Goal: Transaction & Acquisition: Purchase product/service

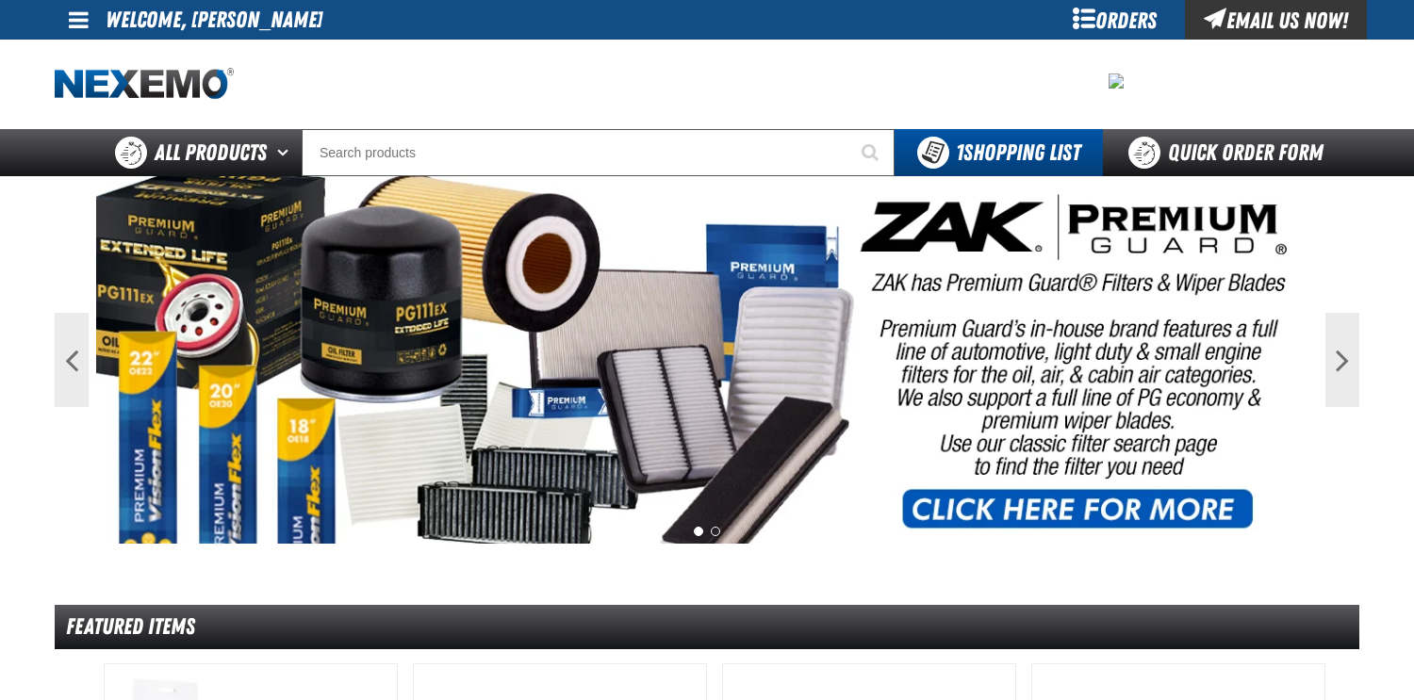
click at [1110, 22] on div "Orders" at bounding box center [1114, 20] width 141 height 40
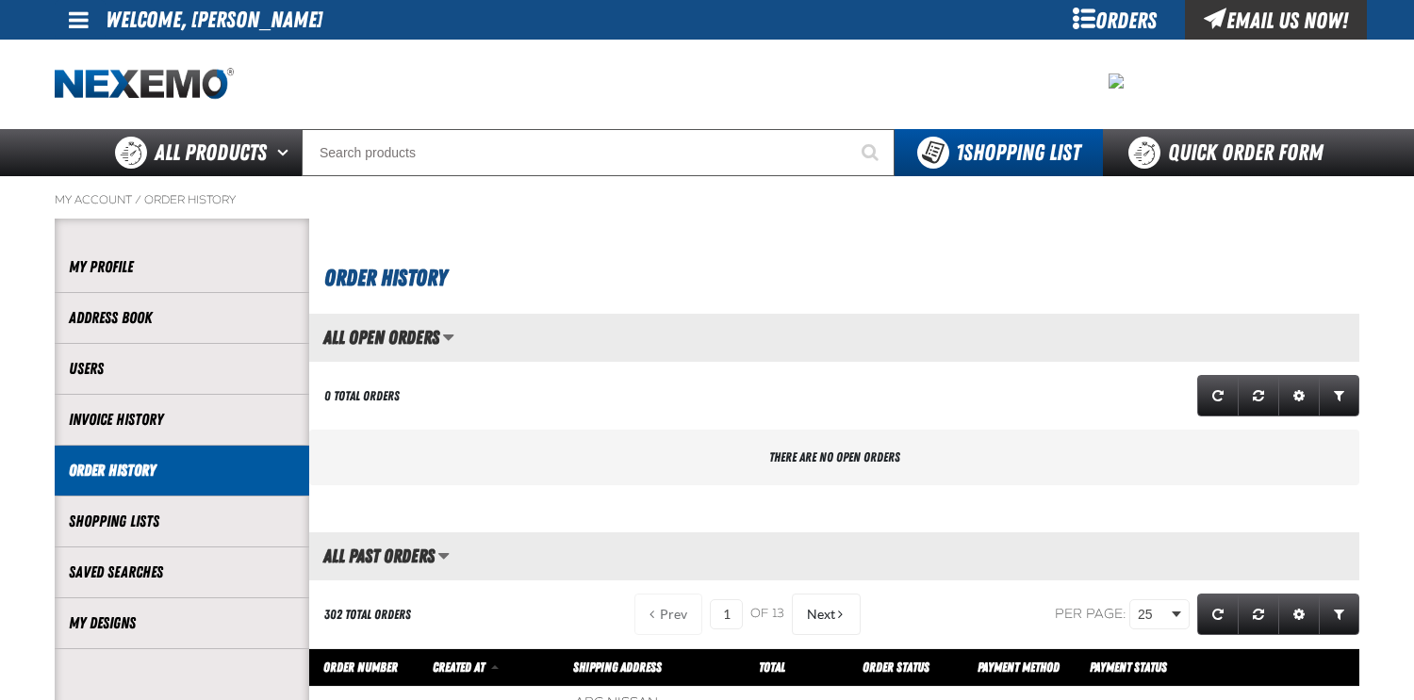
scroll to position [1, 1]
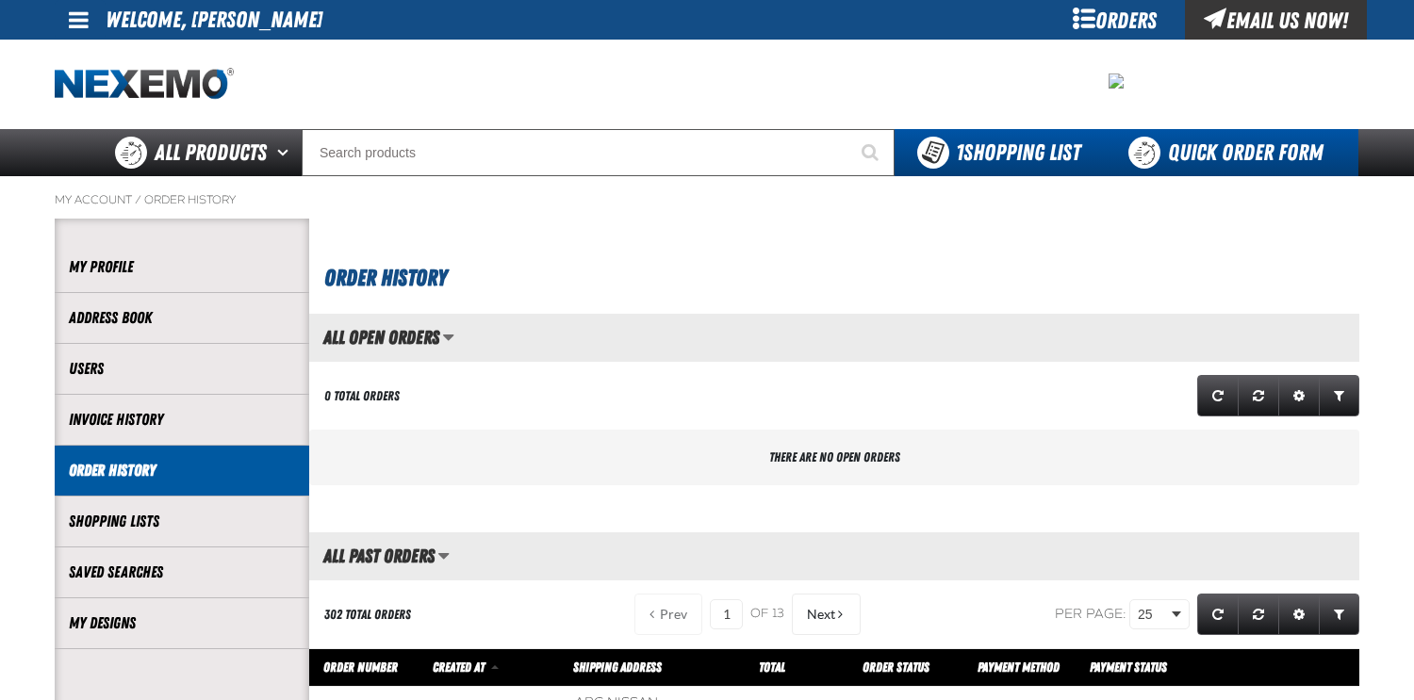
click at [1218, 161] on link "Quick Order Form" at bounding box center [1230, 152] width 255 height 47
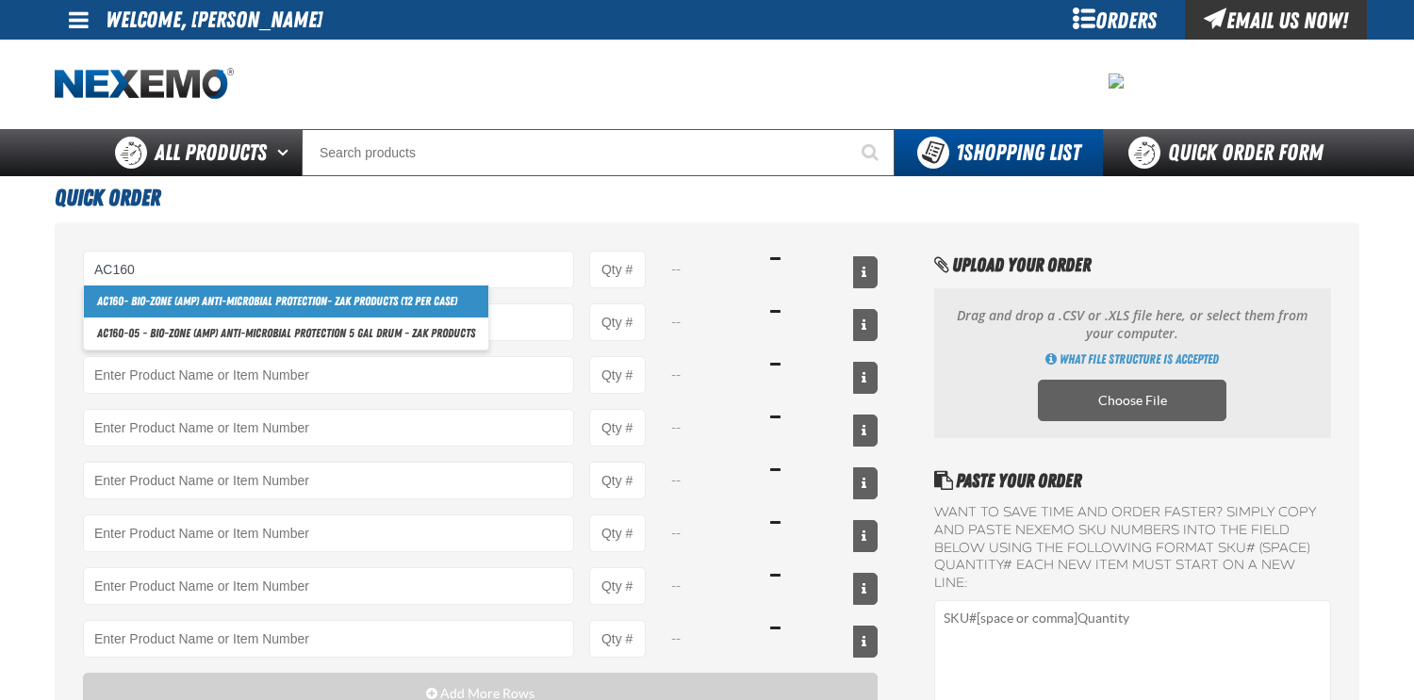
click at [234, 297] on link "AC160 - Bio-Zone (AMP) Anti-Microbial Protection- ZAK Products (12 per case)" at bounding box center [286, 302] width 404 height 32
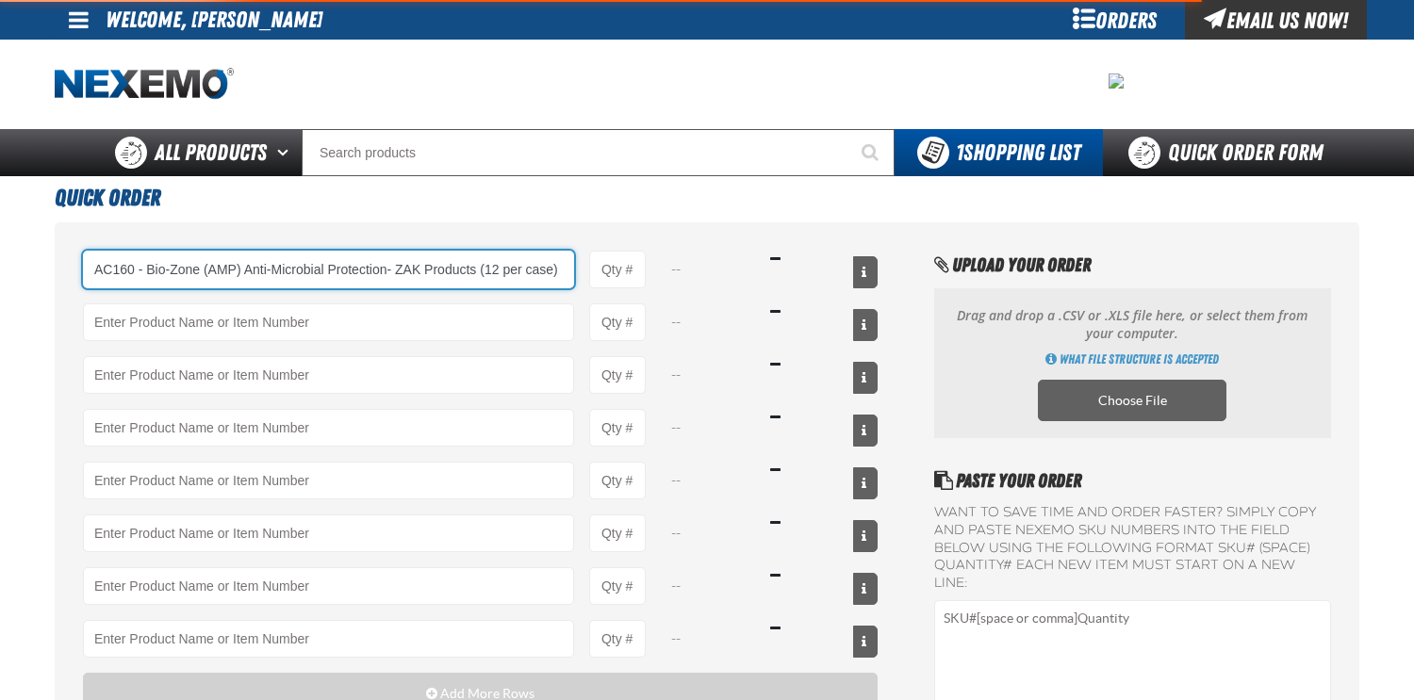
type input "AC160 - Bio-Zone (AMP) Anti-Microbial Protection- ZAK Products (12 per case)"
type input "1"
select select "bottle"
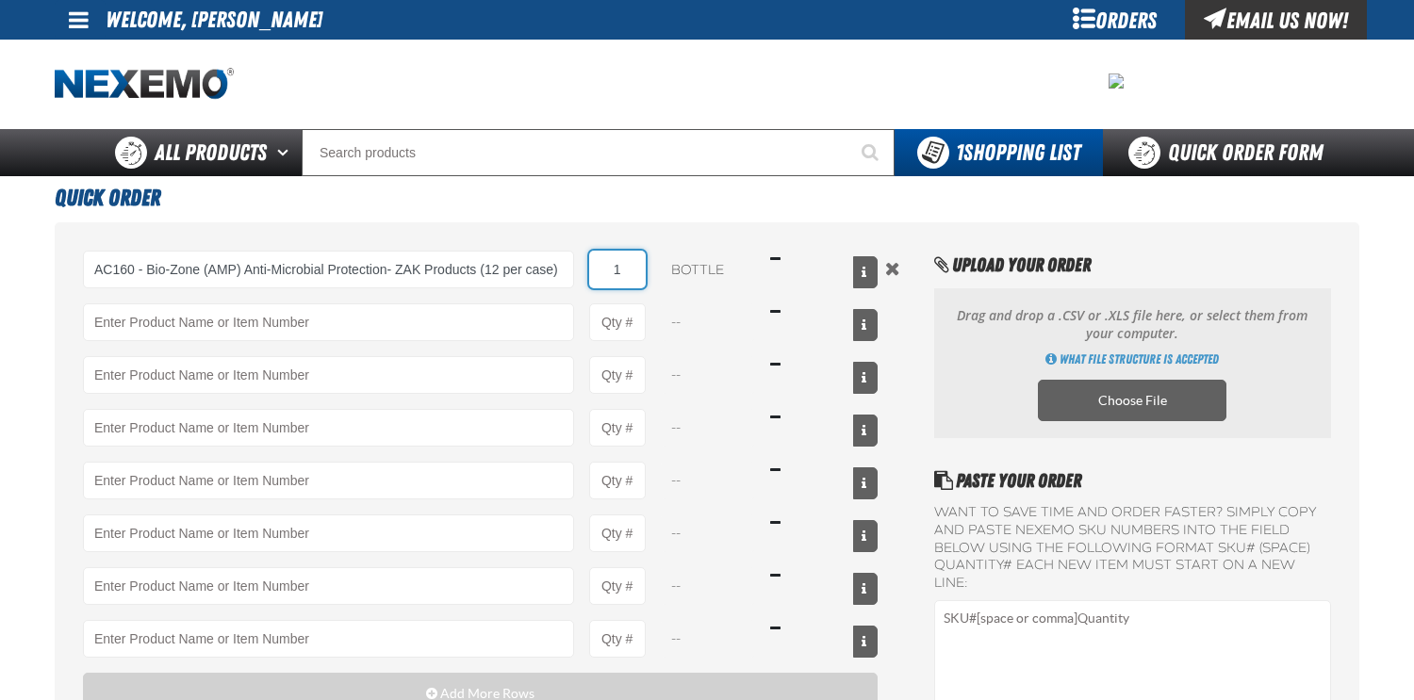
drag, startPoint x: 626, startPoint y: 271, endPoint x: 595, endPoint y: 265, distance: 31.8
click at [595, 265] on input "1" at bounding box center [617, 270] width 57 height 38
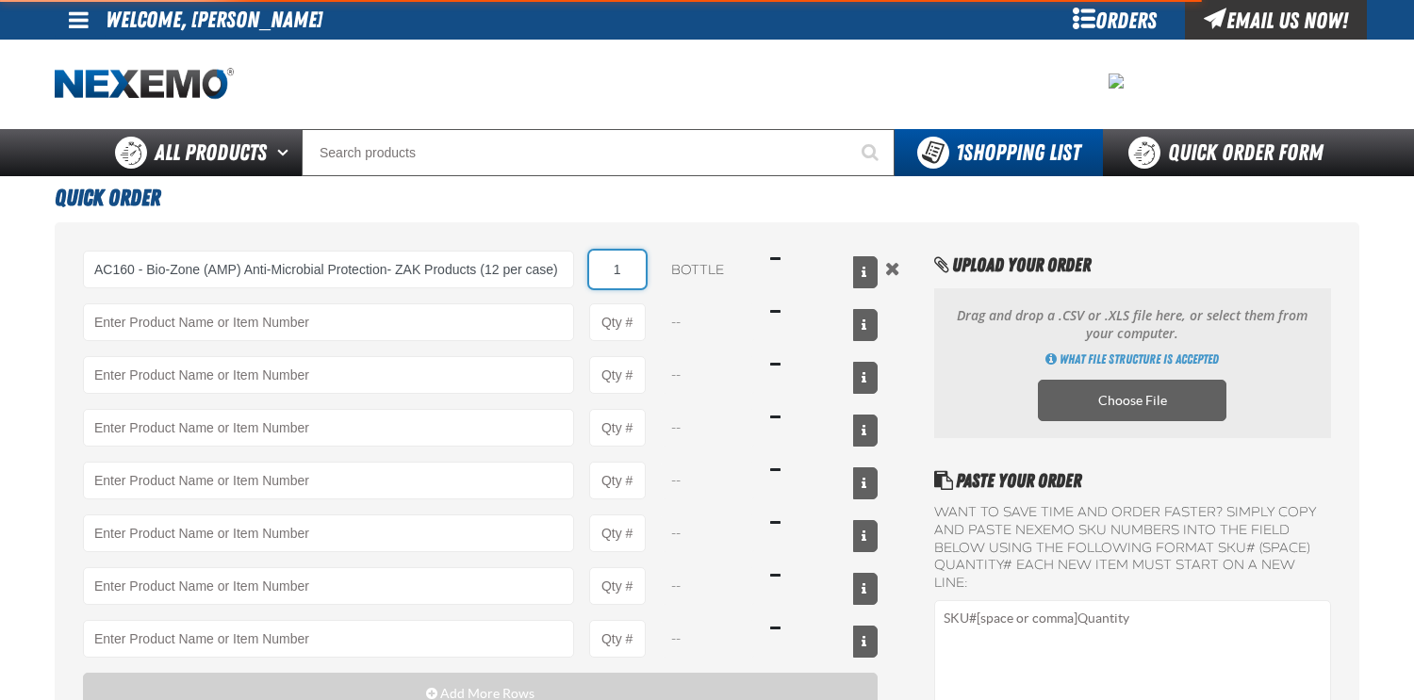
type input "AC160 - Bio-Zone (AMP) Anti-Microbial Protection- ZAK Products (12 per case)"
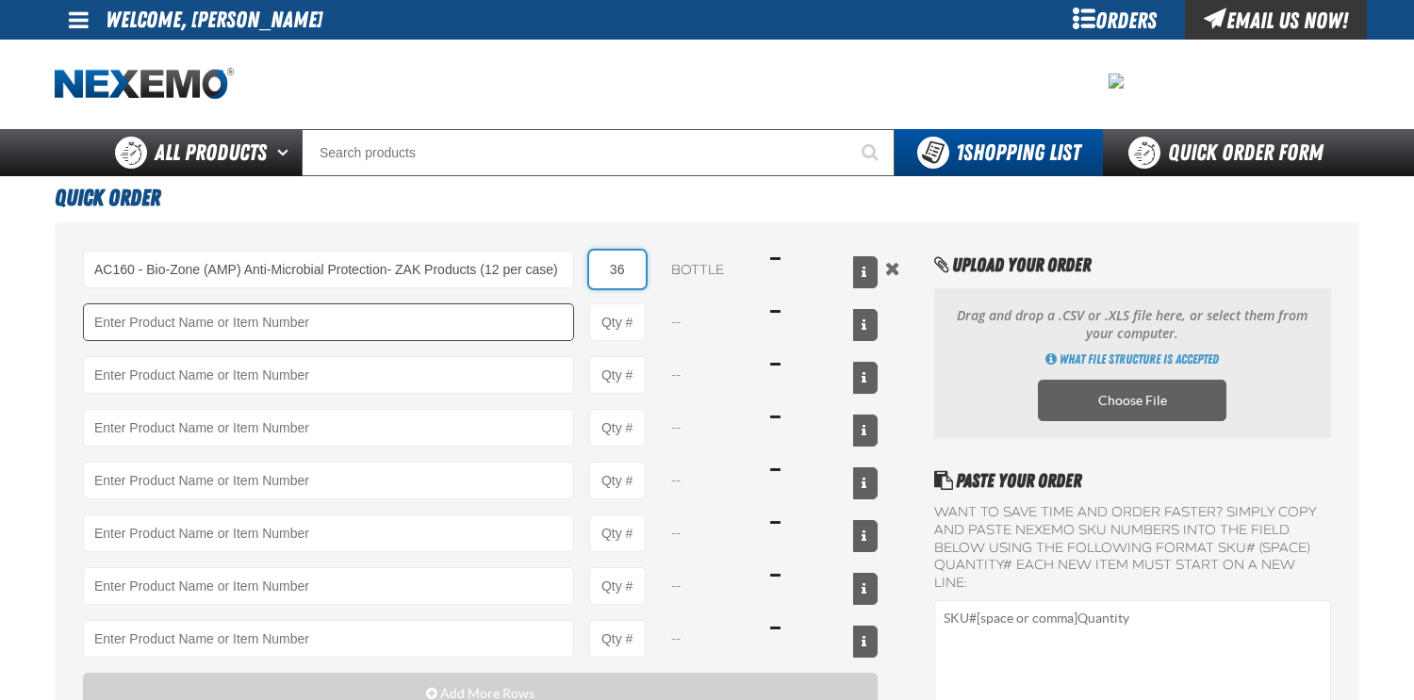
type input "36"
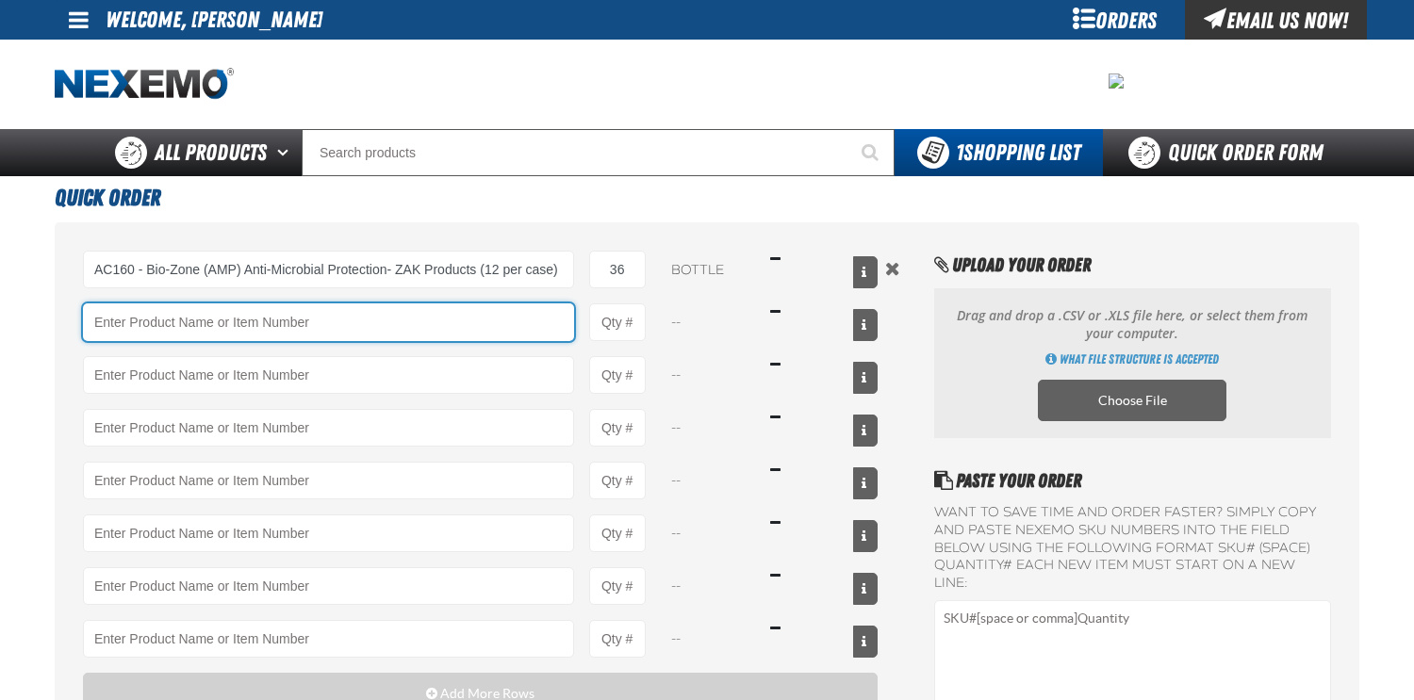
click at [223, 321] on input "Product" at bounding box center [328, 323] width 491 height 38
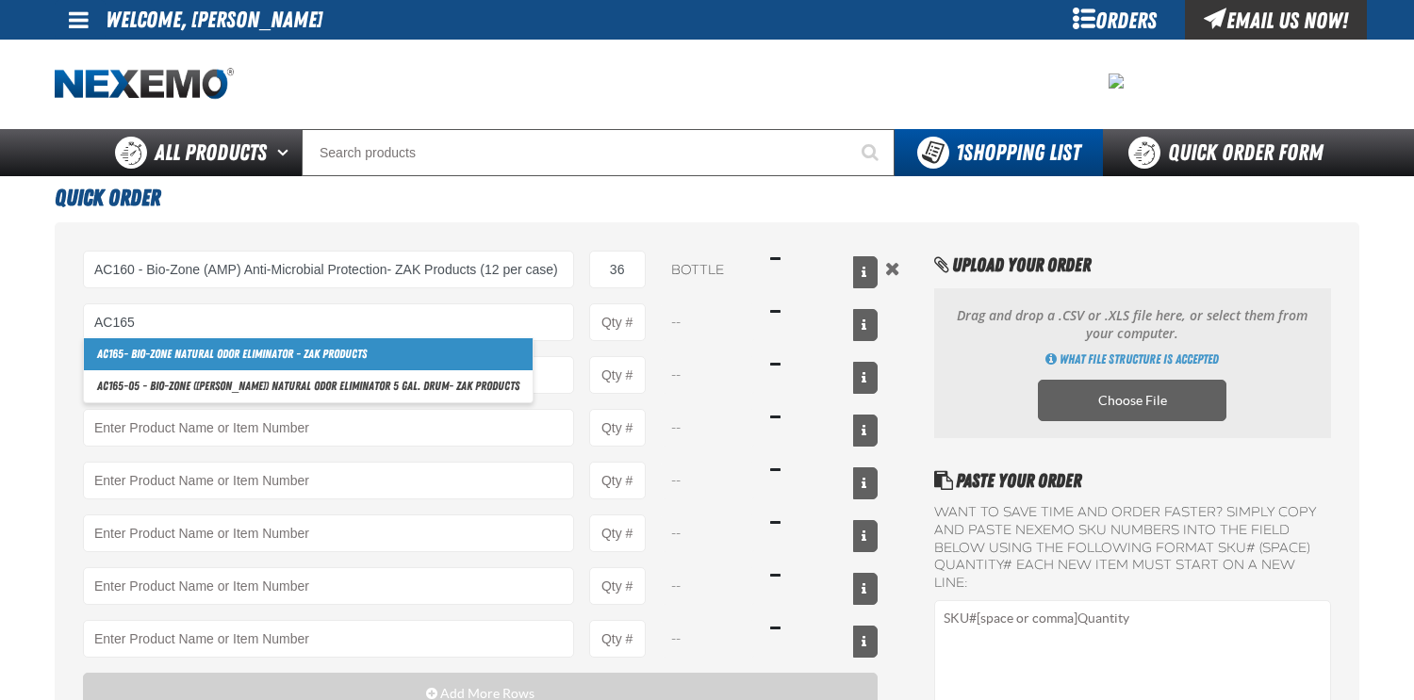
click at [267, 350] on link "AC165 - Bio-Zone Natural Odor Eliminator - ZAK Products" at bounding box center [308, 354] width 449 height 32
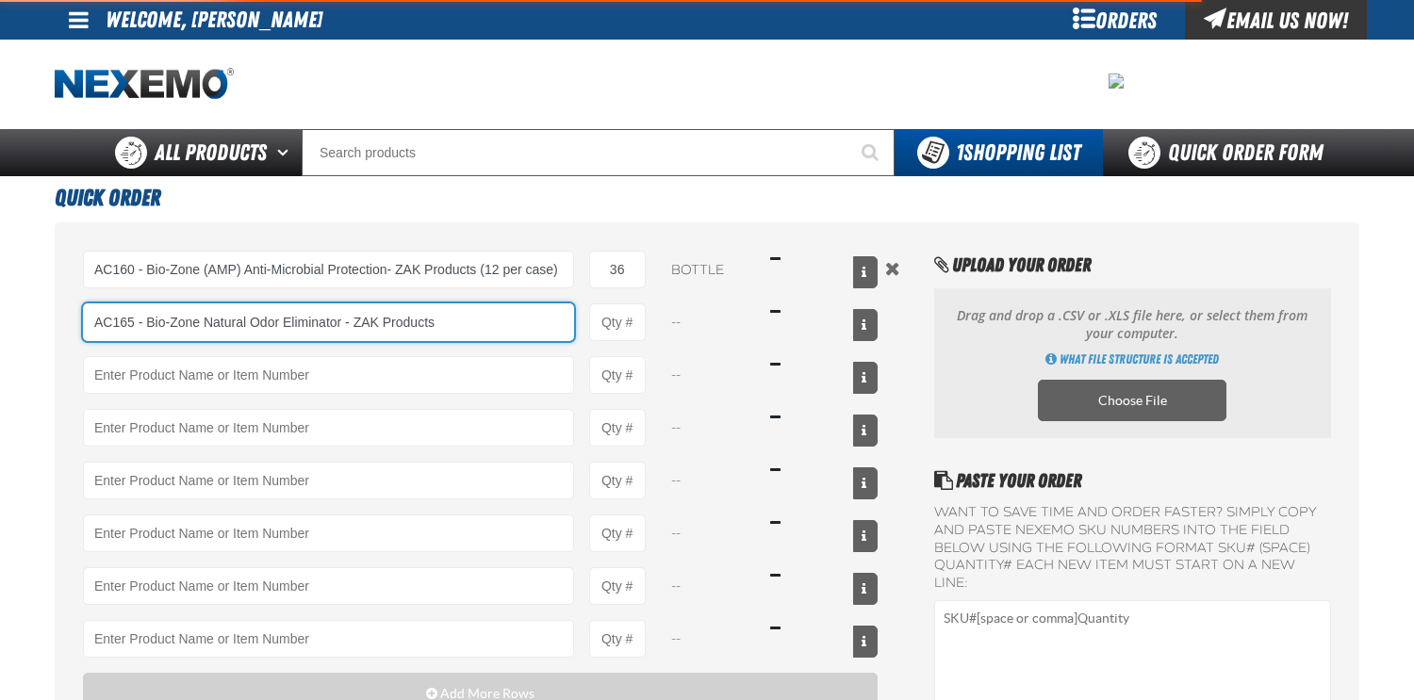
type input "AC165 - Bio-Zone Natural Odor Eliminator - ZAK Products"
type input "1"
select select "bottle"
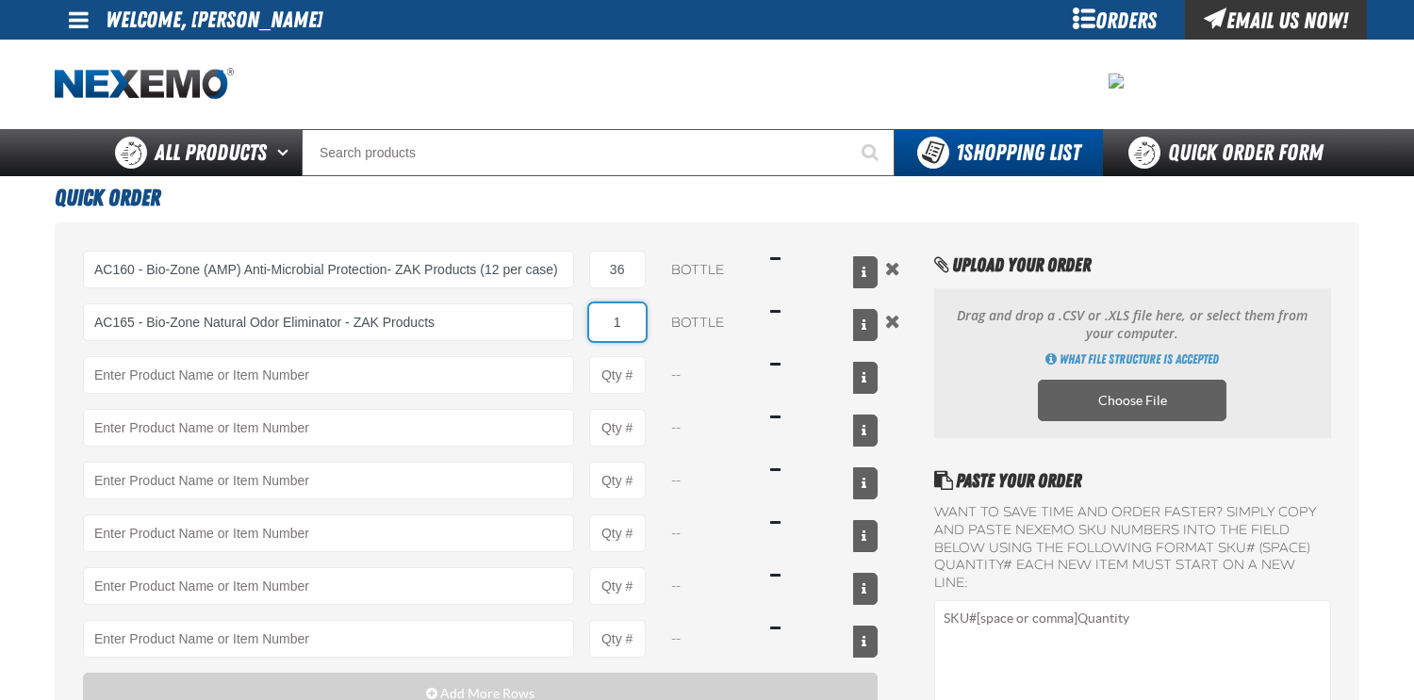
drag, startPoint x: 633, startPoint y: 323, endPoint x: 600, endPoint y: 322, distance: 34.0
click at [603, 324] on input "1" at bounding box center [617, 323] width 57 height 38
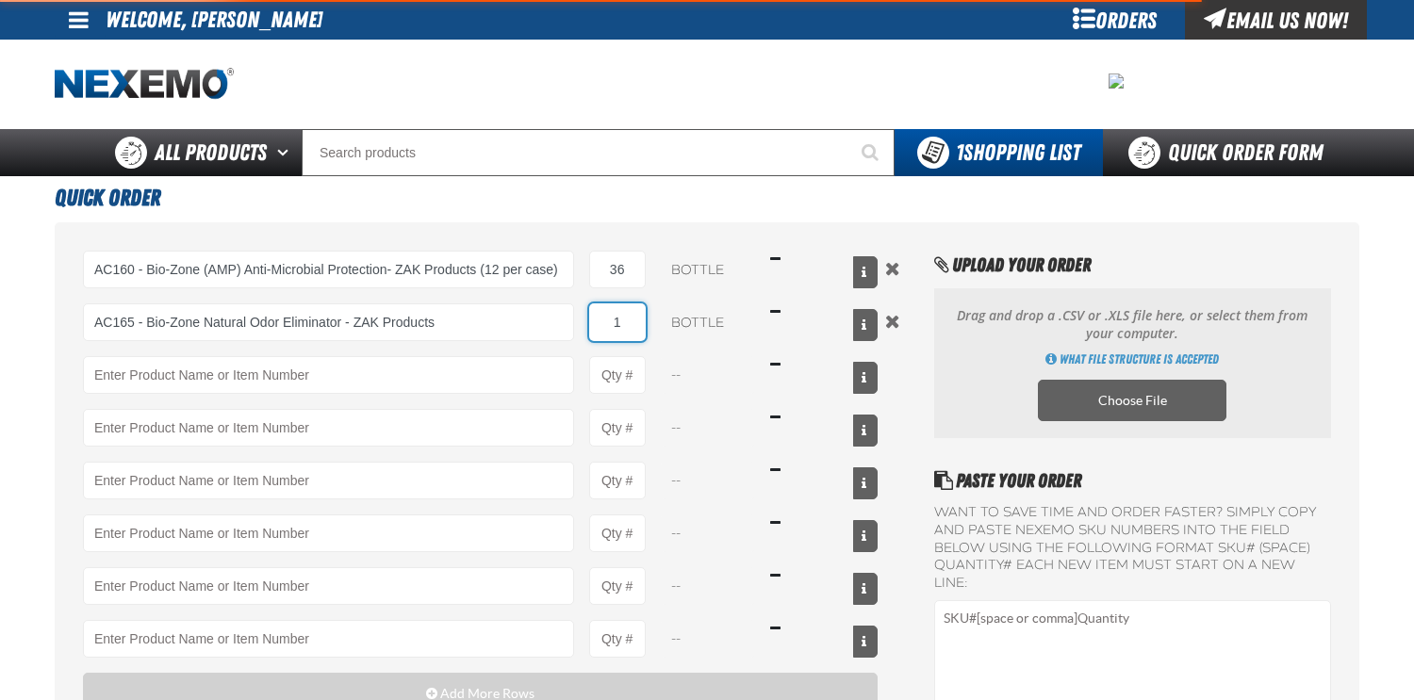
type input "AC165 - Bio-Zone Natural Odor Eliminator - ZAK Products"
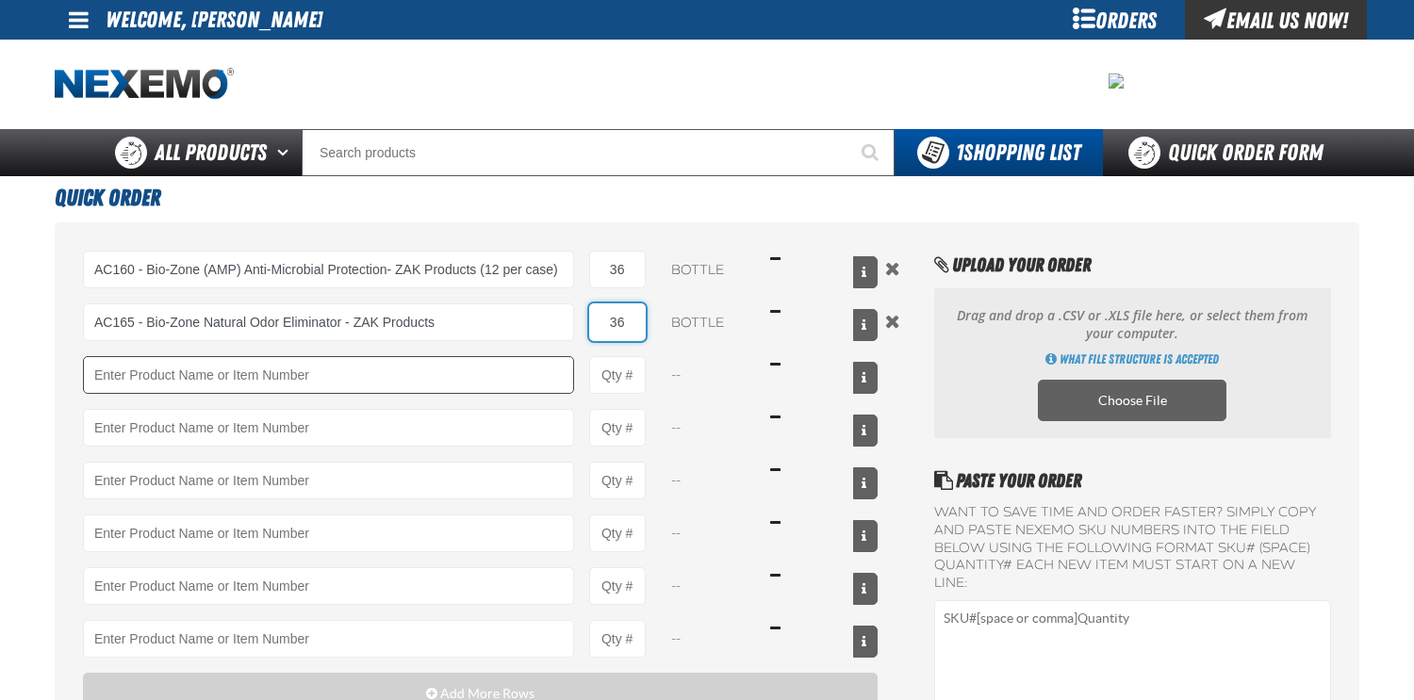
type input "36"
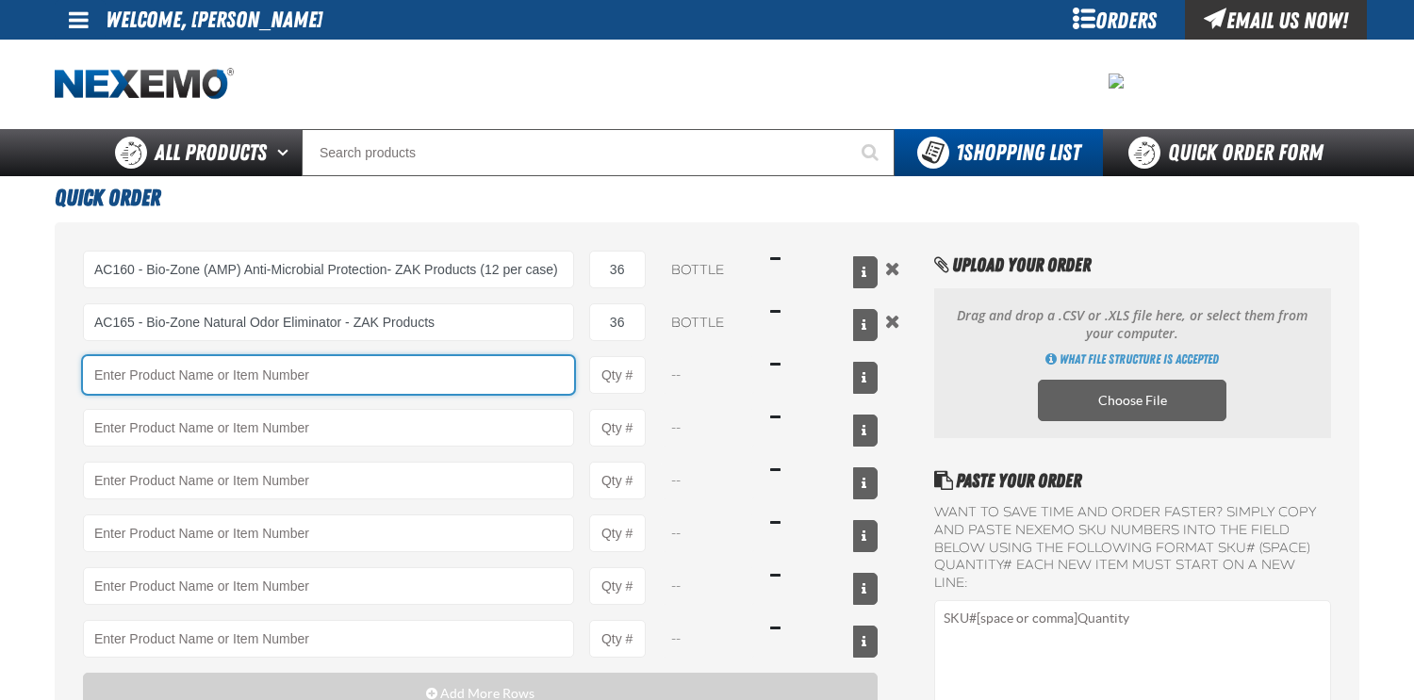
click at [399, 375] on input "Product" at bounding box center [328, 375] width 491 height 38
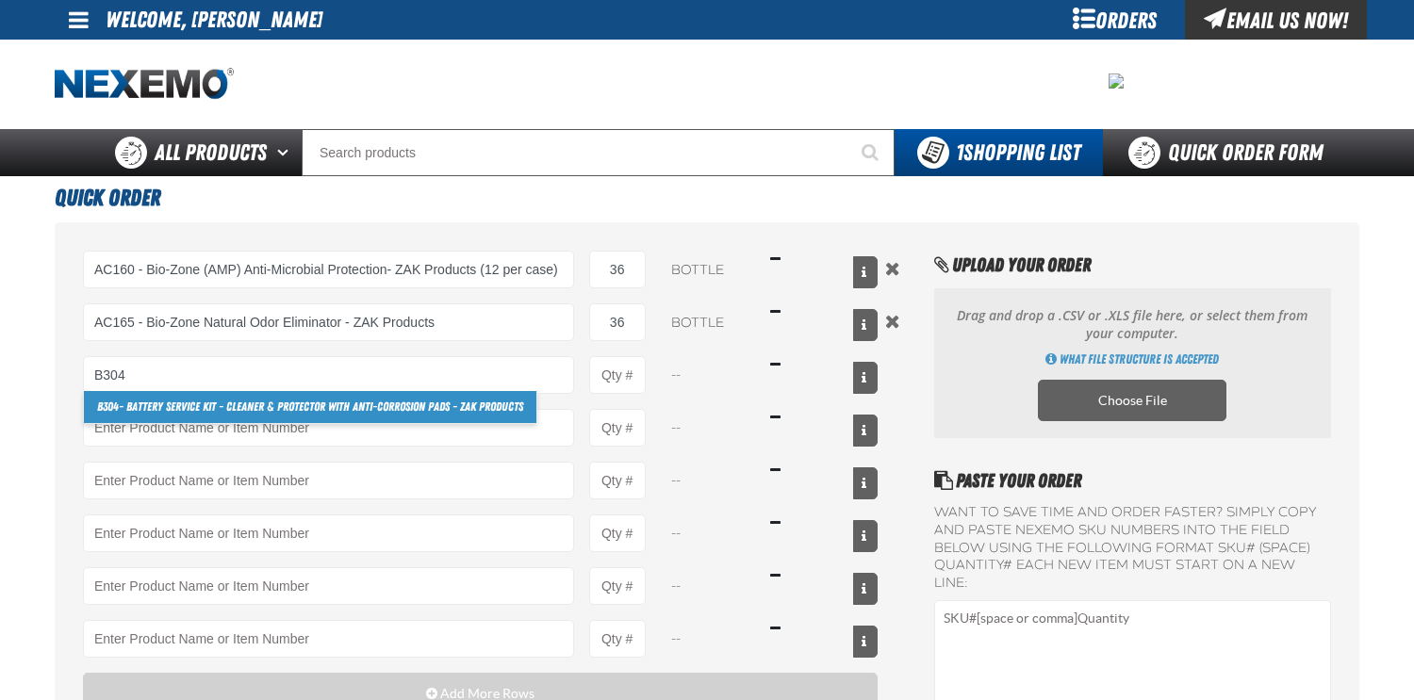
click at [271, 402] on link "B304 - Battery Service Kit - Cleaner & Protector with Anti-Corrosion Pads - ZAK…" at bounding box center [310, 407] width 452 height 32
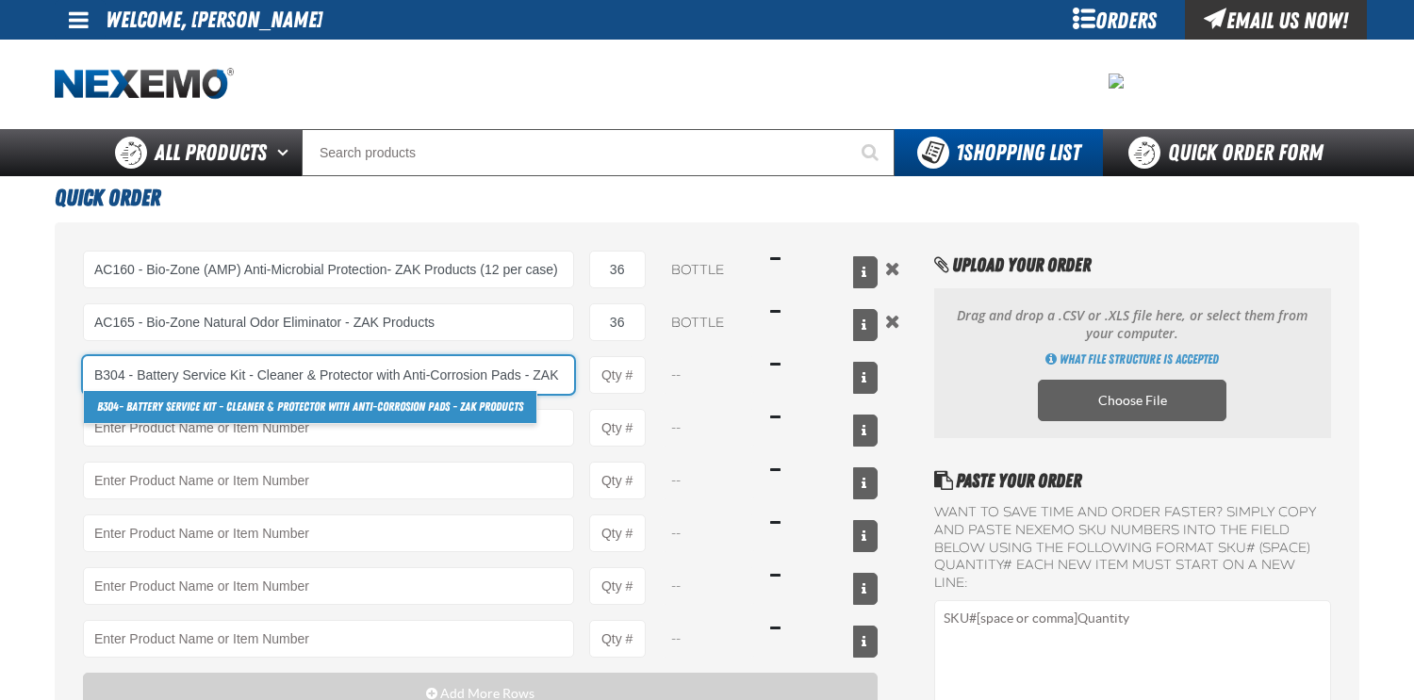
scroll to position [0, 52]
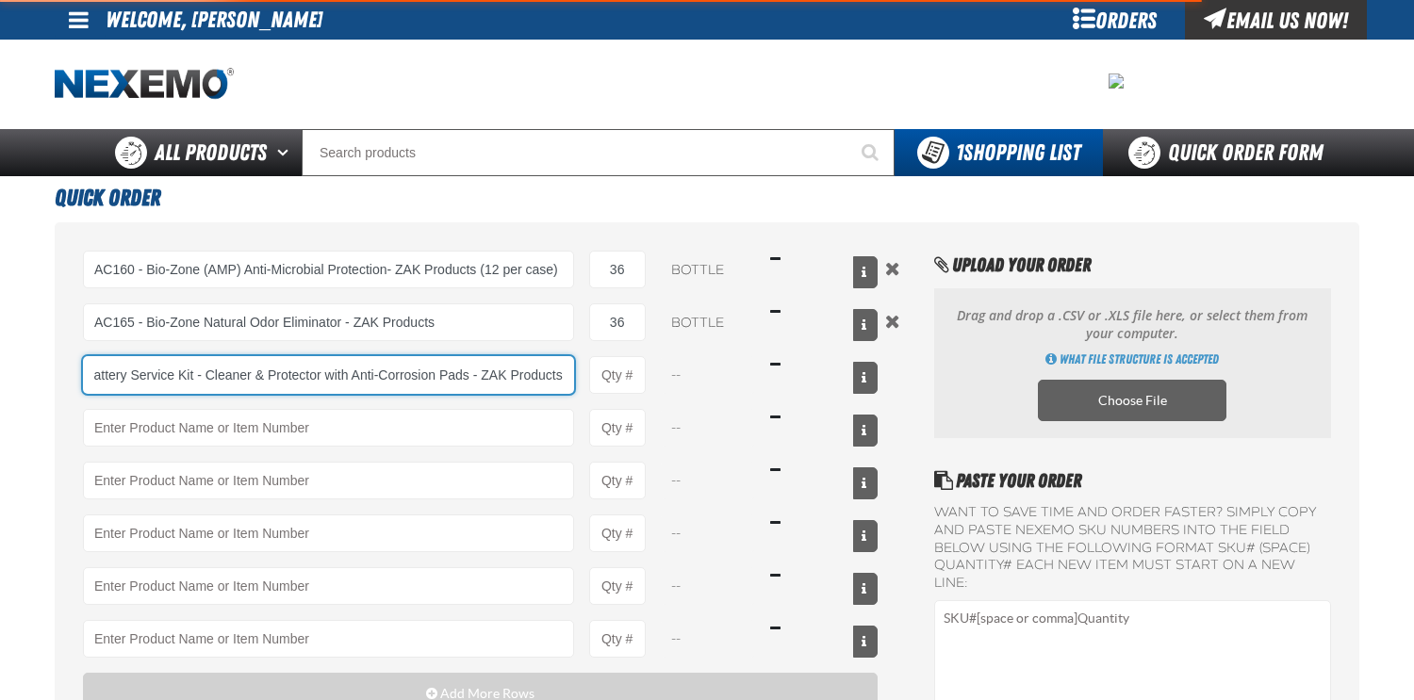
type input "B304 - Battery Service Kit - Cleaner &amp; Protector with Anti-Corrosion Pads -…"
type input "1"
select select "kit"
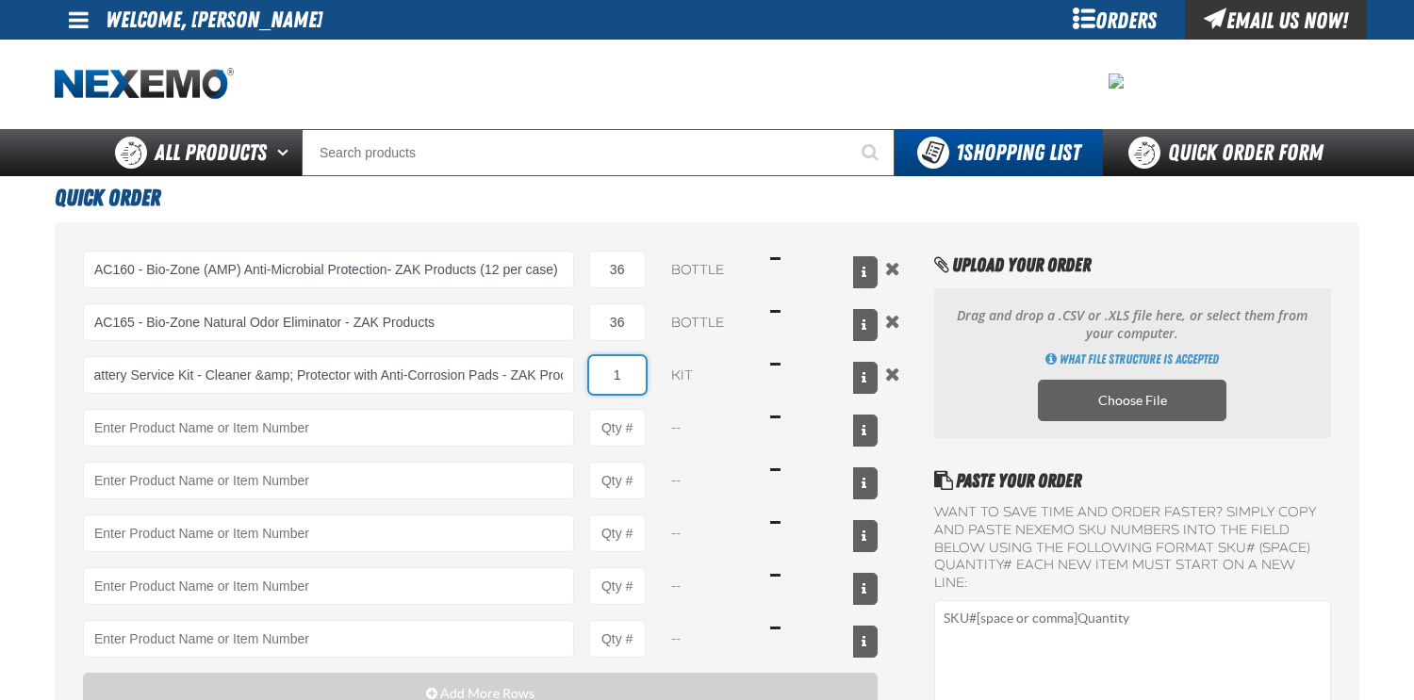
scroll to position [0, 0]
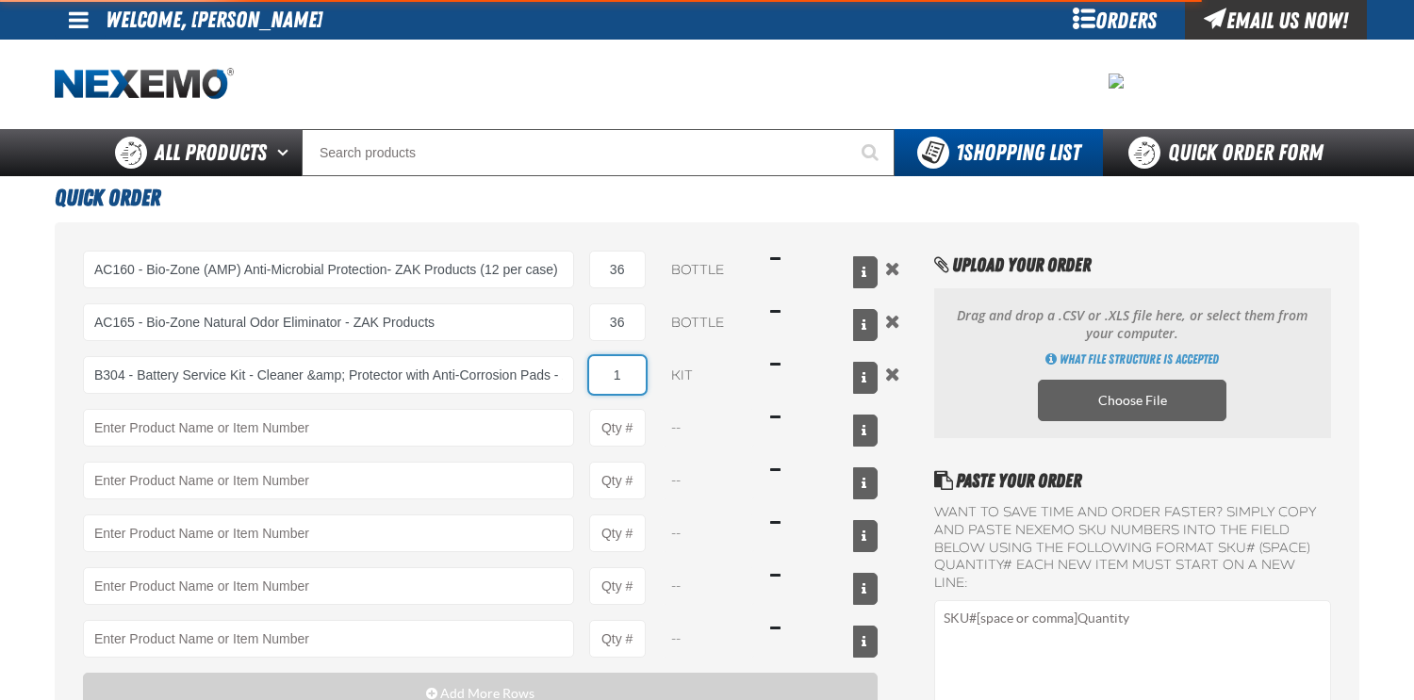
drag, startPoint x: 624, startPoint y: 380, endPoint x: 594, endPoint y: 374, distance: 30.7
click at [597, 376] on input "1" at bounding box center [617, 375] width 57 height 38
type input "B304 - Battery Service Kit - Cleaner &amp; Protector with Anti-Corrosion Pads -…"
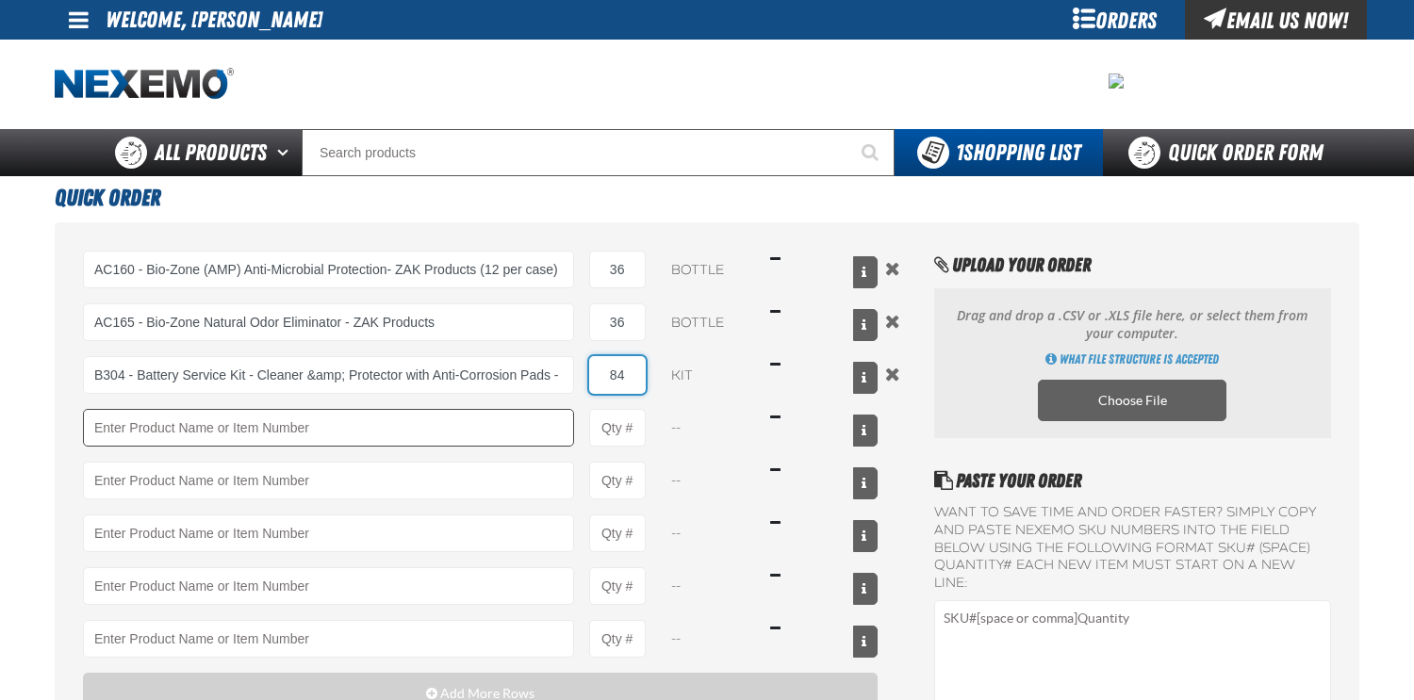
type input "84"
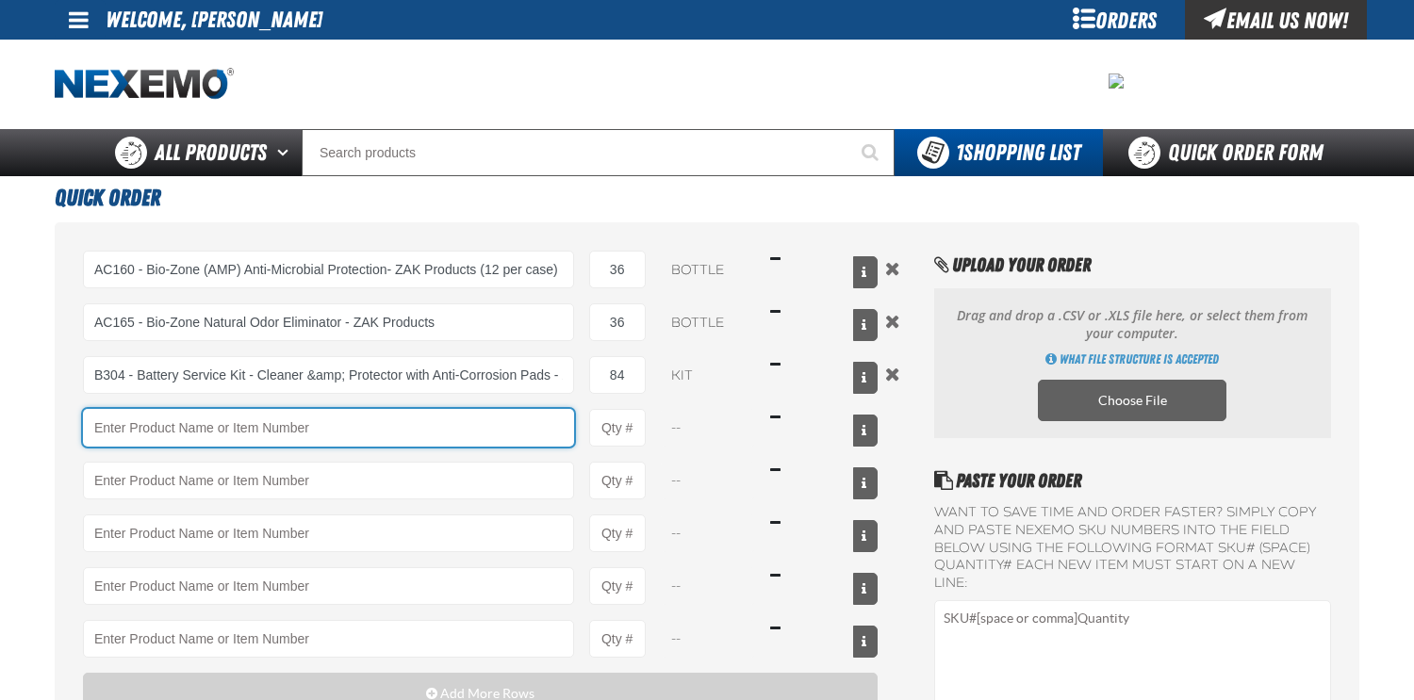
click at [481, 425] on input "Product" at bounding box center [328, 428] width 491 height 38
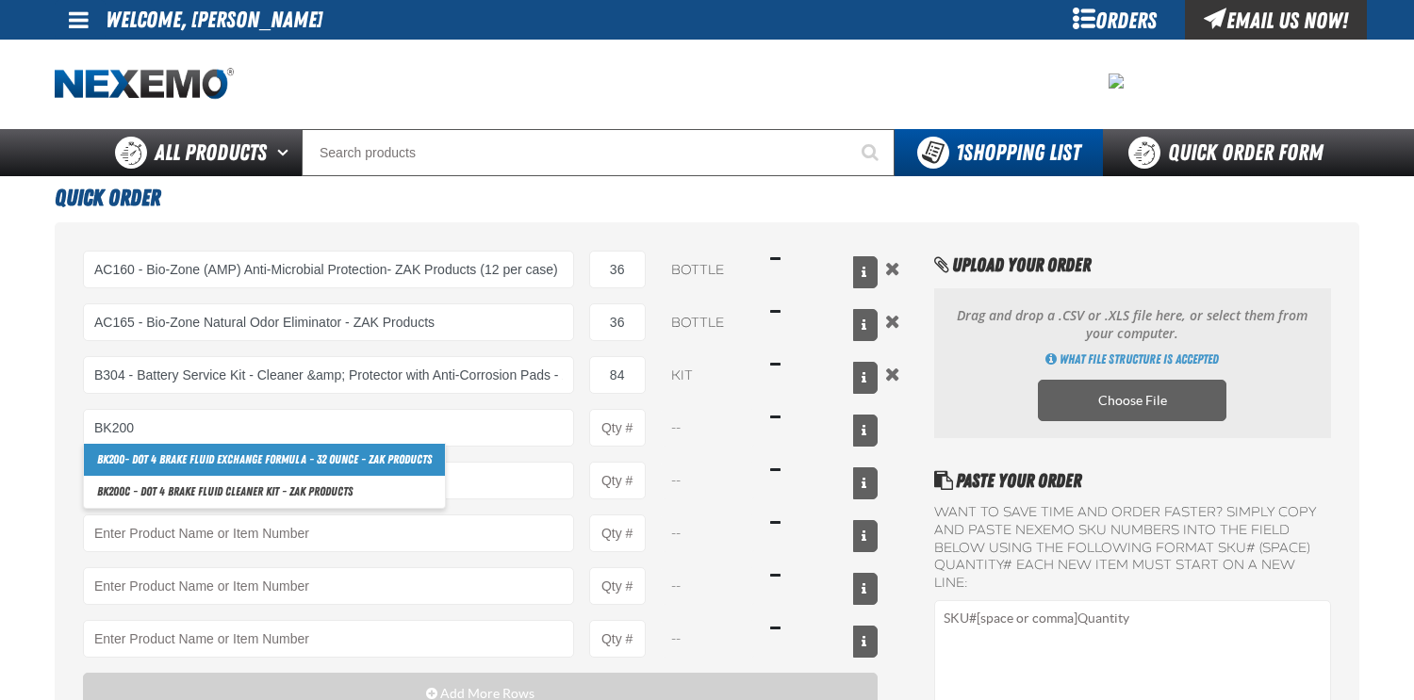
click at [348, 453] on link "BK200 - DOT 4 Brake Fluid Exchange Formula - 32 Ounce - ZAK Products" at bounding box center [264, 460] width 361 height 32
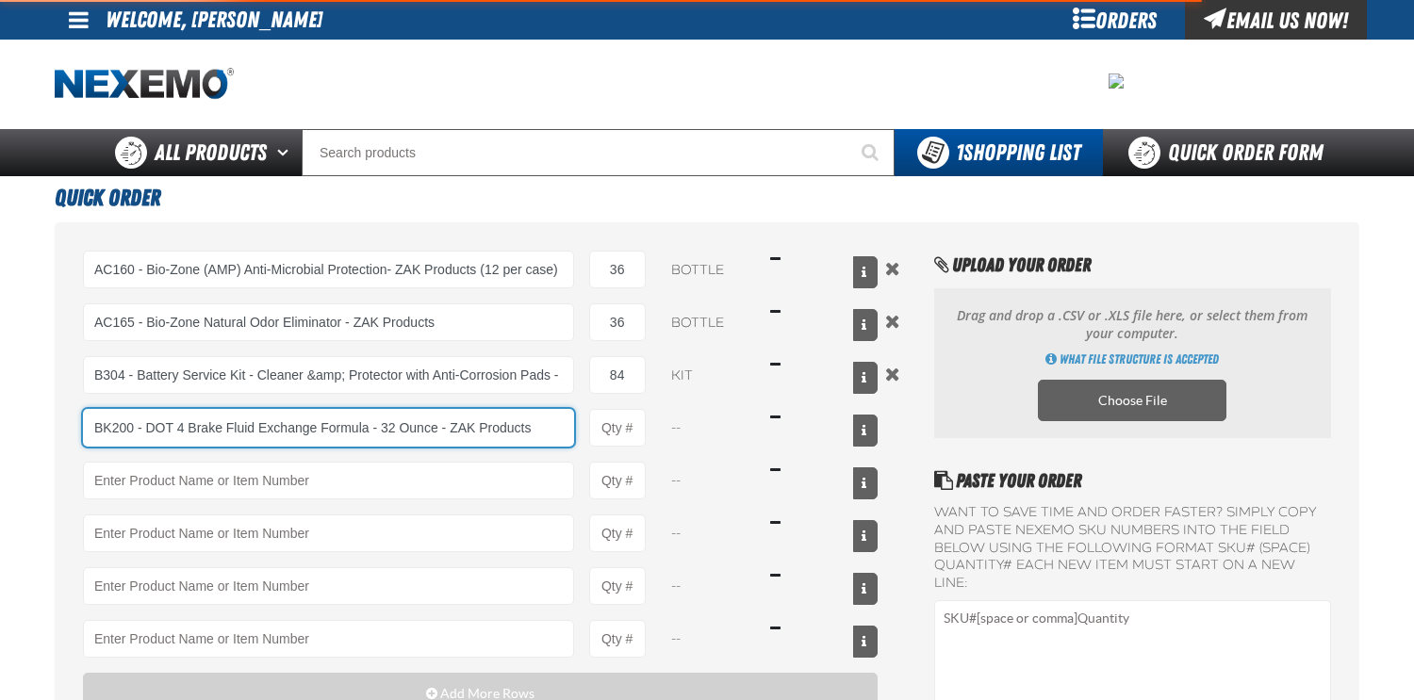
type input "BK200 - DOT 4 Brake Fluid Exchange Formula - 32 Ounce - ZAK Products"
type input "1"
select select "bottle"
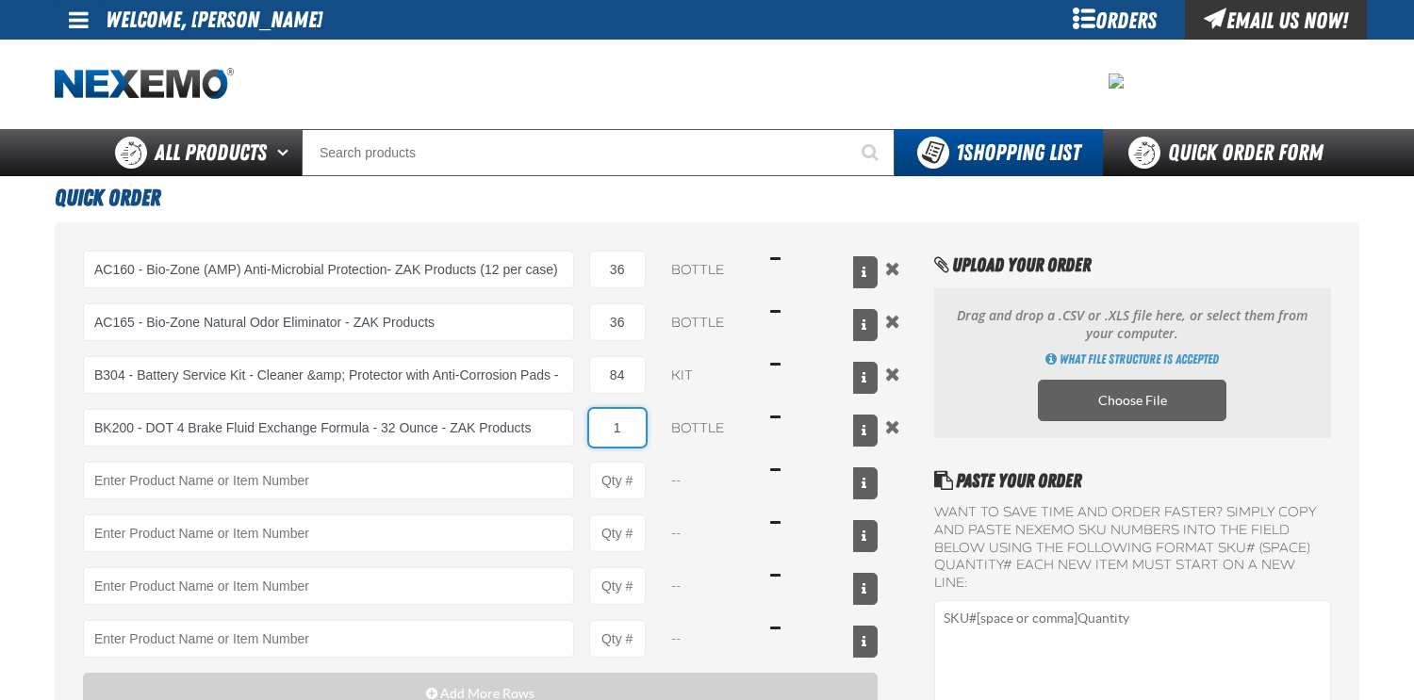
drag, startPoint x: 620, startPoint y: 429, endPoint x: 586, endPoint y: 423, distance: 34.4
click at [586, 423] on div "BK200 - DOT 4 Brake Fluid Exchange Formula - 32 Ounce - ZAK Products BK200 - DO…" at bounding box center [480, 428] width 795 height 38
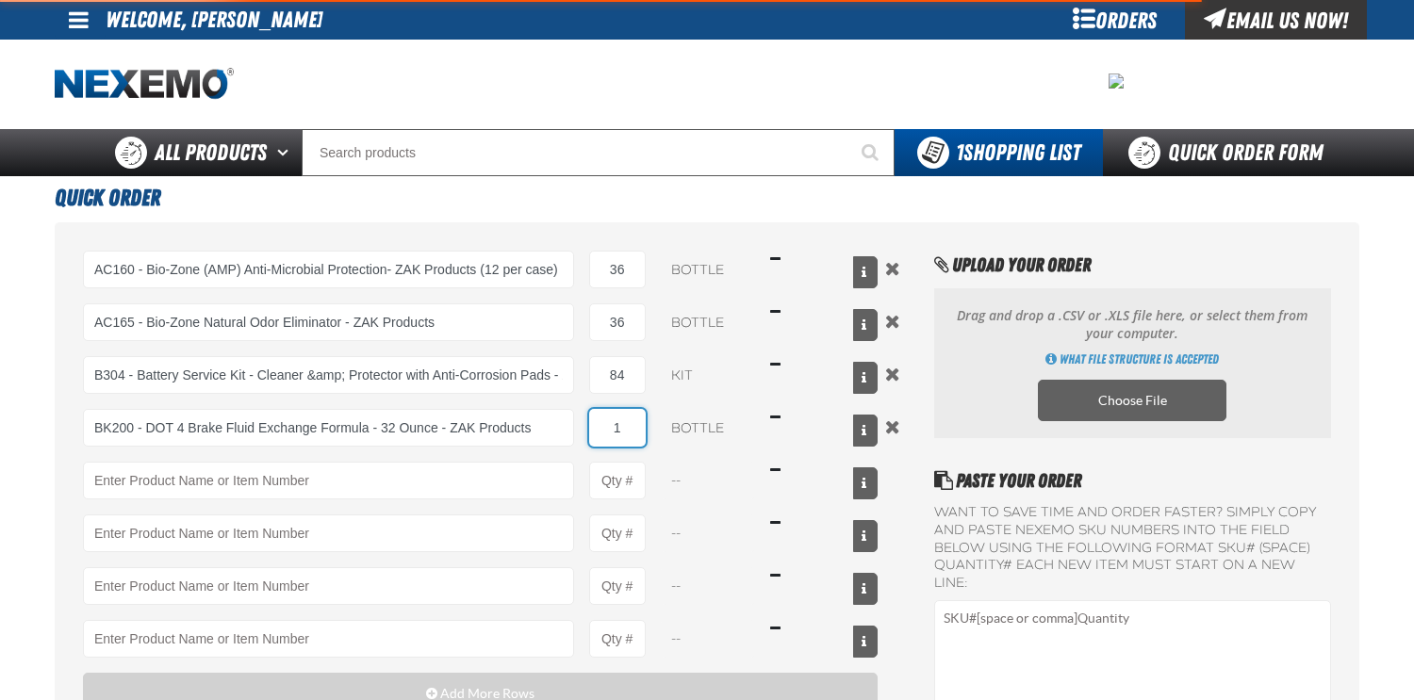
type input "BK200 - DOT 4 Brake Fluid Exchange Formula - 32 Ounce - ZAK Products"
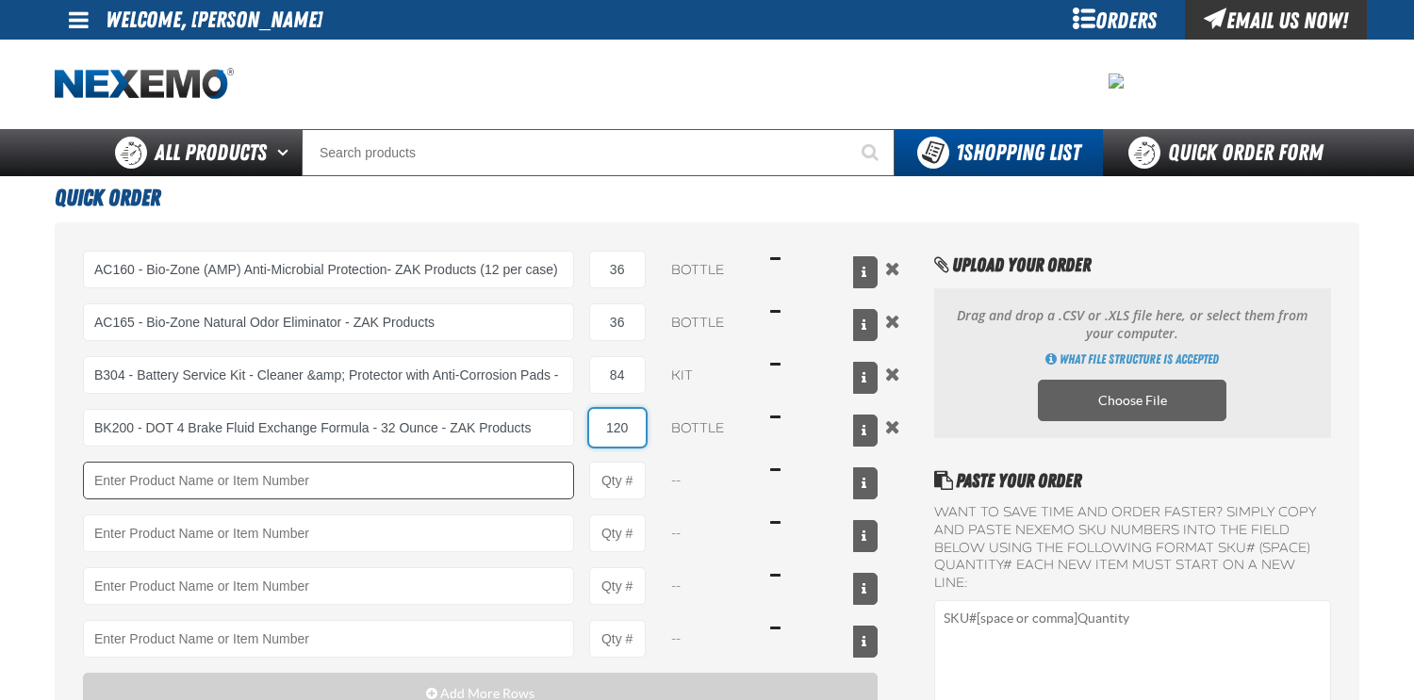
type input "120"
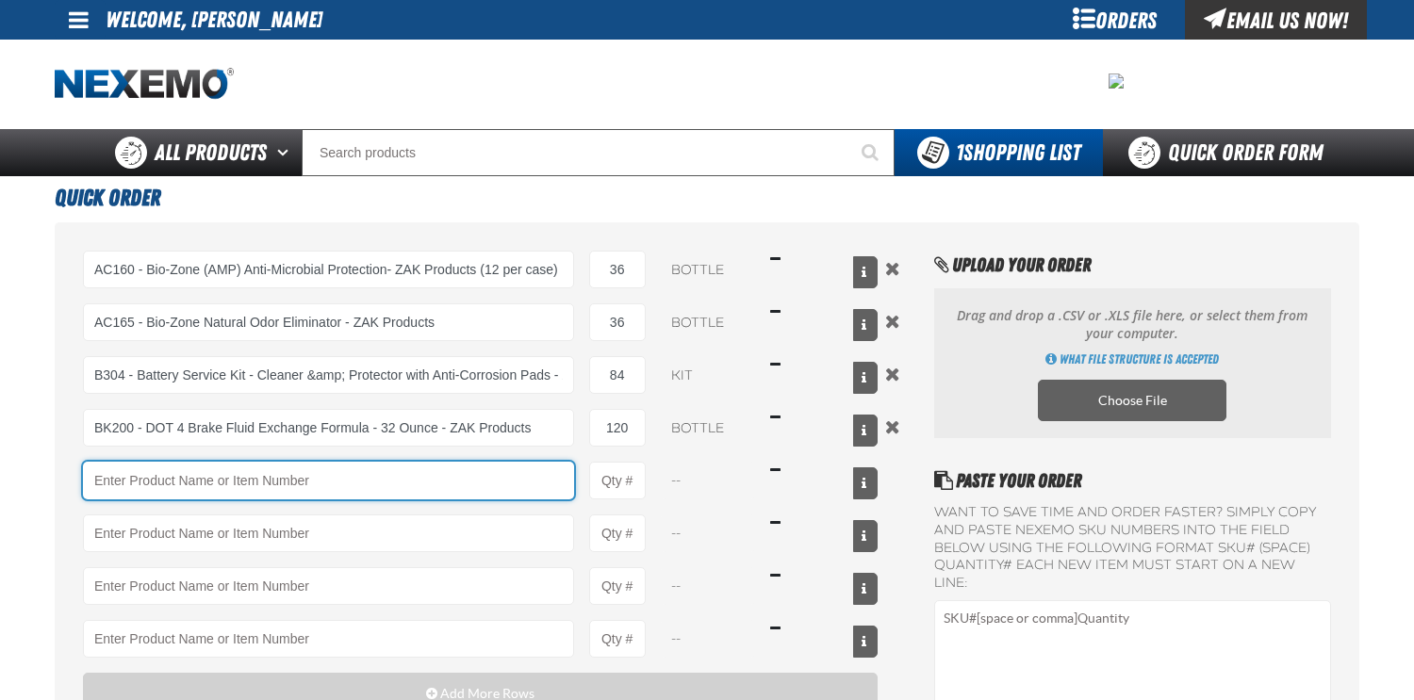
click at [262, 481] on input "Product" at bounding box center [328, 481] width 491 height 38
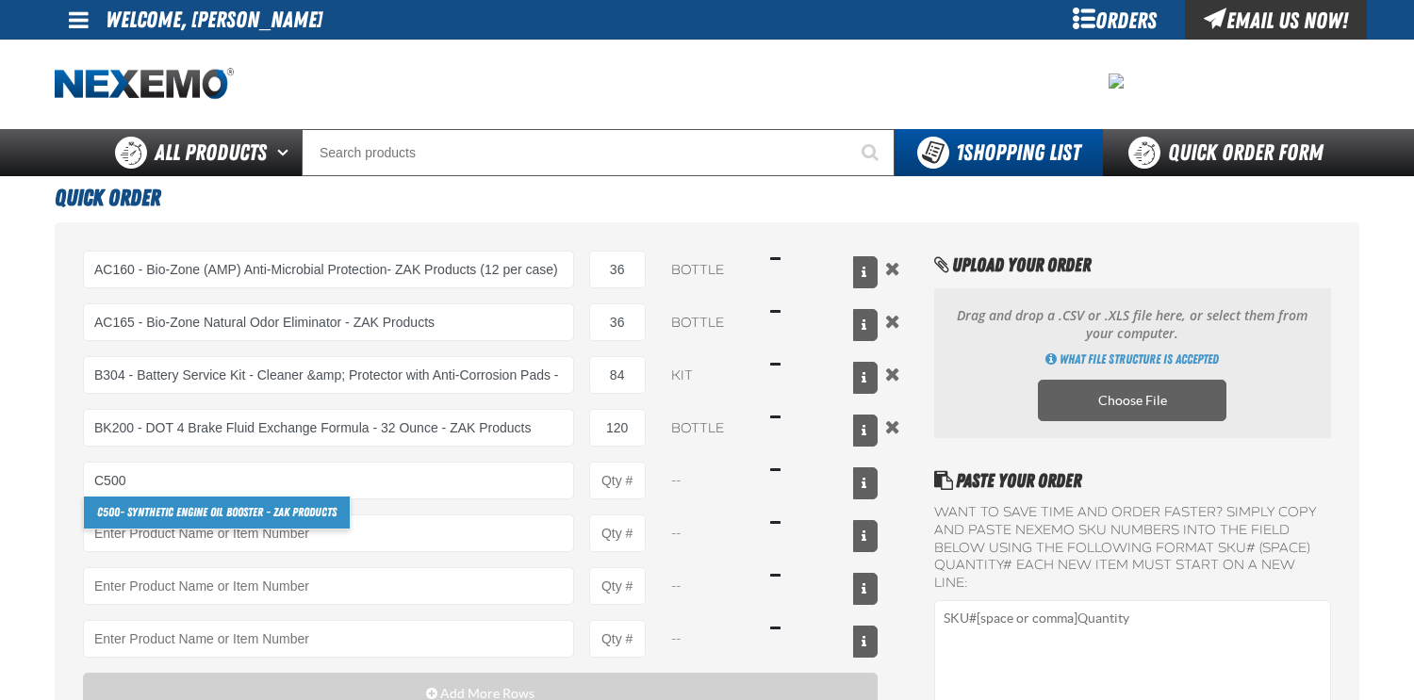
click at [205, 511] on link "C500 - Synthetic Engine Oil Booster - ZAK Products" at bounding box center [217, 513] width 266 height 32
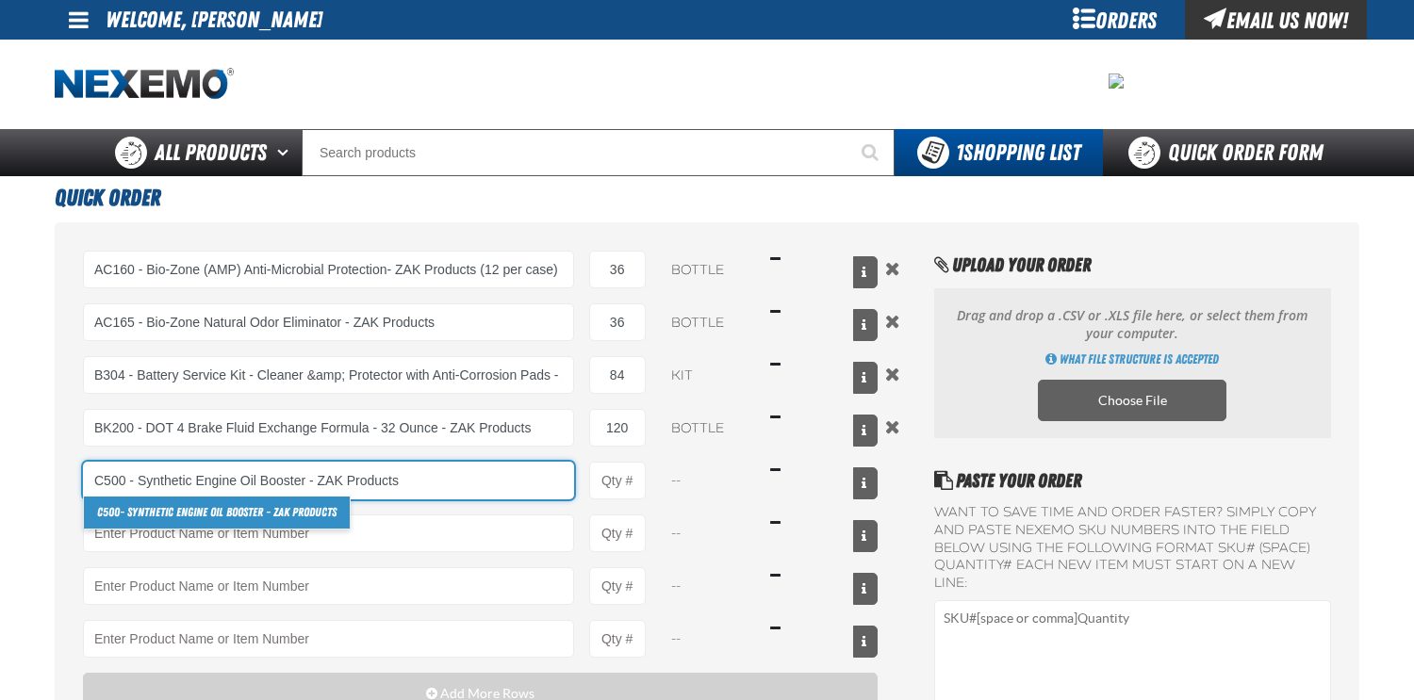
type input "C500 - Synthetic Engine Oil Booster - ZAK Products"
type input "1"
select select "bottle"
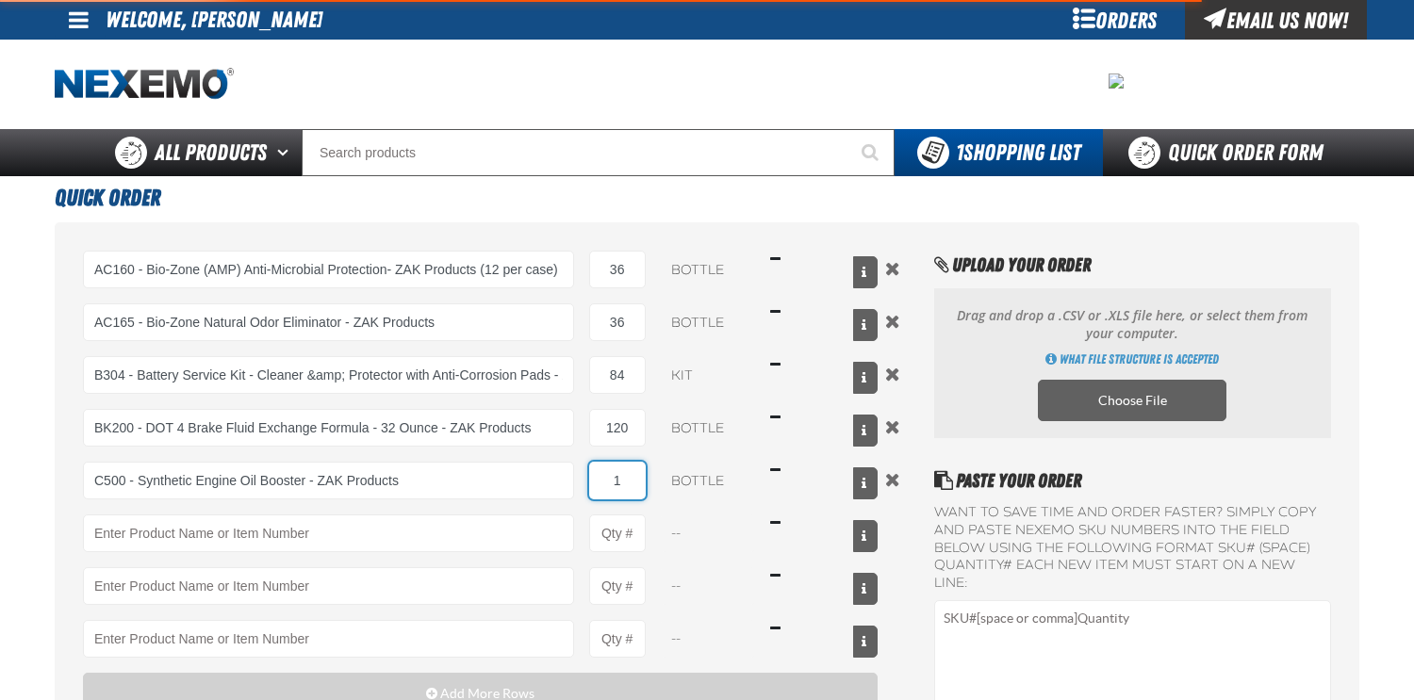
drag, startPoint x: 624, startPoint y: 484, endPoint x: 553, endPoint y: 461, distance: 74.2
click at [560, 466] on div "C500 - Synthetic Engine Oil Booster - ZAK Products C500 - Synthetic Engine Oil …" at bounding box center [480, 481] width 795 height 38
type input "C500 - Synthetic Engine Oil Booster - ZAK Products"
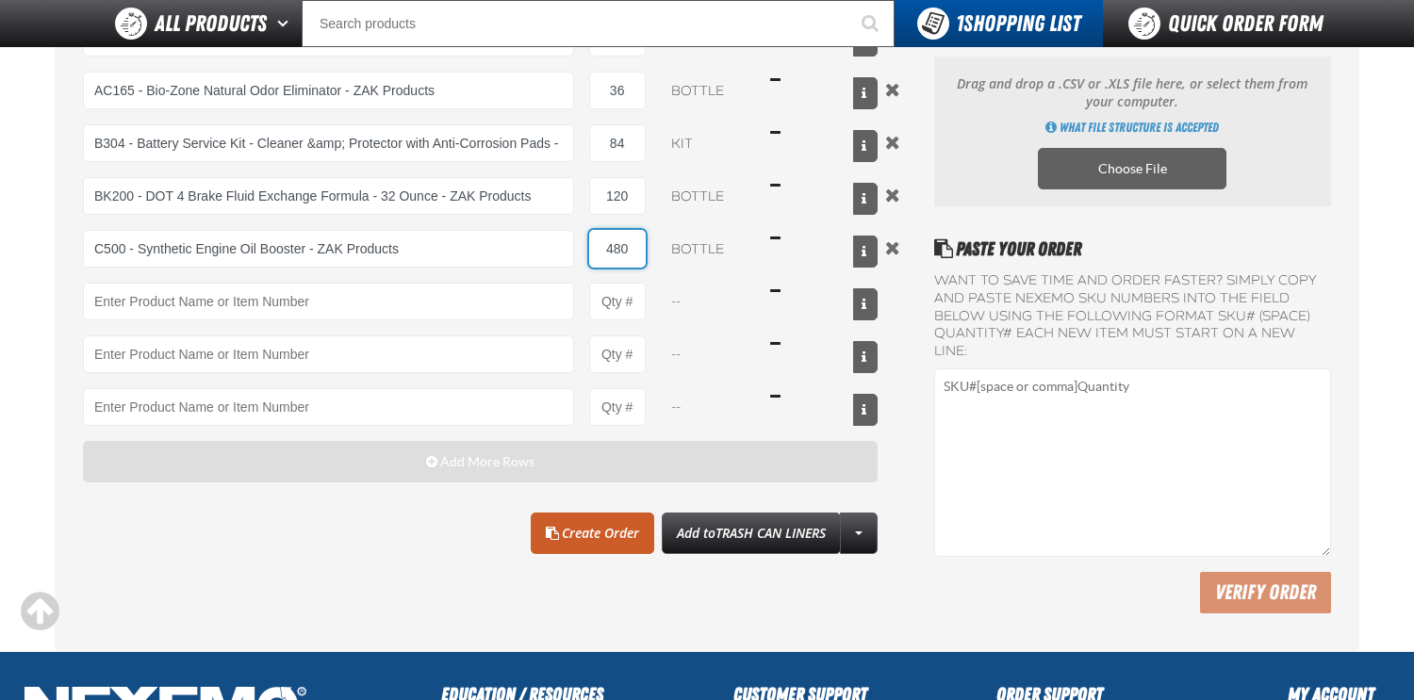
scroll to position [189, 0]
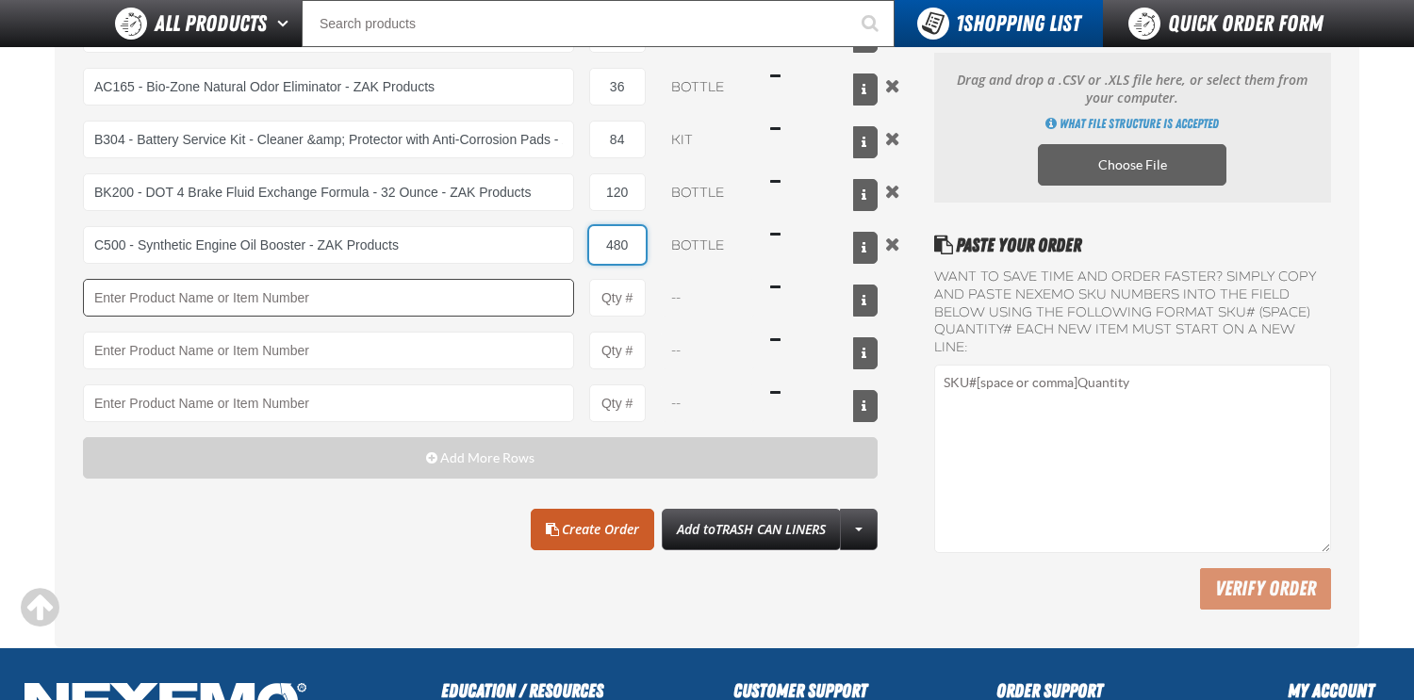
type input "480"
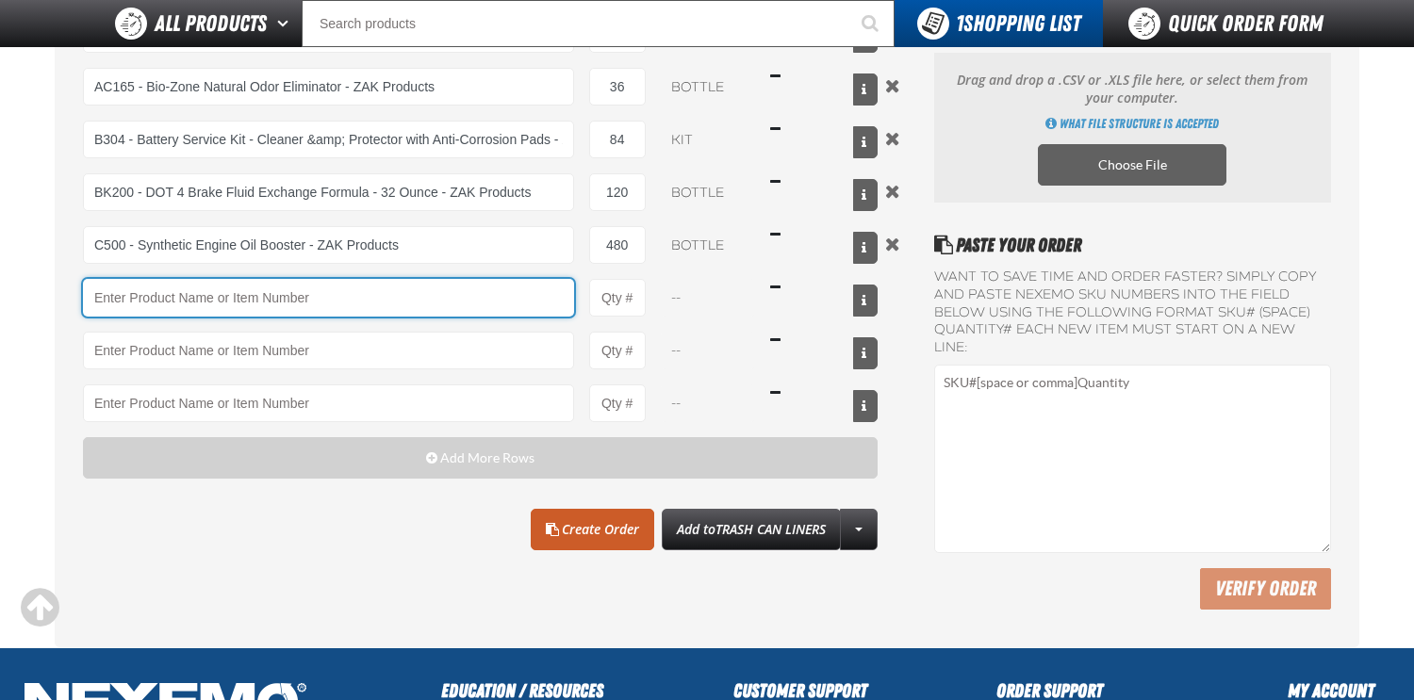
click at [244, 295] on input "Product" at bounding box center [328, 298] width 491 height 38
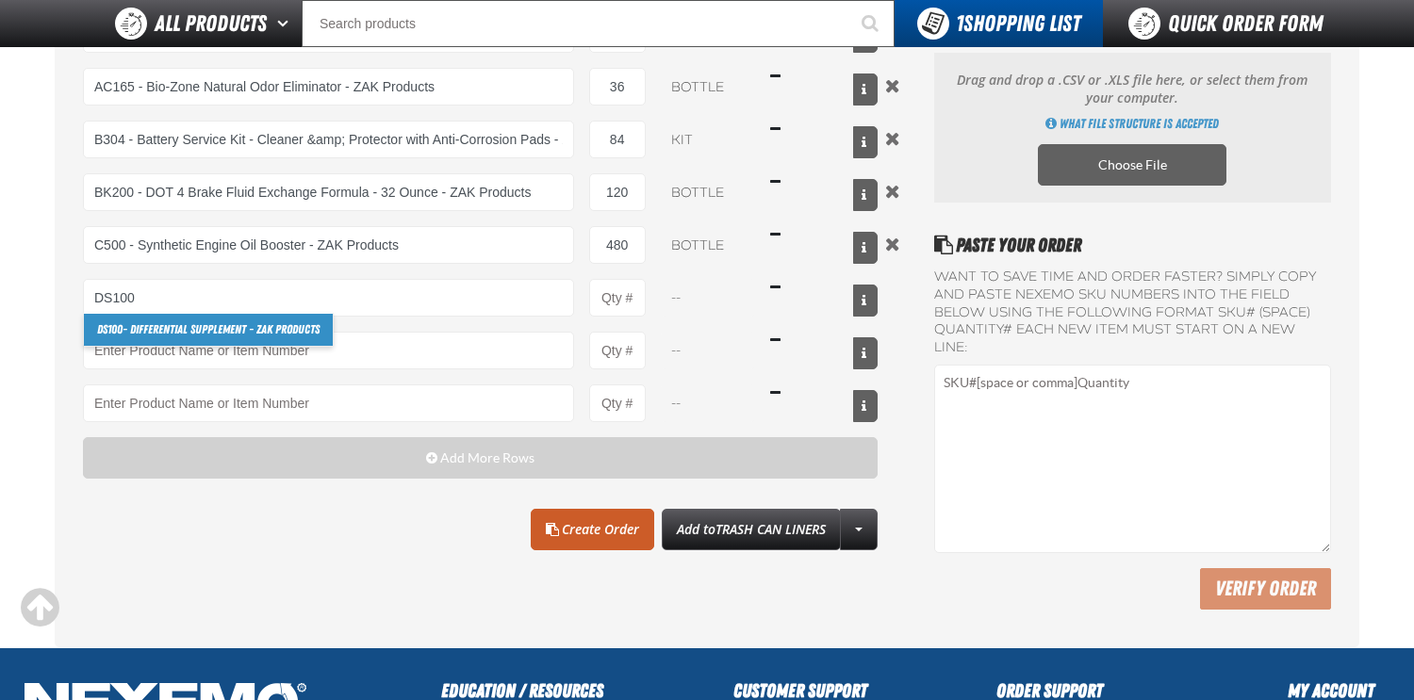
click at [230, 324] on link "DS100 - Differential Supplement - ZAK Products" at bounding box center [208, 330] width 249 height 32
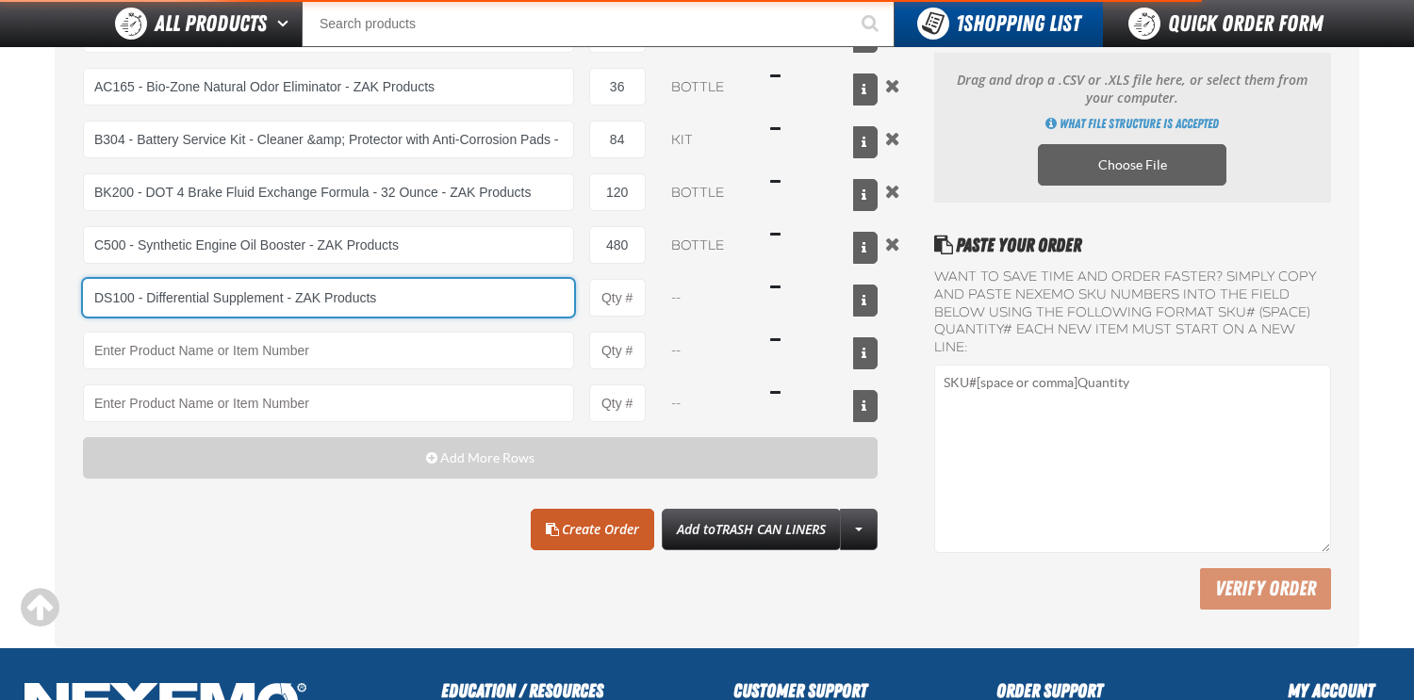
type input "DS100 - Differential Supplement - ZAK Products"
type input "1"
select select "bottle"
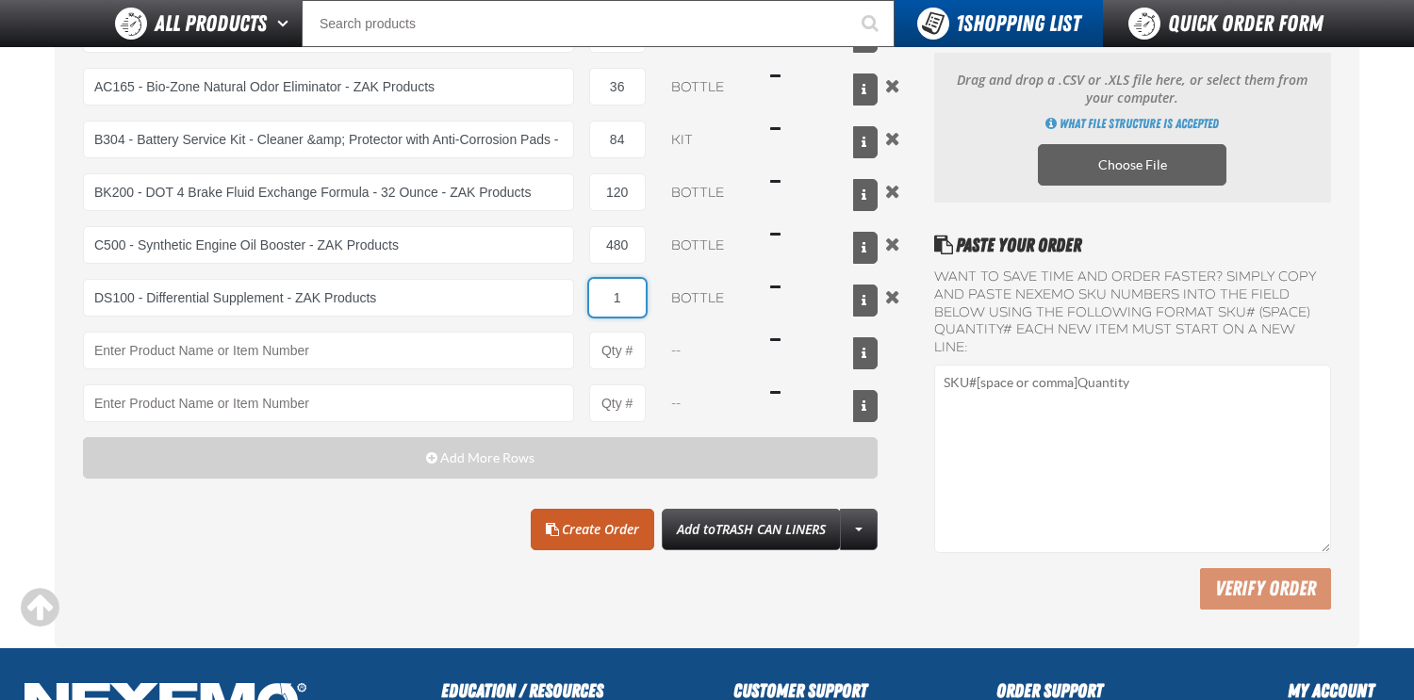
drag, startPoint x: 623, startPoint y: 299, endPoint x: 605, endPoint y: 293, distance: 18.8
click at [605, 293] on input "1" at bounding box center [617, 298] width 57 height 38
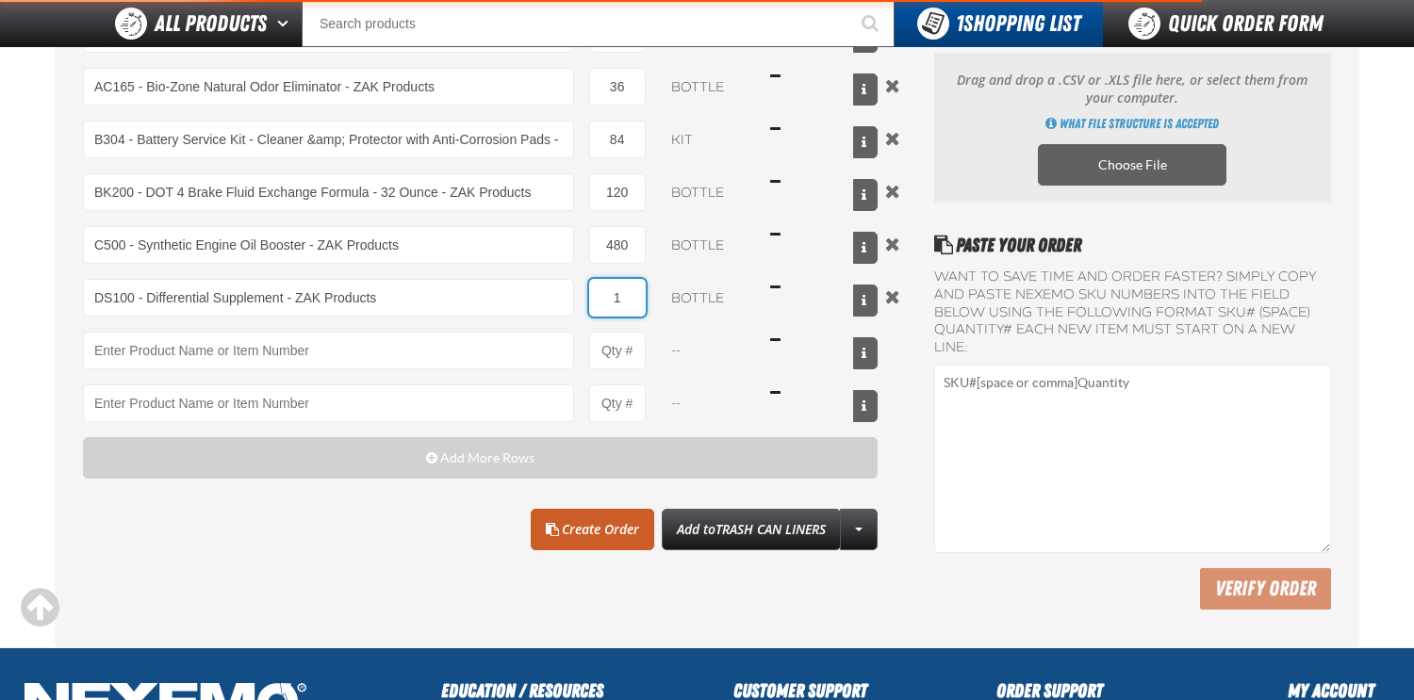
type input "DS100 - Differential Supplement - ZAK Products"
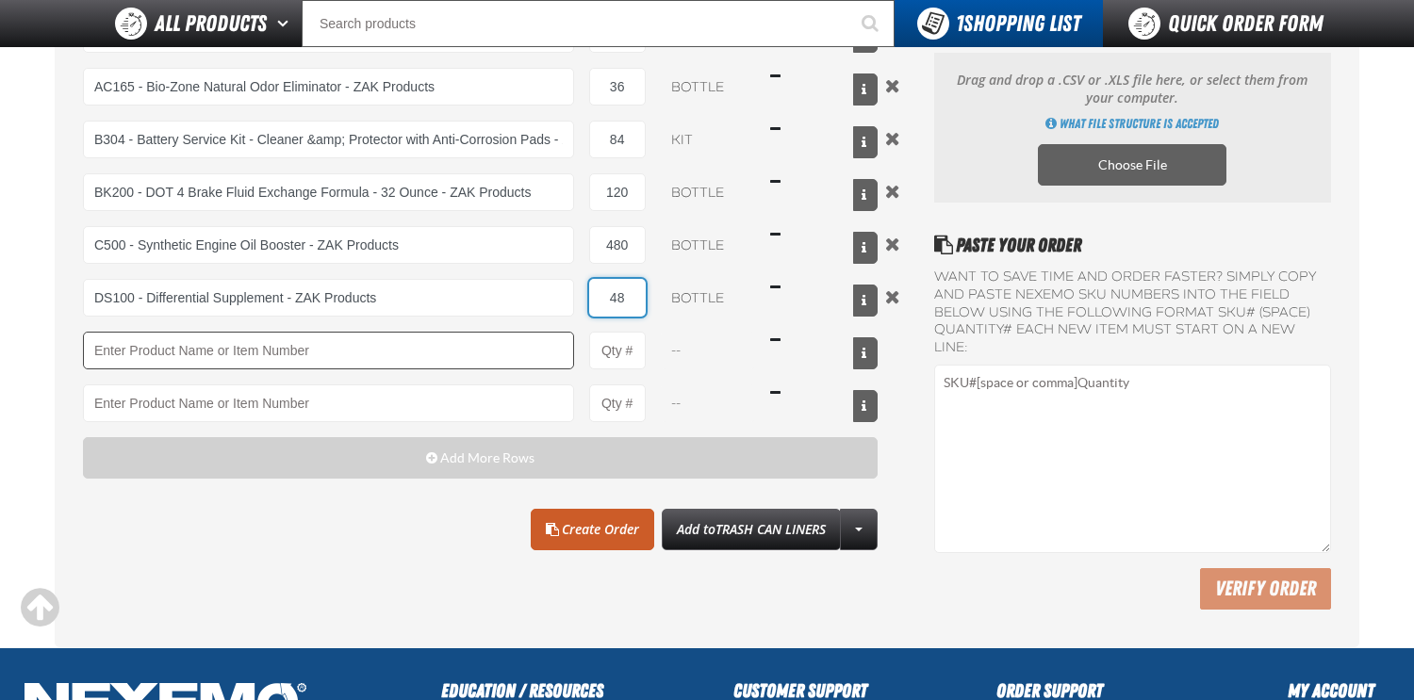
type input "48"
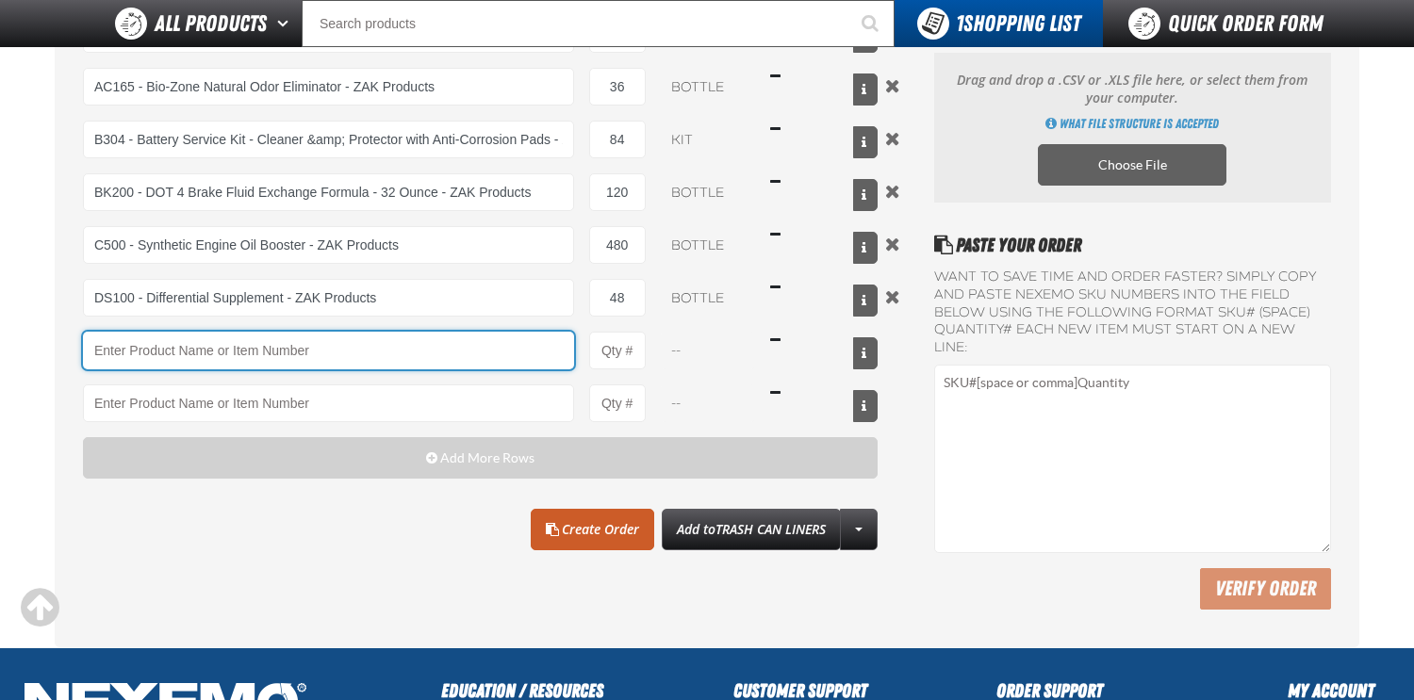
click at [331, 350] on input "Product" at bounding box center [328, 351] width 491 height 38
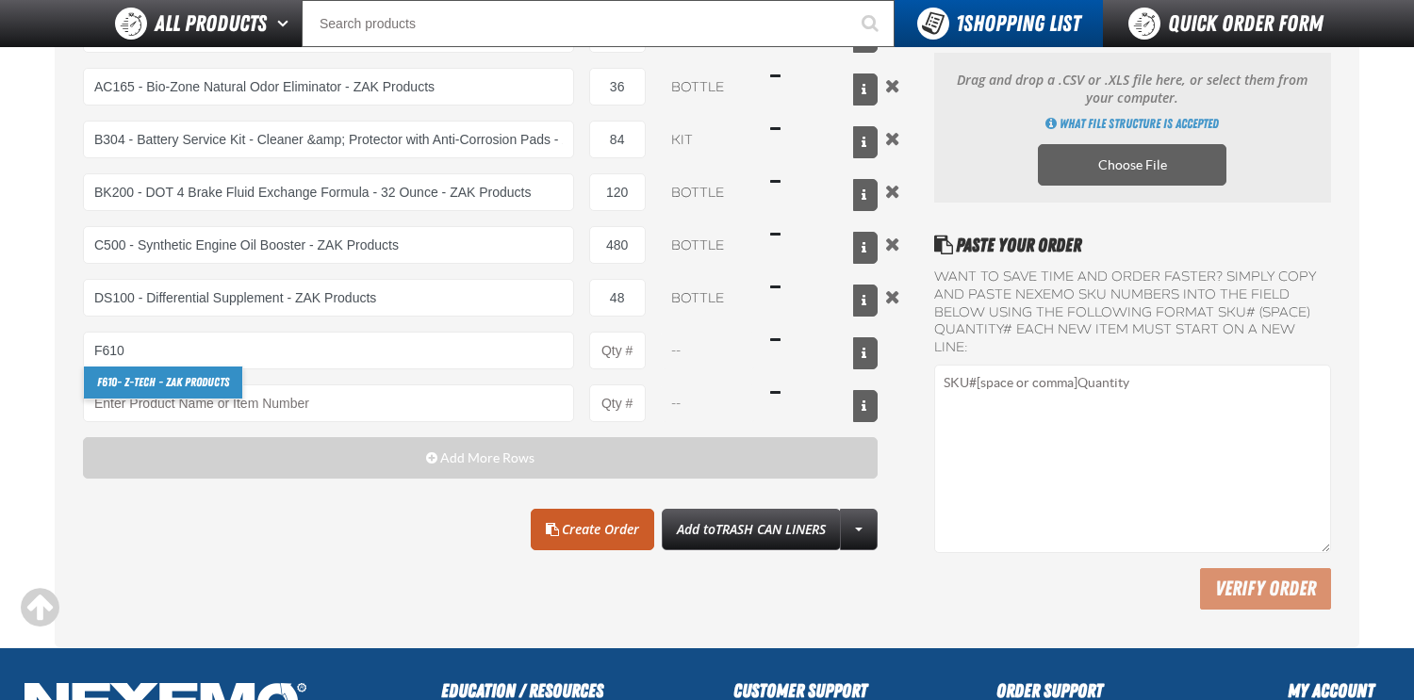
click at [153, 382] on link "F610 - Z-Tech - ZAK Products" at bounding box center [163, 383] width 158 height 32
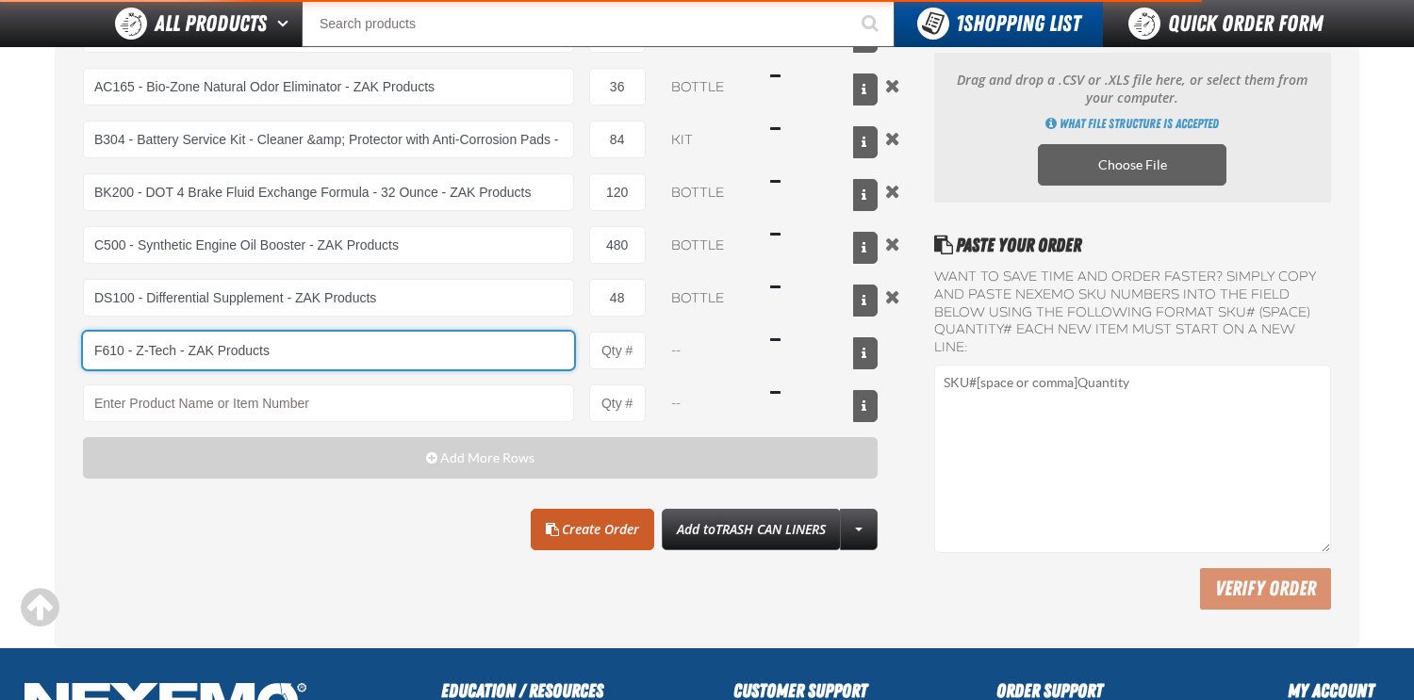
type input "F610 - Z-Tech - ZAK Products"
type input "1"
select select "bottle"
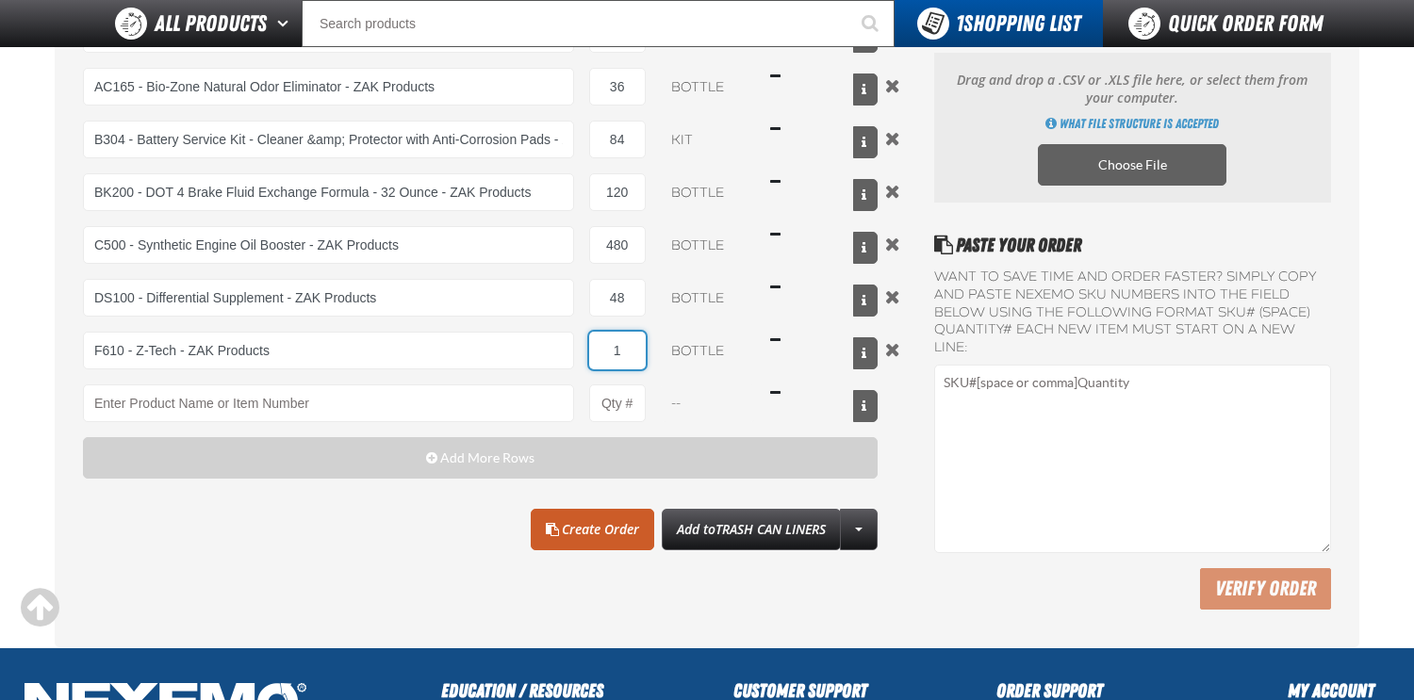
drag, startPoint x: 626, startPoint y: 348, endPoint x: 577, endPoint y: 342, distance: 49.3
click at [577, 342] on div "F610 - Z-Tech - ZAK Products F610 - Z-Tech - ZAK Products 1 bottle $16.49" at bounding box center [480, 351] width 795 height 38
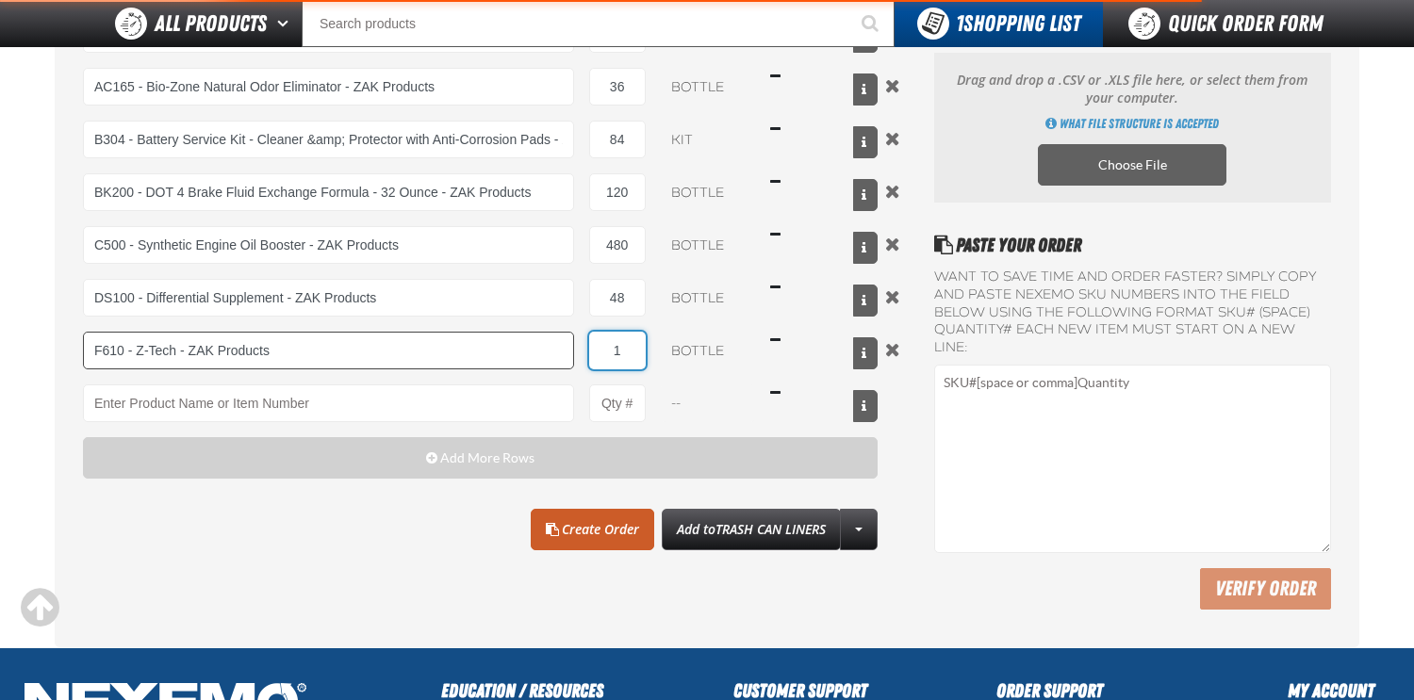
type input "F610 - Z-Tech - ZAK Products"
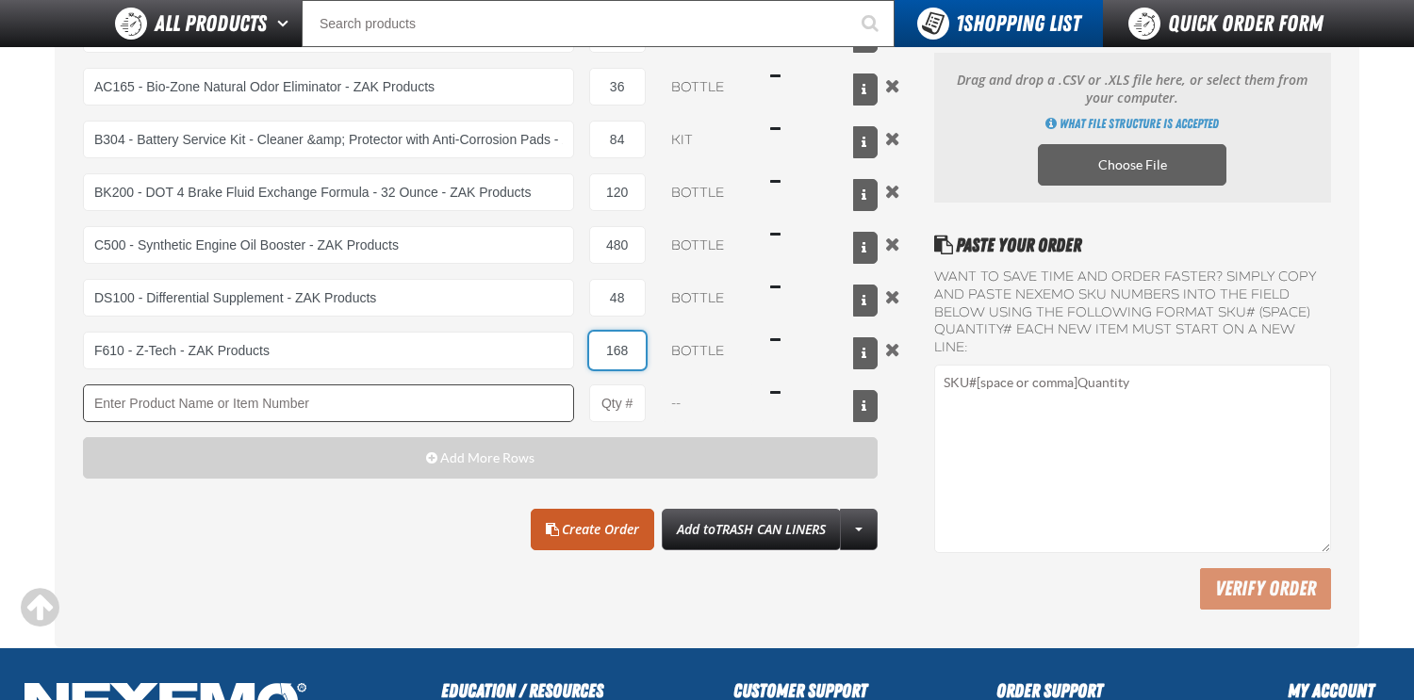
type input "168"
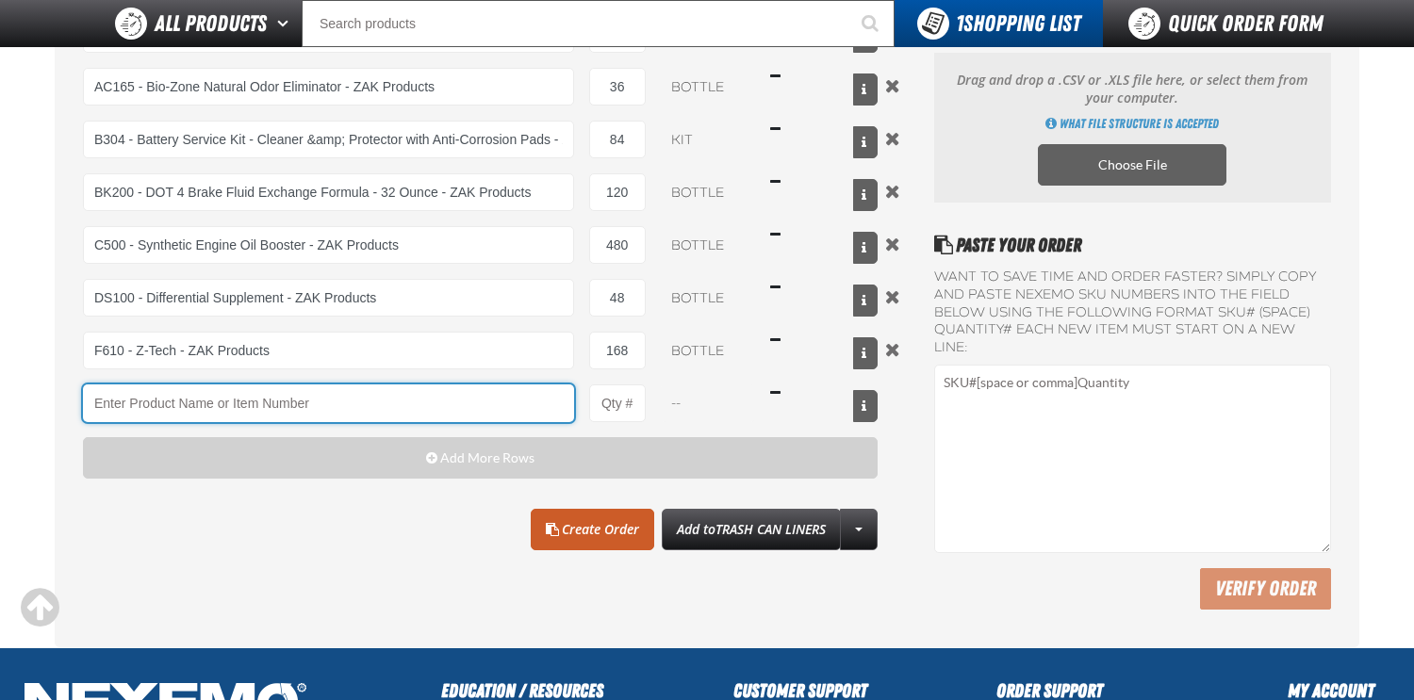
click at [345, 400] on input "Product" at bounding box center [328, 404] width 491 height 38
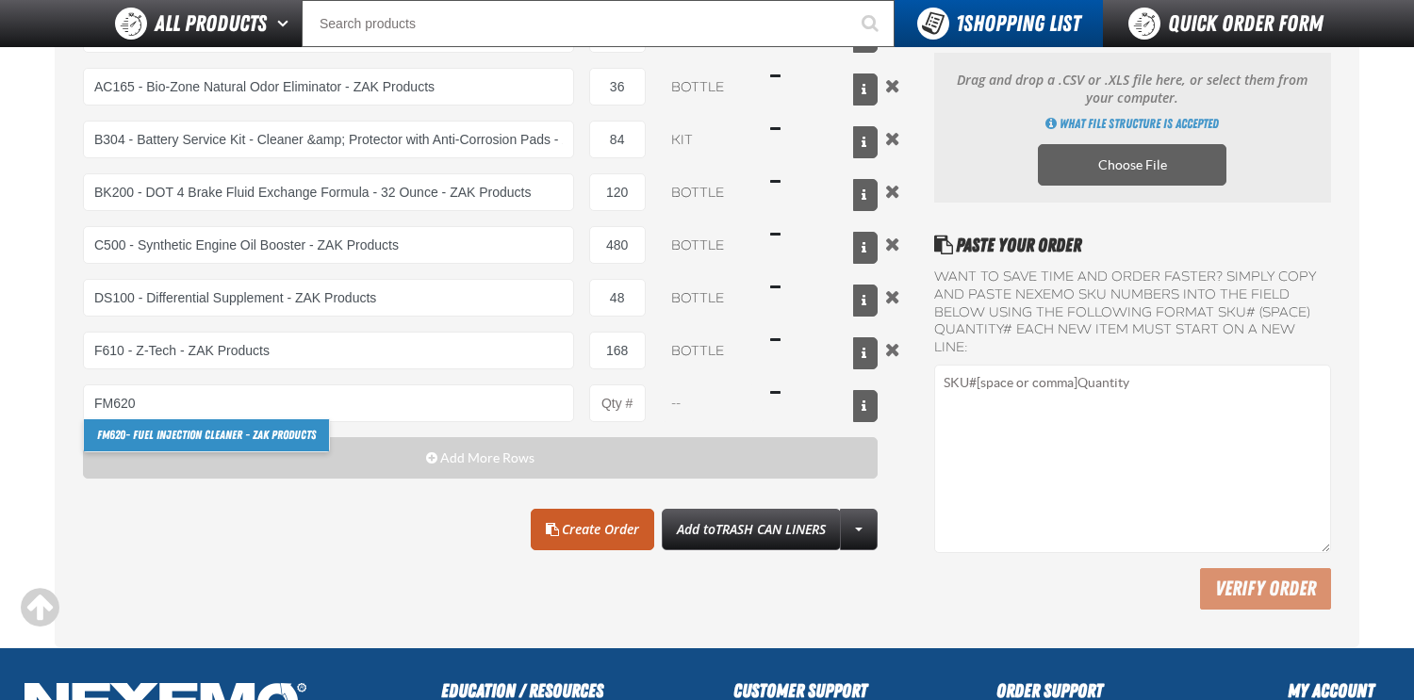
click at [251, 444] on link "FM620 - Fuel Injection Cleaner - ZAK Products" at bounding box center [206, 435] width 245 height 32
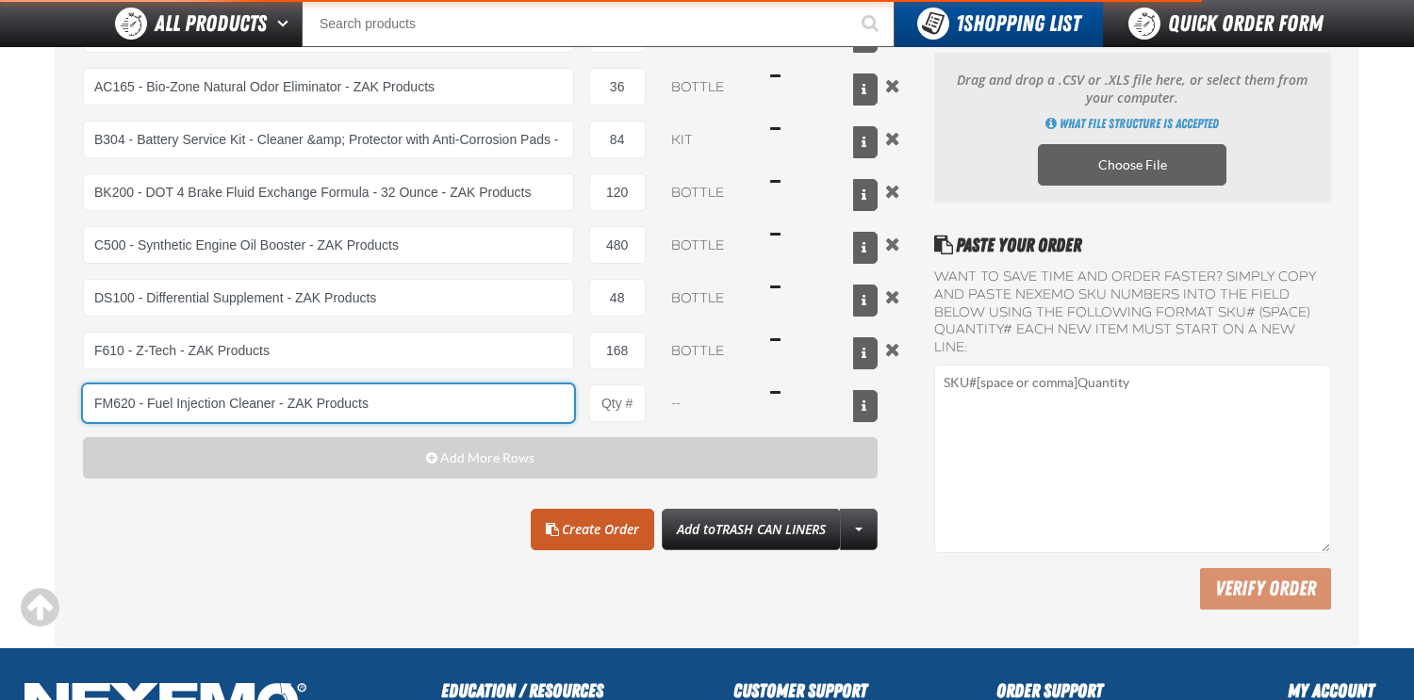
type input "FM620 - Fuel Injection Cleaner - ZAK Products"
type input "1"
select select "bottle"
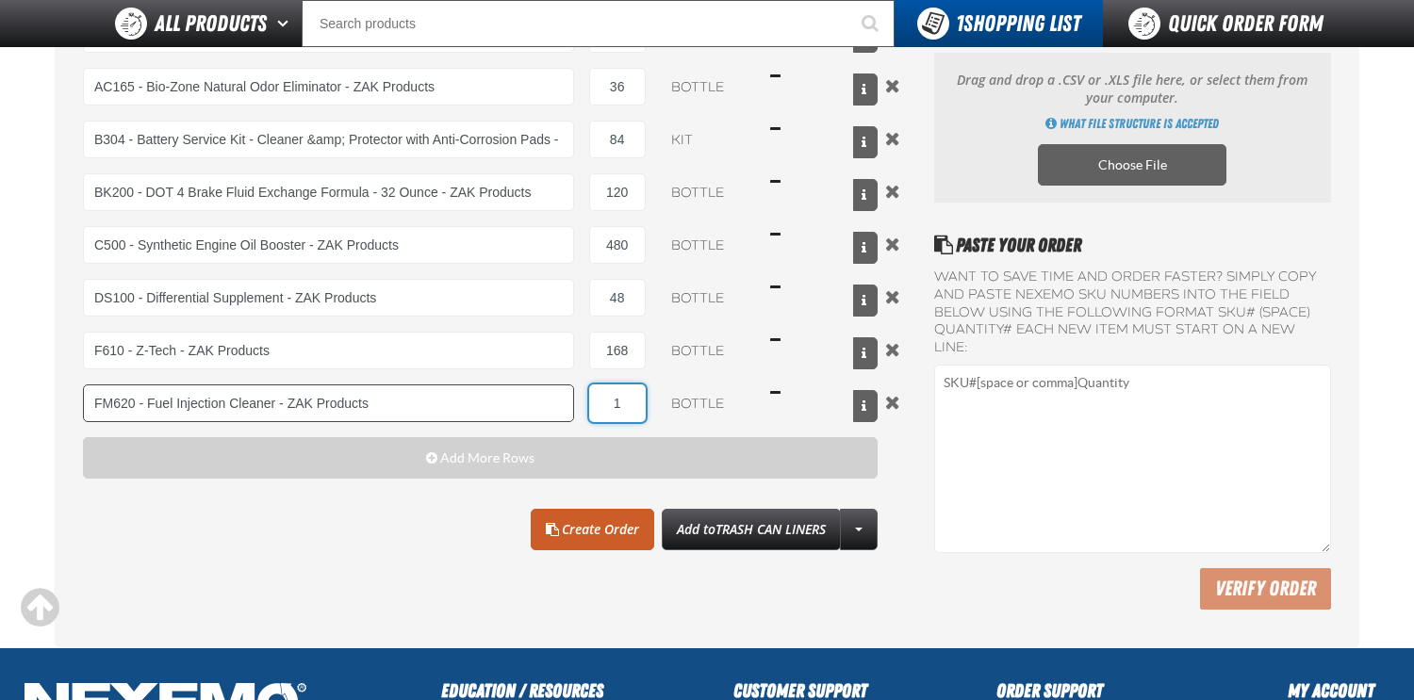
drag, startPoint x: 633, startPoint y: 404, endPoint x: 567, endPoint y: 395, distance: 67.6
click at [568, 395] on div "FM620 - Fuel Injection Cleaner - ZAK Products FM620 - Fuel Injection Cleaner - …" at bounding box center [480, 404] width 795 height 38
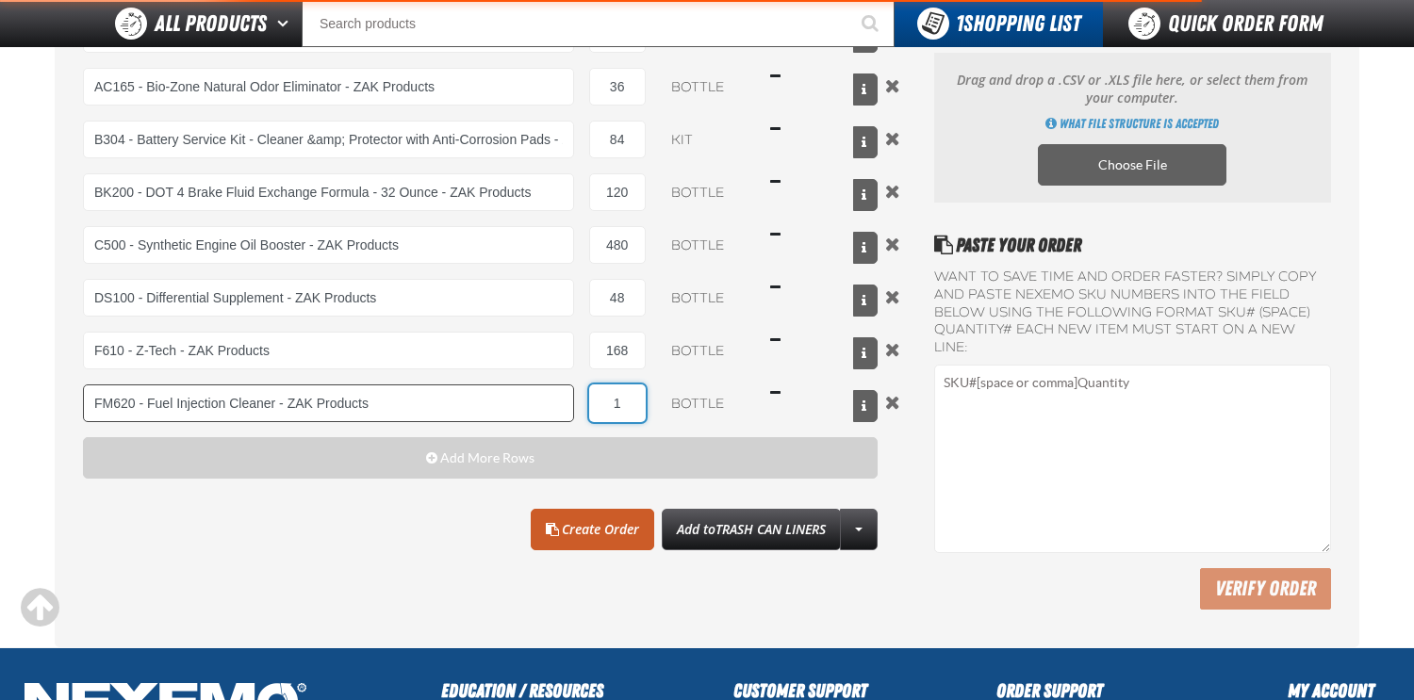
type input "FM620 - Fuel Injection Cleaner - ZAK Products"
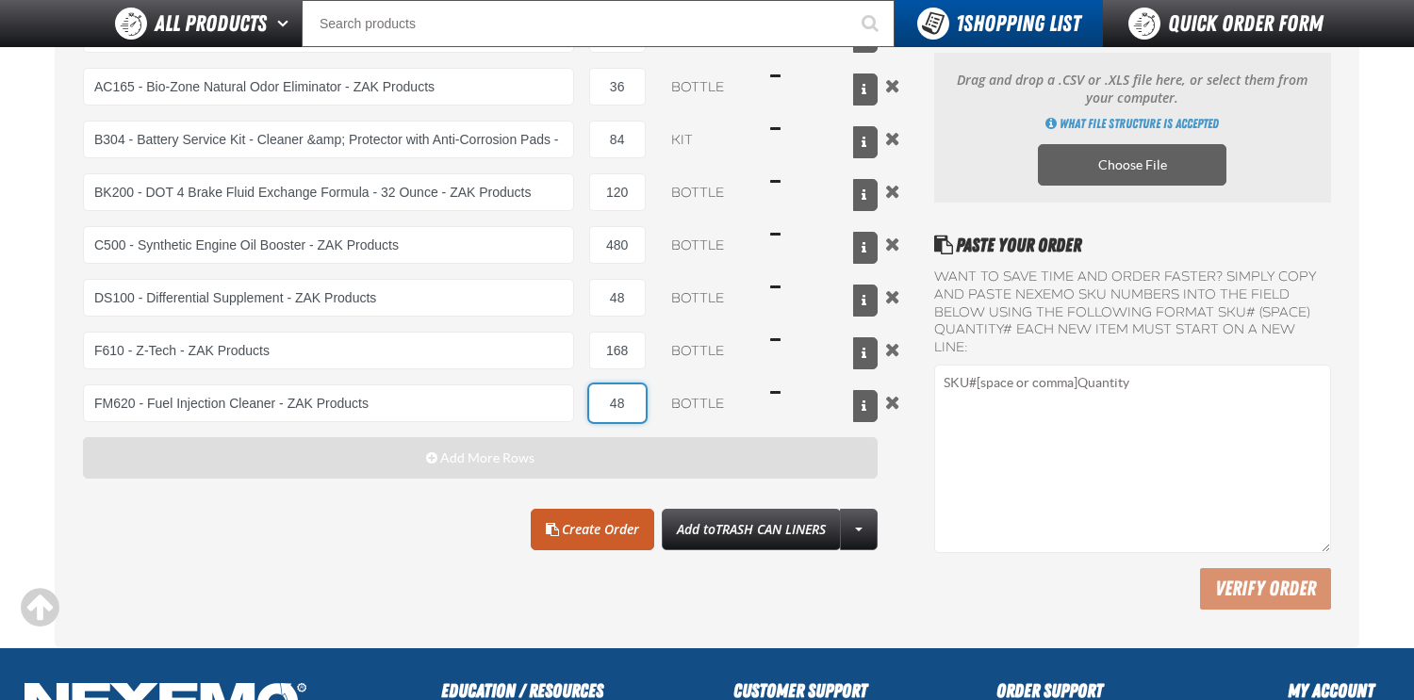
type input "48"
click at [438, 470] on button "Add More Rows" at bounding box center [480, 457] width 795 height 41
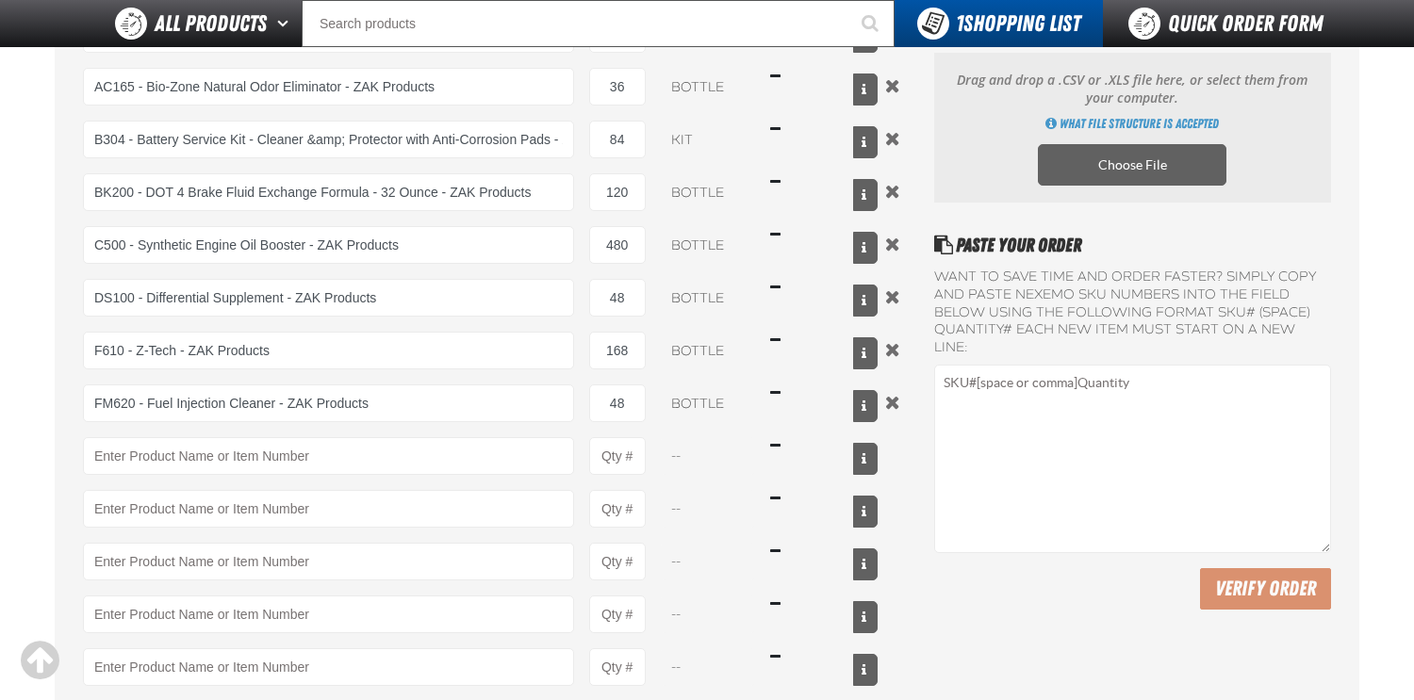
scroll to position [283, 0]
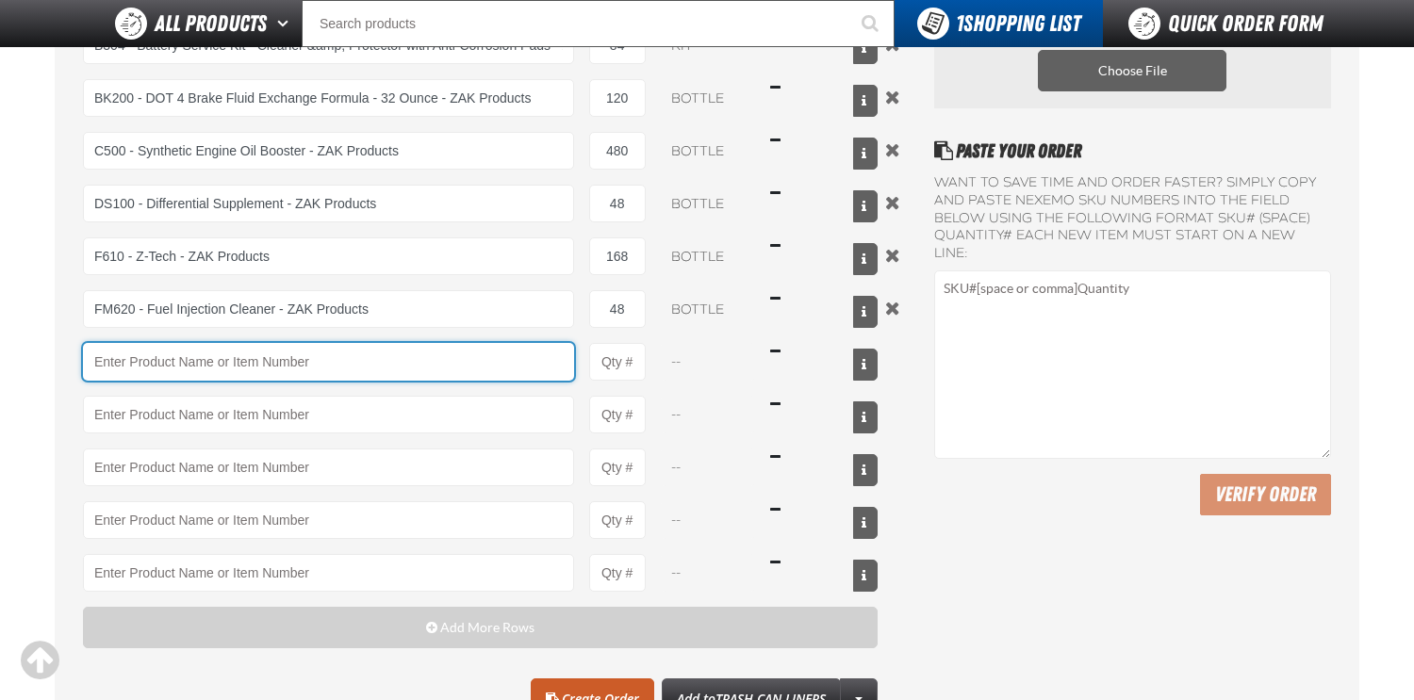
click at [200, 357] on input "Product" at bounding box center [328, 362] width 491 height 38
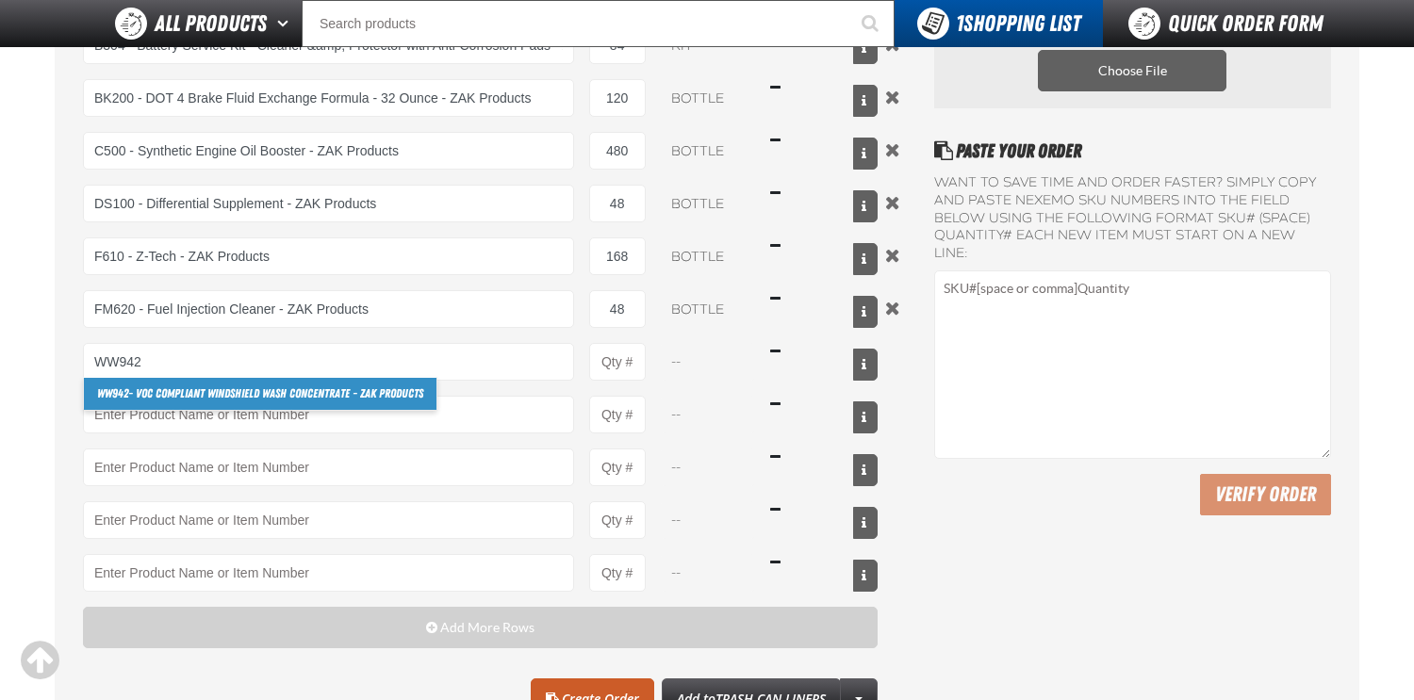
click at [187, 399] on link "WW942 - VOC Compliant Windshield Wash Concentrate - ZAK Products" at bounding box center [260, 394] width 353 height 32
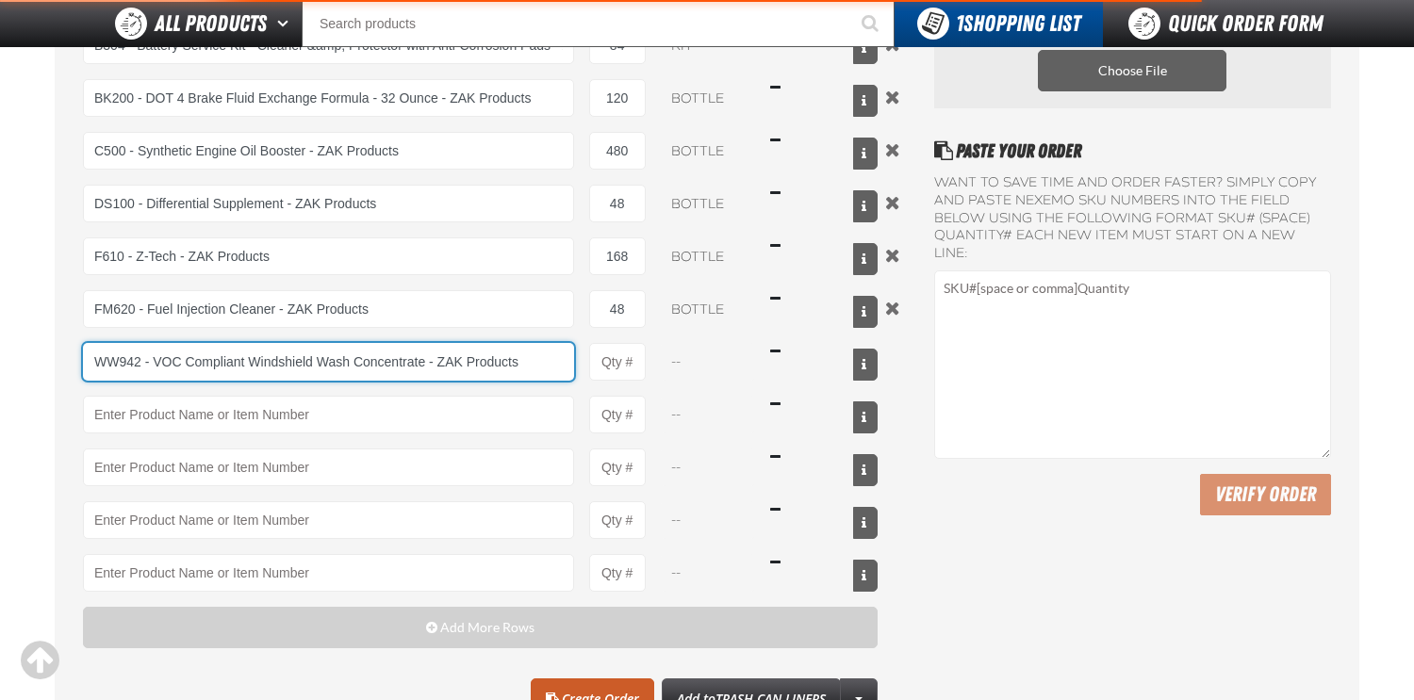
type input "WW942 - VOC Compliant Windshield Wash Concentrate - ZAK Products"
type input "1"
select select "bottle"
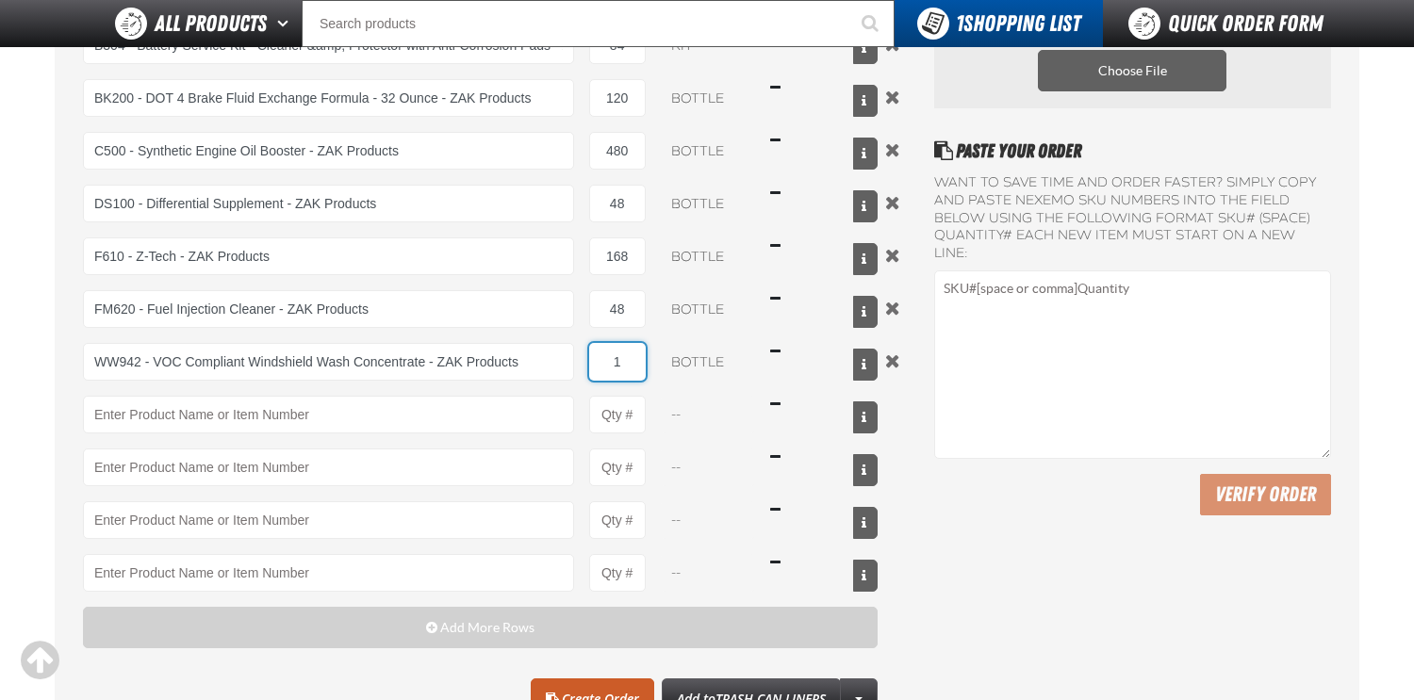
drag, startPoint x: 632, startPoint y: 359, endPoint x: 577, endPoint y: 356, distance: 54.7
click at [578, 356] on div "WW942 - VOC Compliant Windshield Wash Concentrate - ZAK Products WW942 - VOC Co…" at bounding box center [480, 362] width 795 height 38
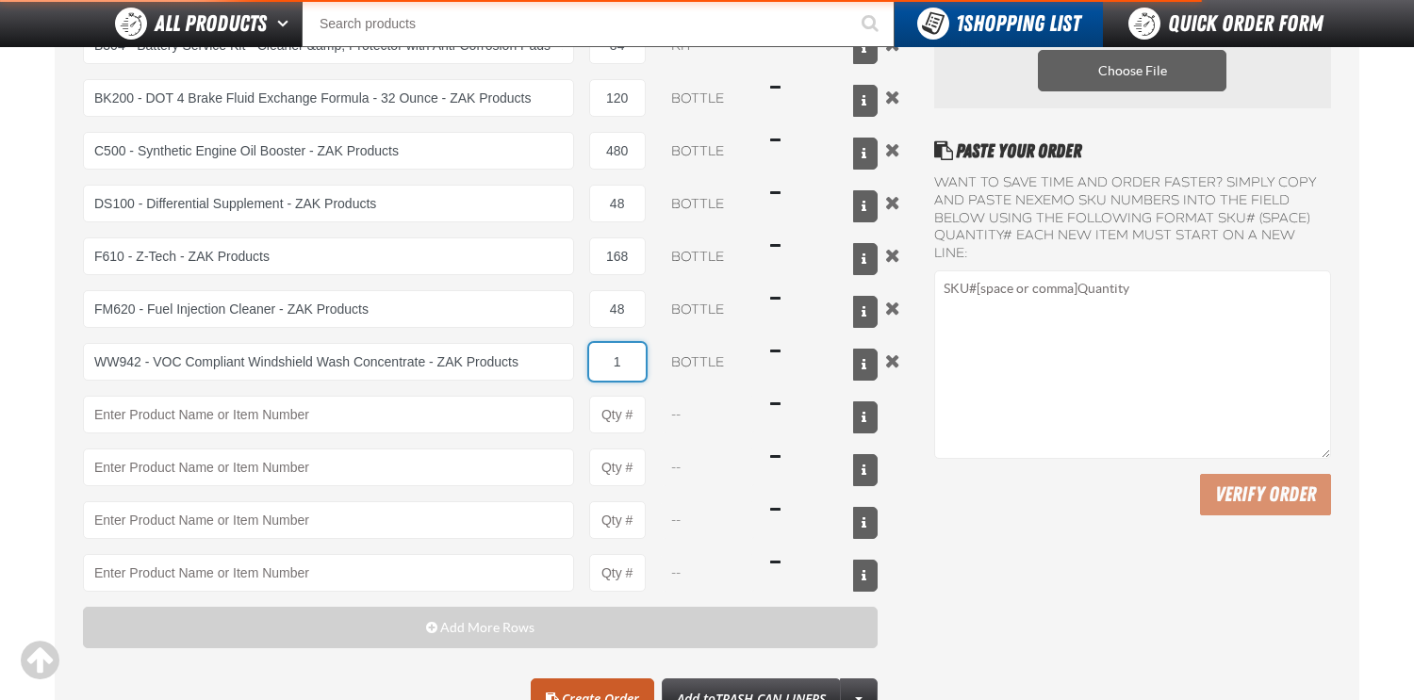
type input "WW942 - VOC Compliant Windshield Wash Concentrate - ZAK Products"
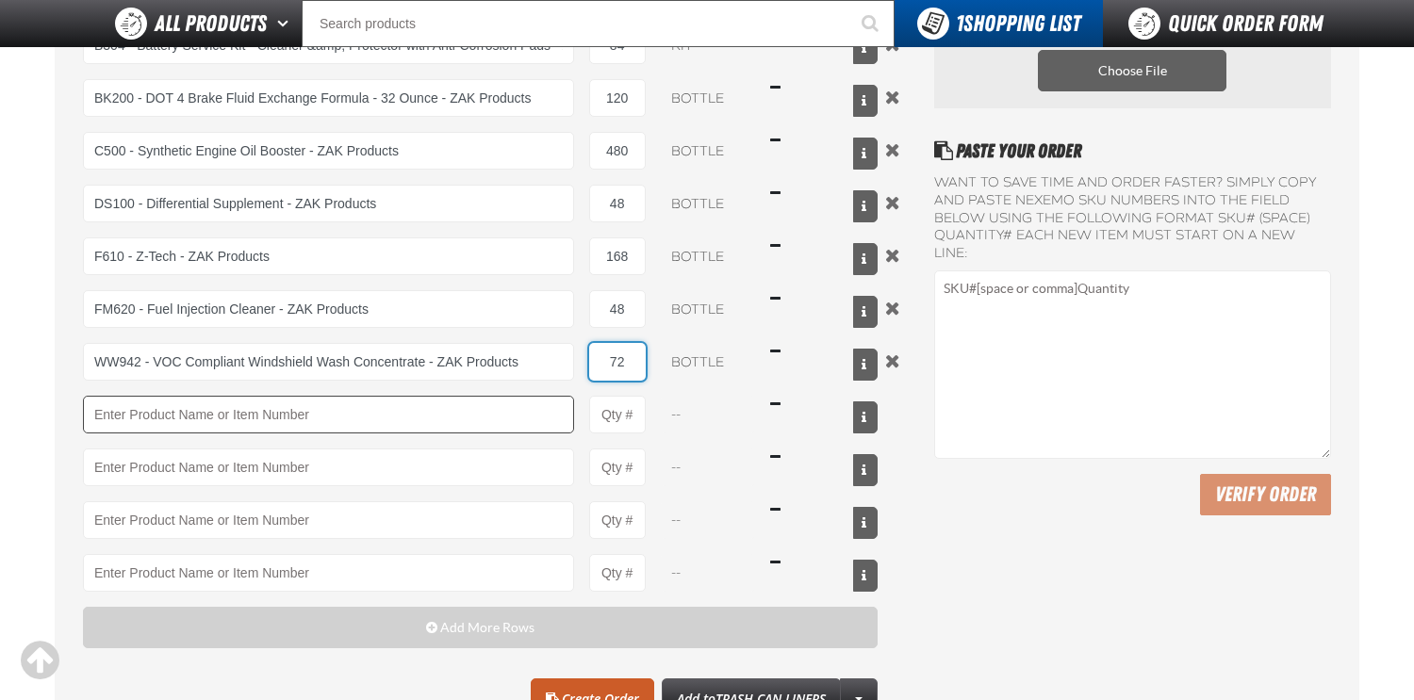
type input "72"
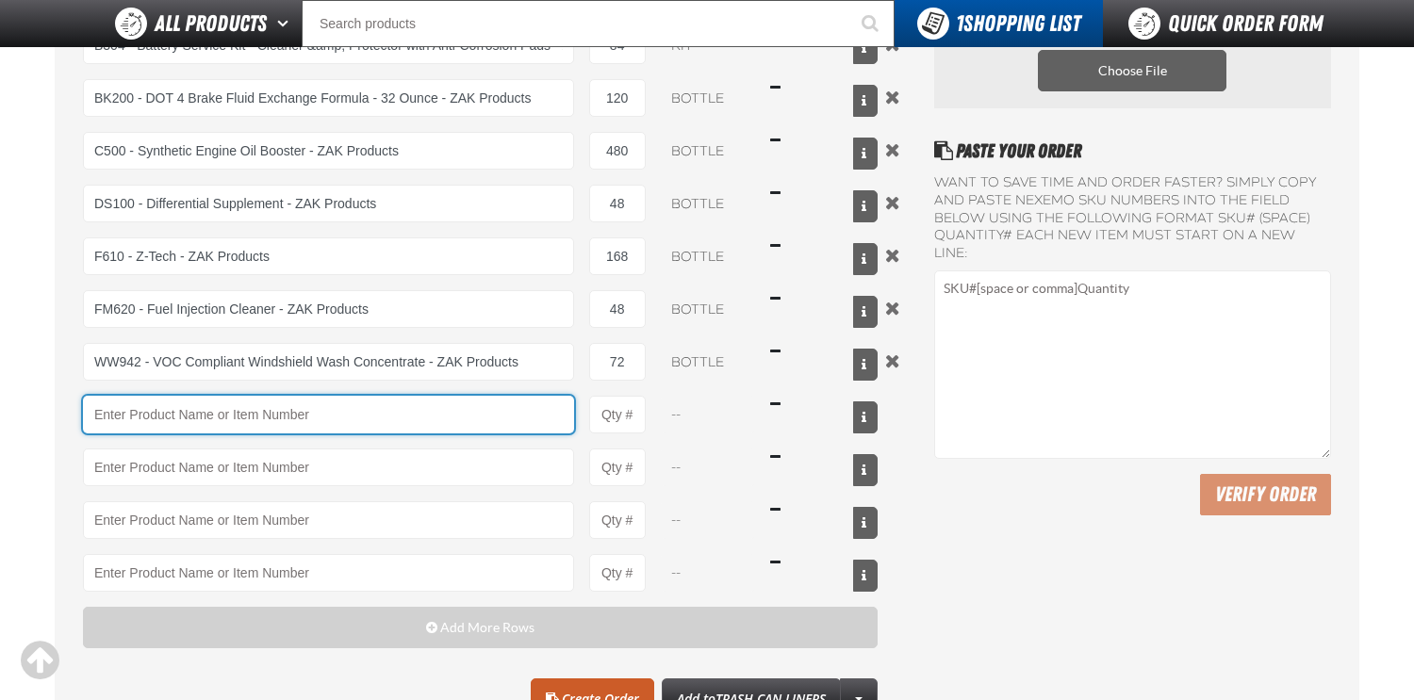
click at [386, 409] on input "Product" at bounding box center [328, 415] width 491 height 38
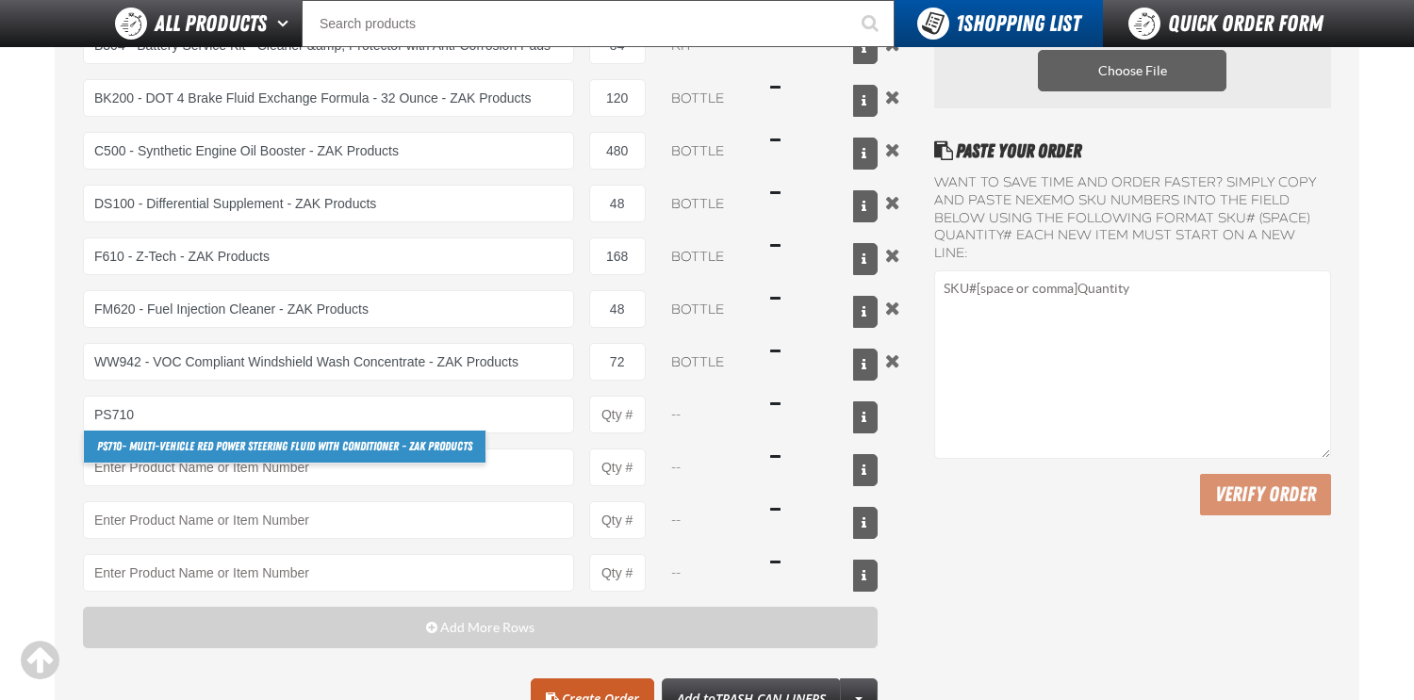
click at [282, 446] on link "PS710 - Multi-Vehicle Red Power Steering Fluid with Conditioner - ZAK Products" at bounding box center [285, 447] width 402 height 32
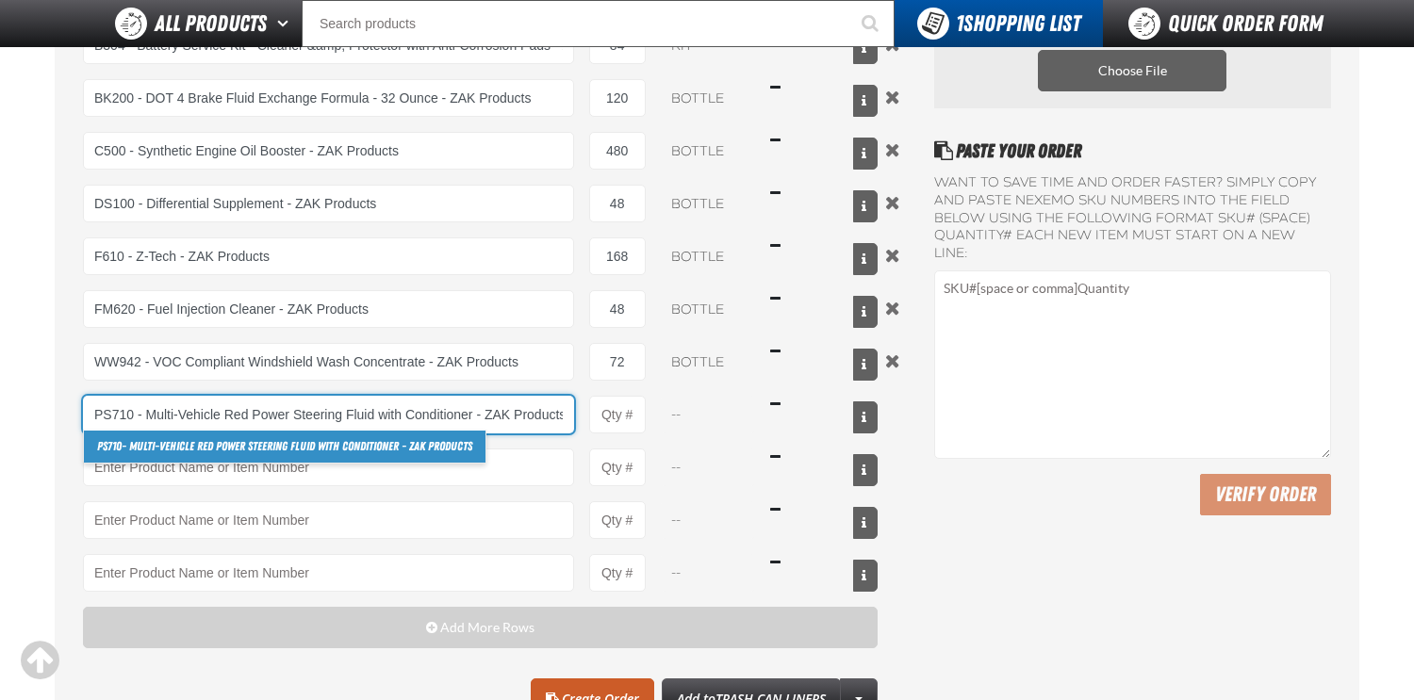
scroll to position [0, 3]
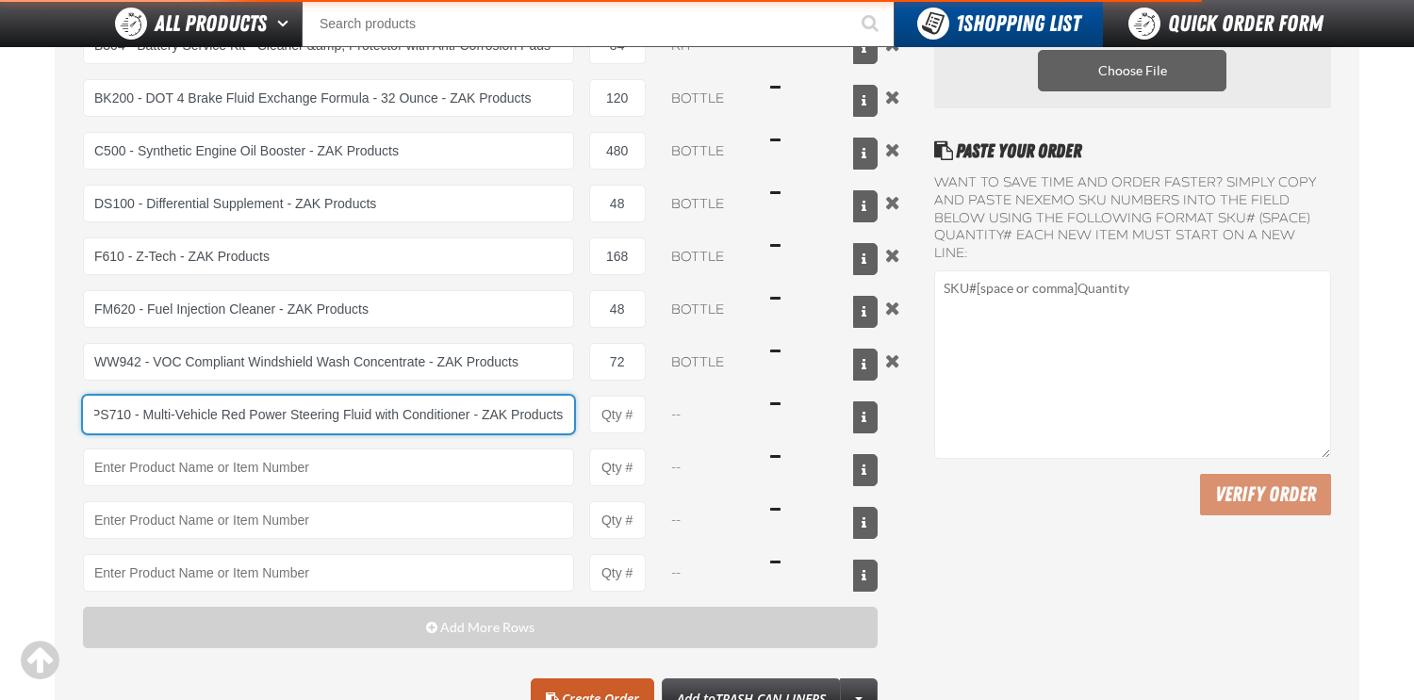
type input "PS710 - Multi-Vehicle Red Power Steering Fluid with Conditioner - ZAK Products"
type input "1"
select select "bottle"
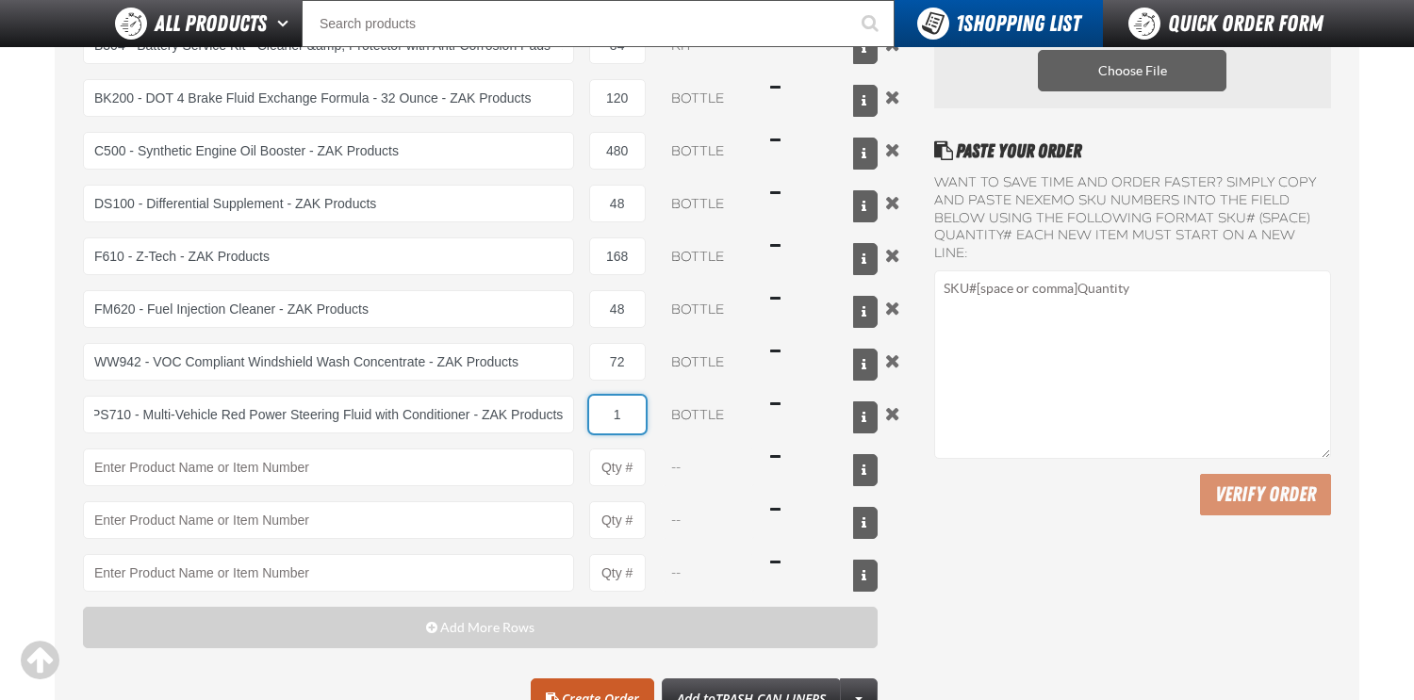
scroll to position [0, 0]
drag, startPoint x: 630, startPoint y: 411, endPoint x: 609, endPoint y: 409, distance: 20.8
click at [609, 409] on input "1" at bounding box center [617, 415] width 57 height 38
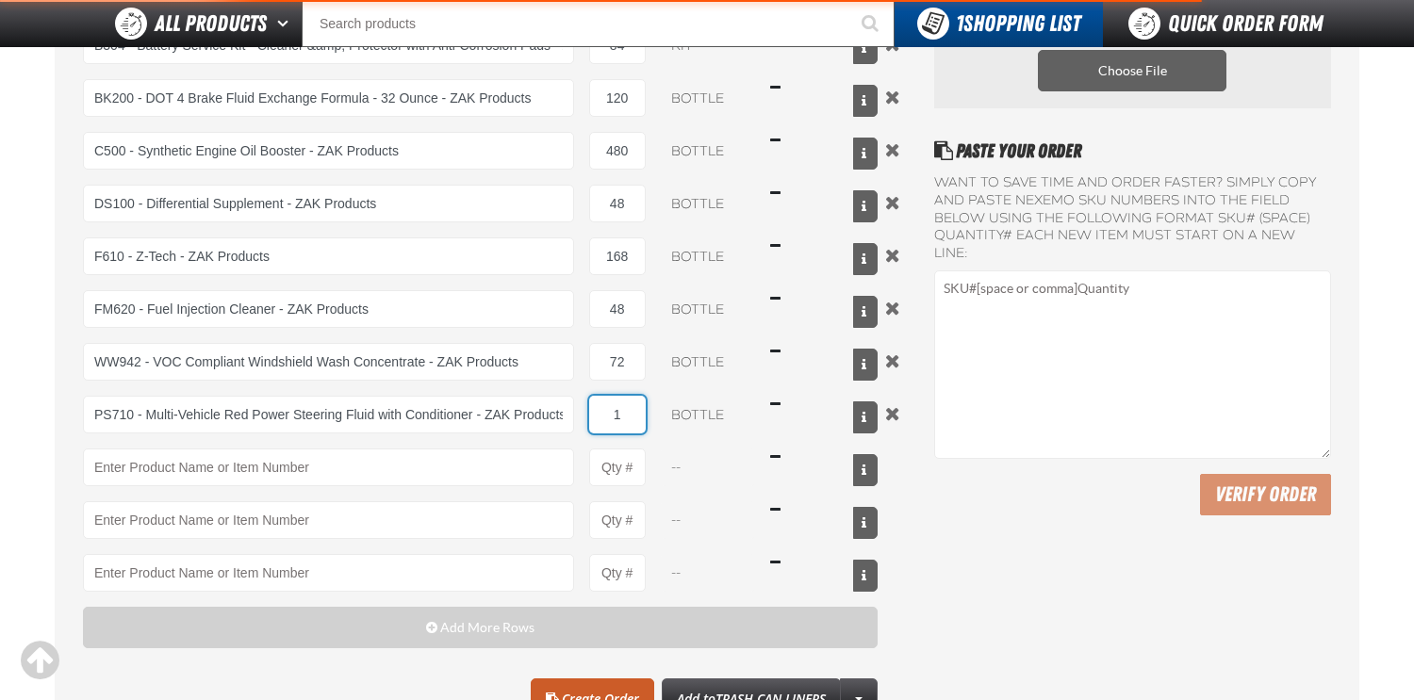
type input "PS710 - Multi-Vehicle Red Power Steering Fluid with Conditioner - ZAK Products"
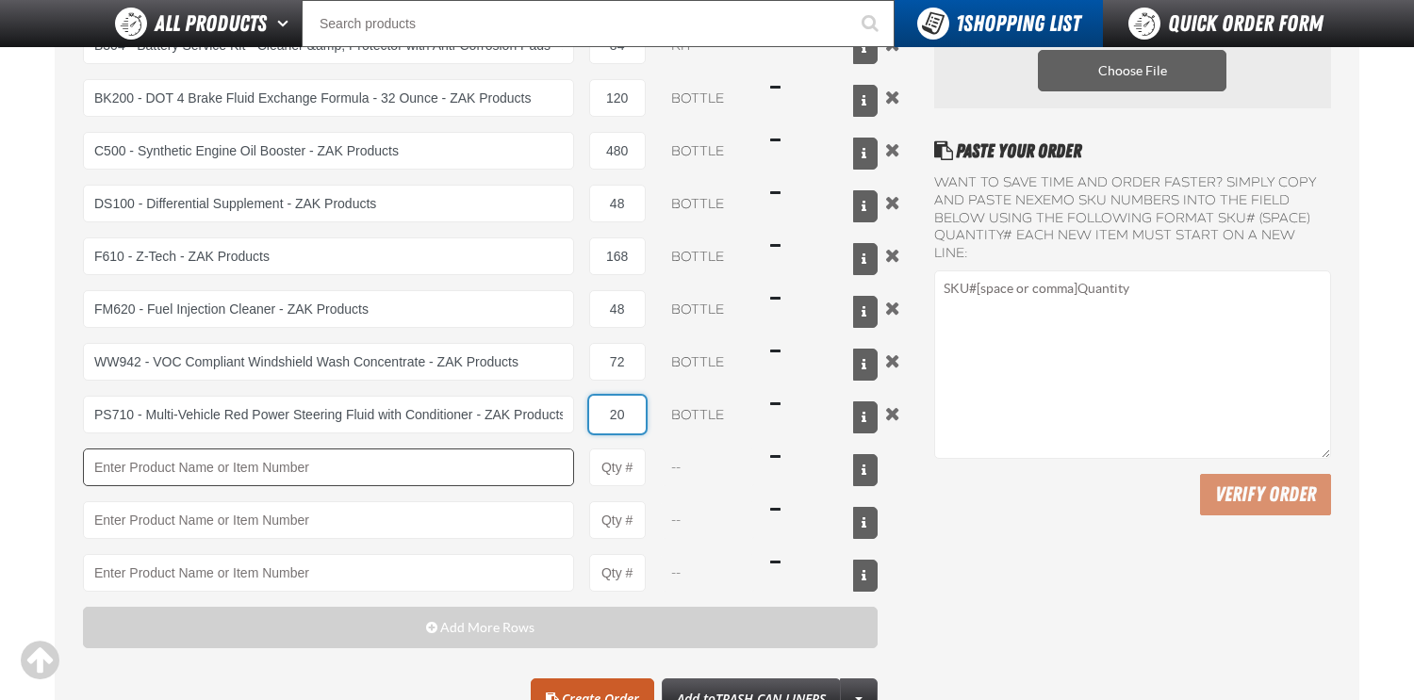
type input "20"
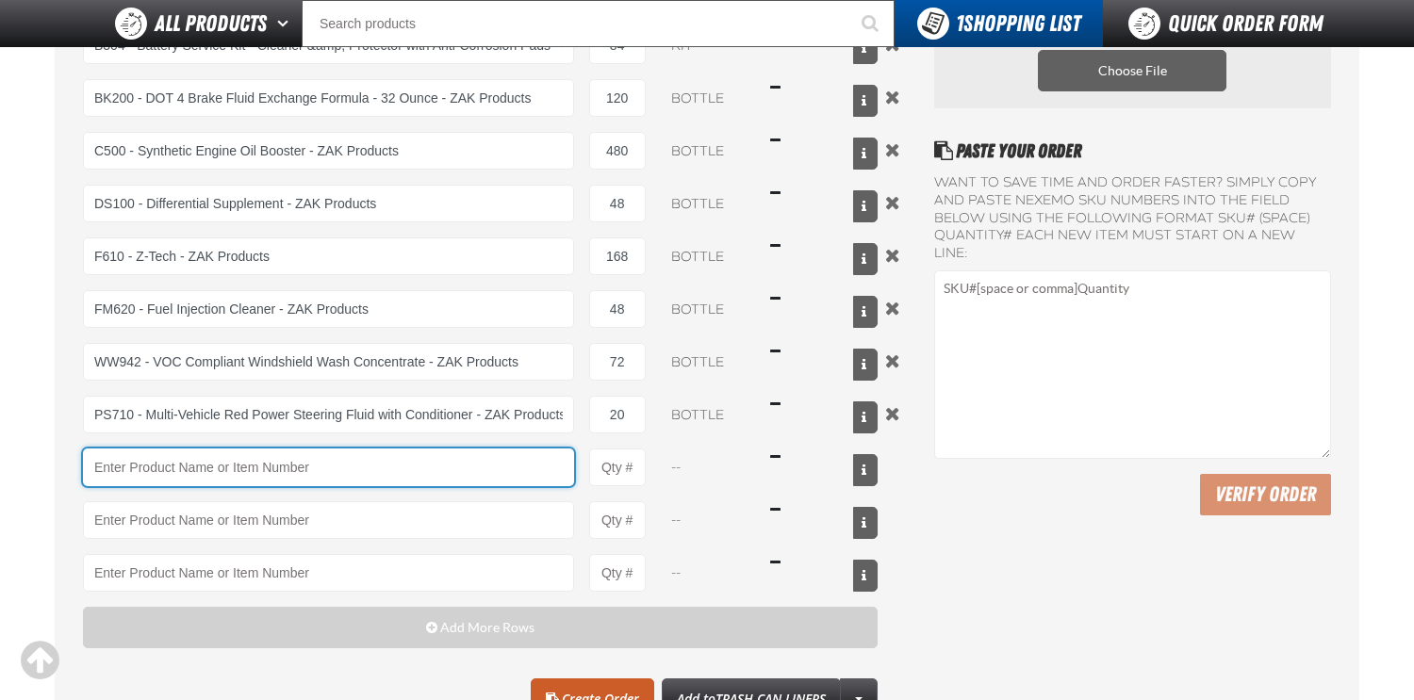
click at [347, 477] on input "Product" at bounding box center [328, 468] width 491 height 38
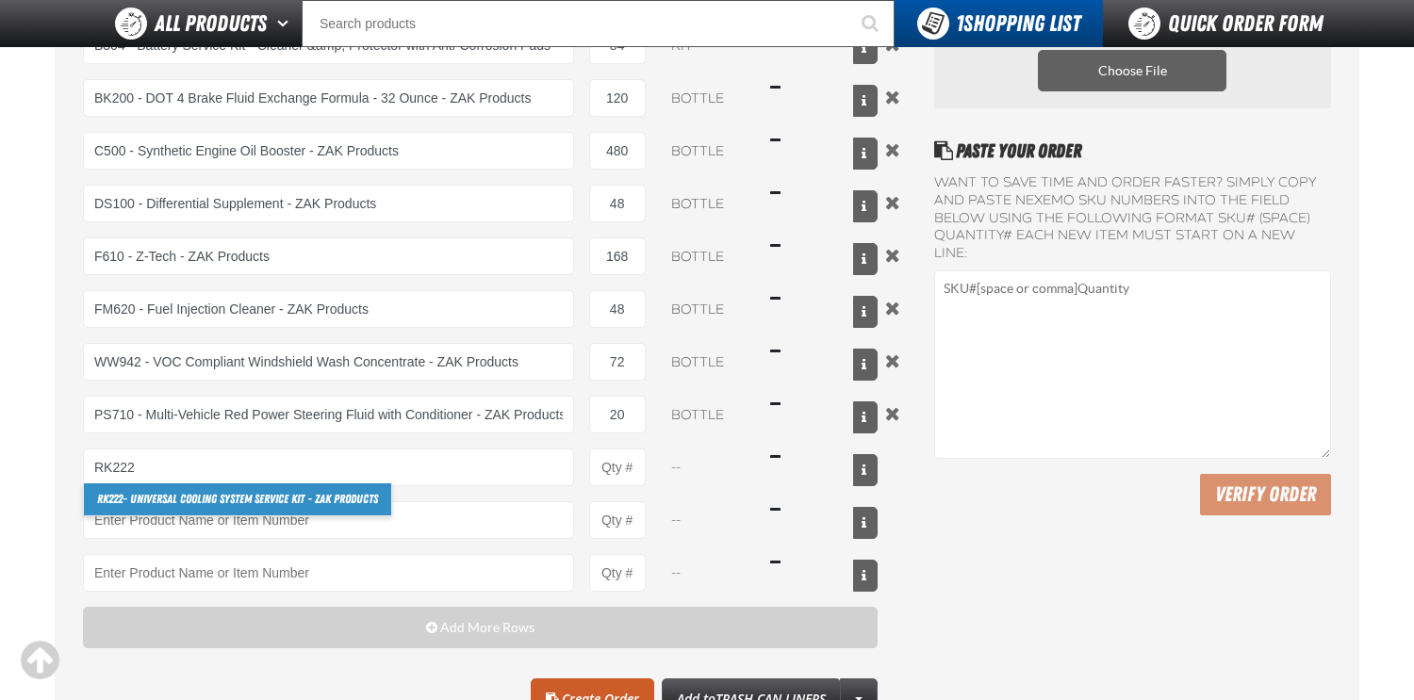
click at [260, 494] on link "RK222 - Universal Cooling System Service Kit - ZAK Products" at bounding box center [237, 500] width 307 height 32
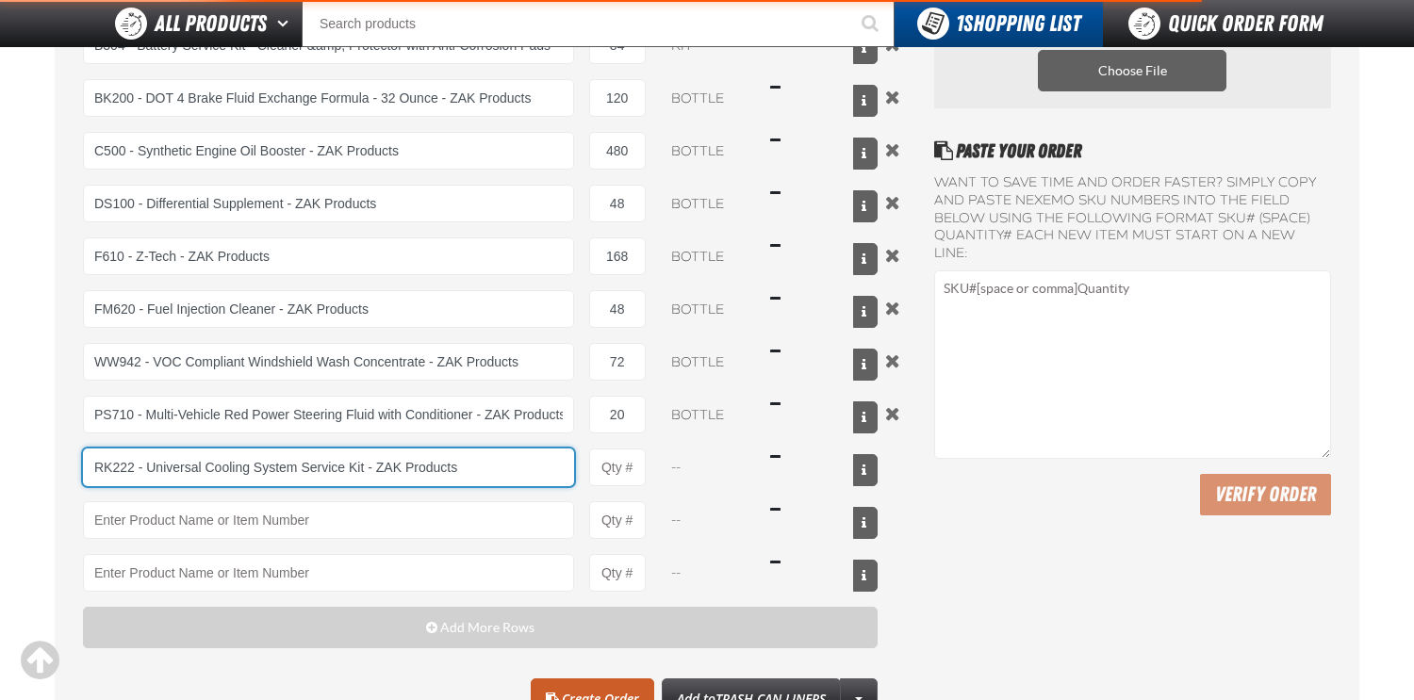
type input "RK222 - Universal Cooling System Service Kit - ZAK Products"
type input "1"
select select "kit"
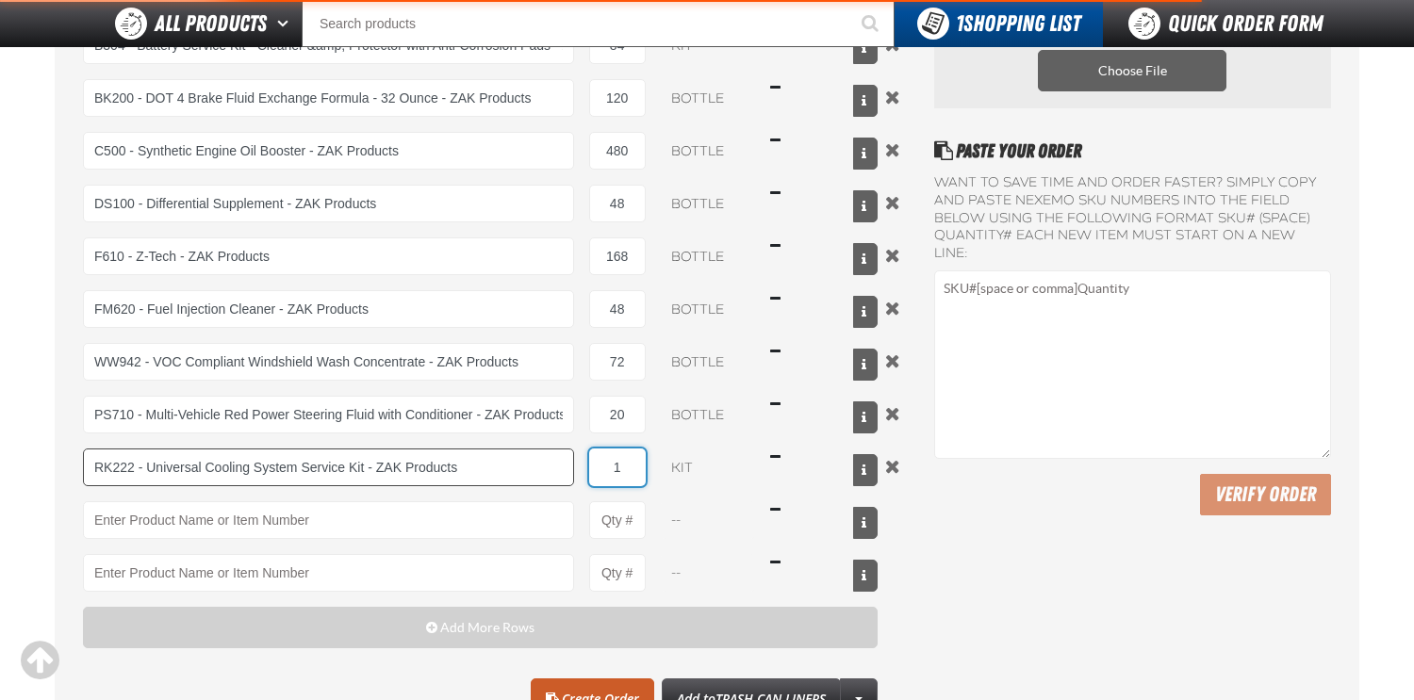
drag, startPoint x: 635, startPoint y: 465, endPoint x: 558, endPoint y: 464, distance: 77.3
click at [562, 464] on div "RK222 - Universal Cooling System Service Kit - ZAK Products RK222 - Universal C…" at bounding box center [480, 468] width 795 height 38
type input "RK222 - Universal Cooling System Service Kit - ZAK Products"
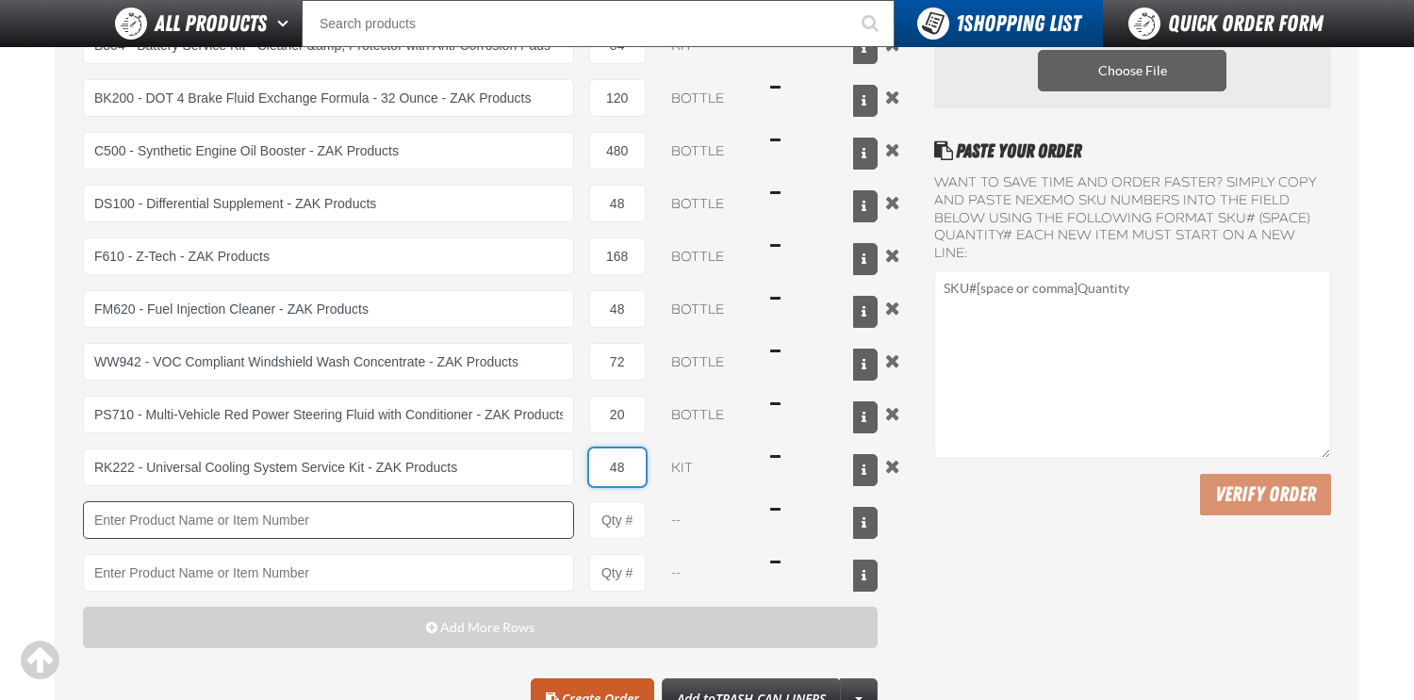
type input "48"
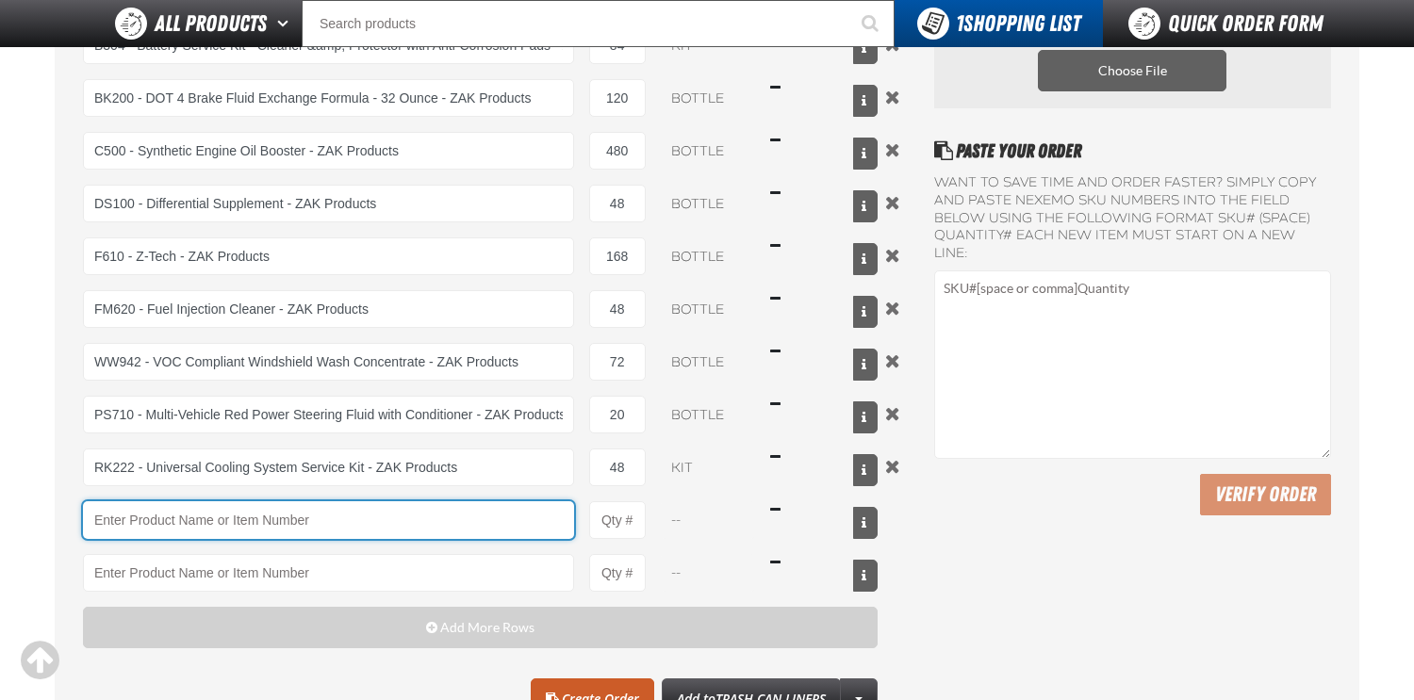
click at [408, 517] on input "Product" at bounding box center [328, 521] width 491 height 38
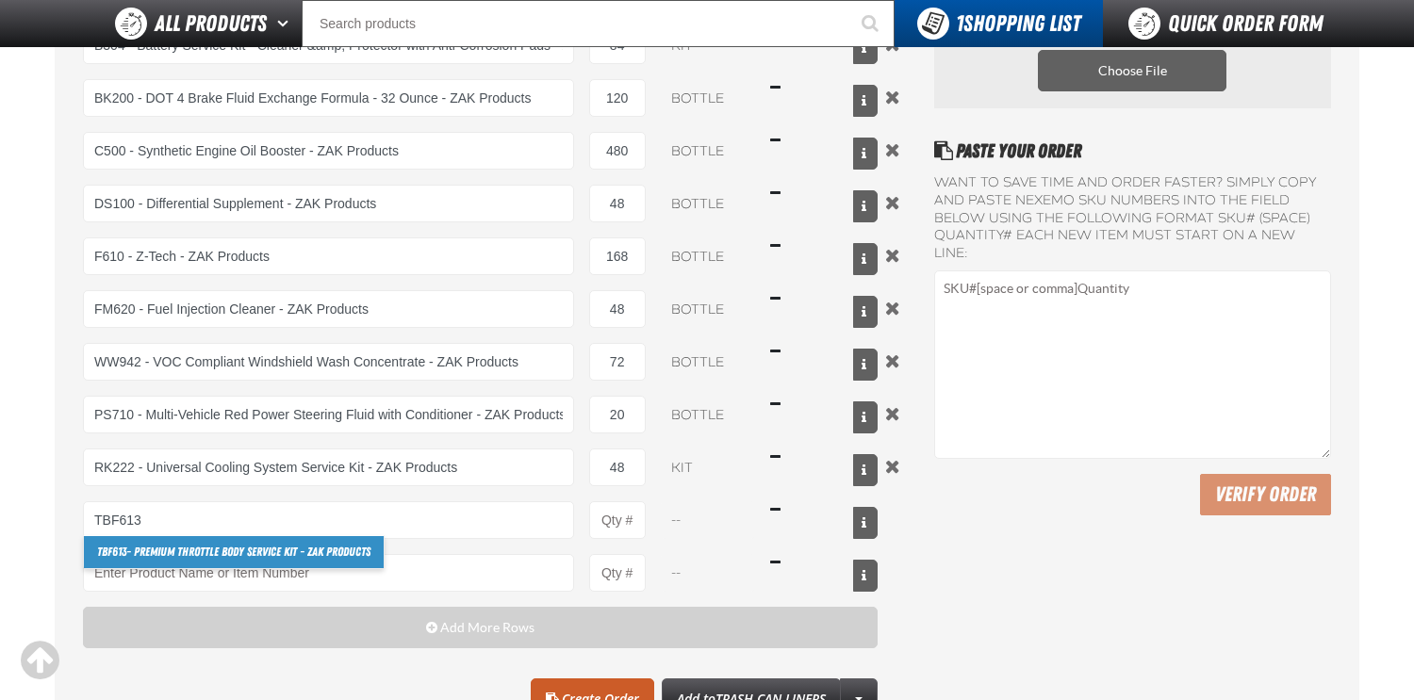
click at [230, 544] on link "TBF613 - Premium Throttle Body Service Kit - ZAK Products" at bounding box center [234, 552] width 300 height 32
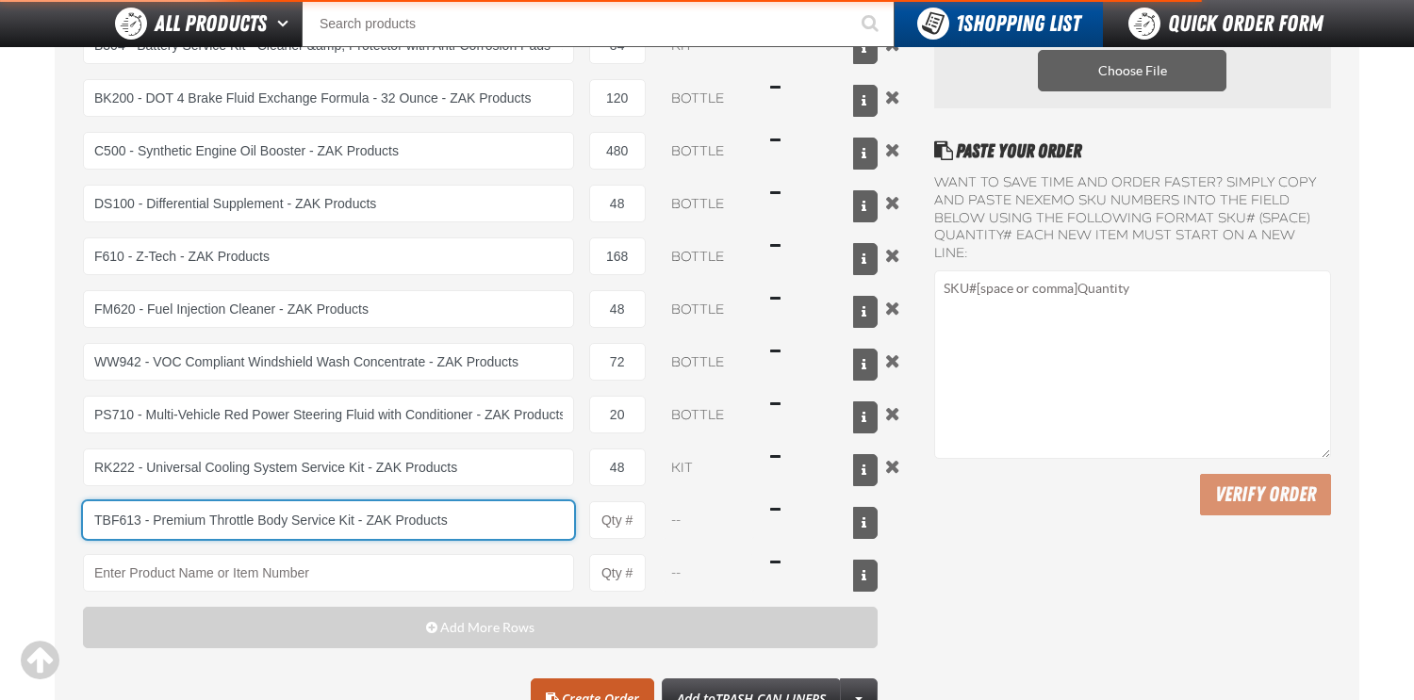
type input "TBF613 - Premium Throttle Body Service Kit - ZAK Products"
type input "1"
select select "kit"
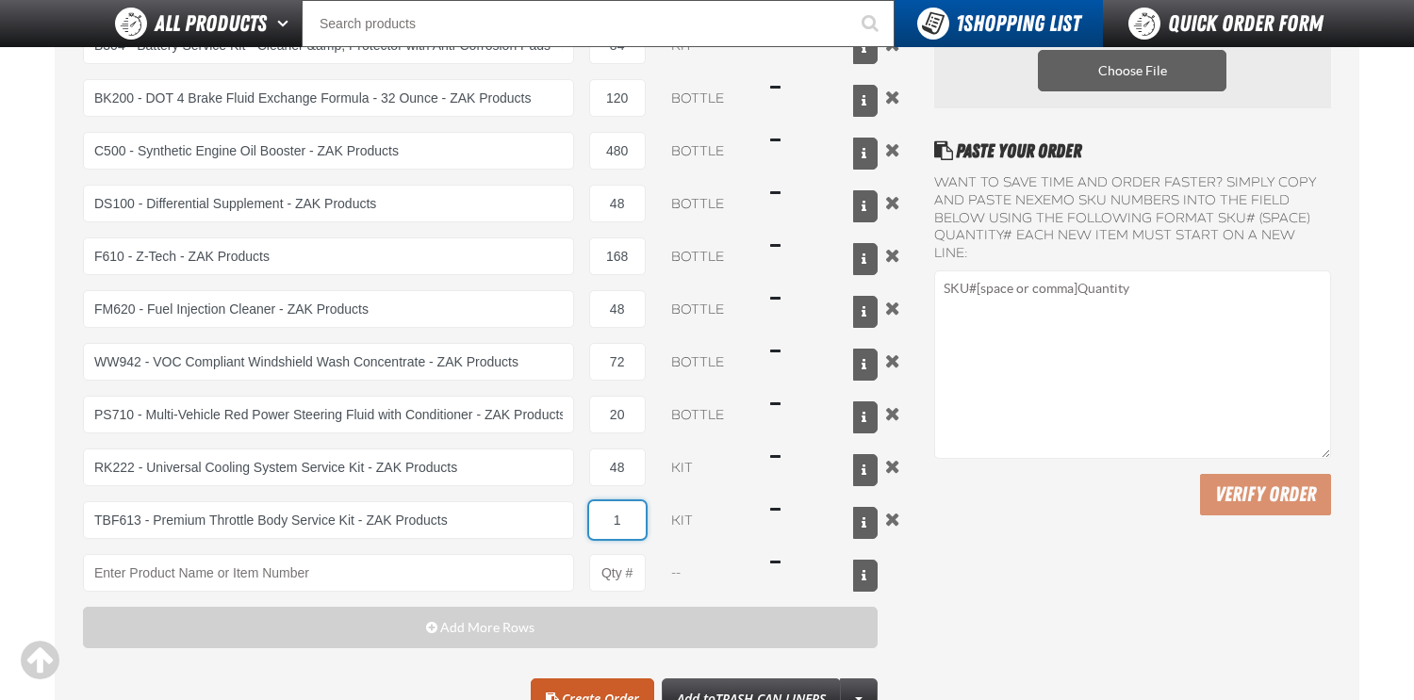
drag, startPoint x: 633, startPoint y: 520, endPoint x: 576, endPoint y: 516, distance: 57.7
click at [582, 517] on div "TBF613 - Premium Throttle Body Service Kit - ZAK Products TBF613 - Premium Thro…" at bounding box center [480, 521] width 795 height 38
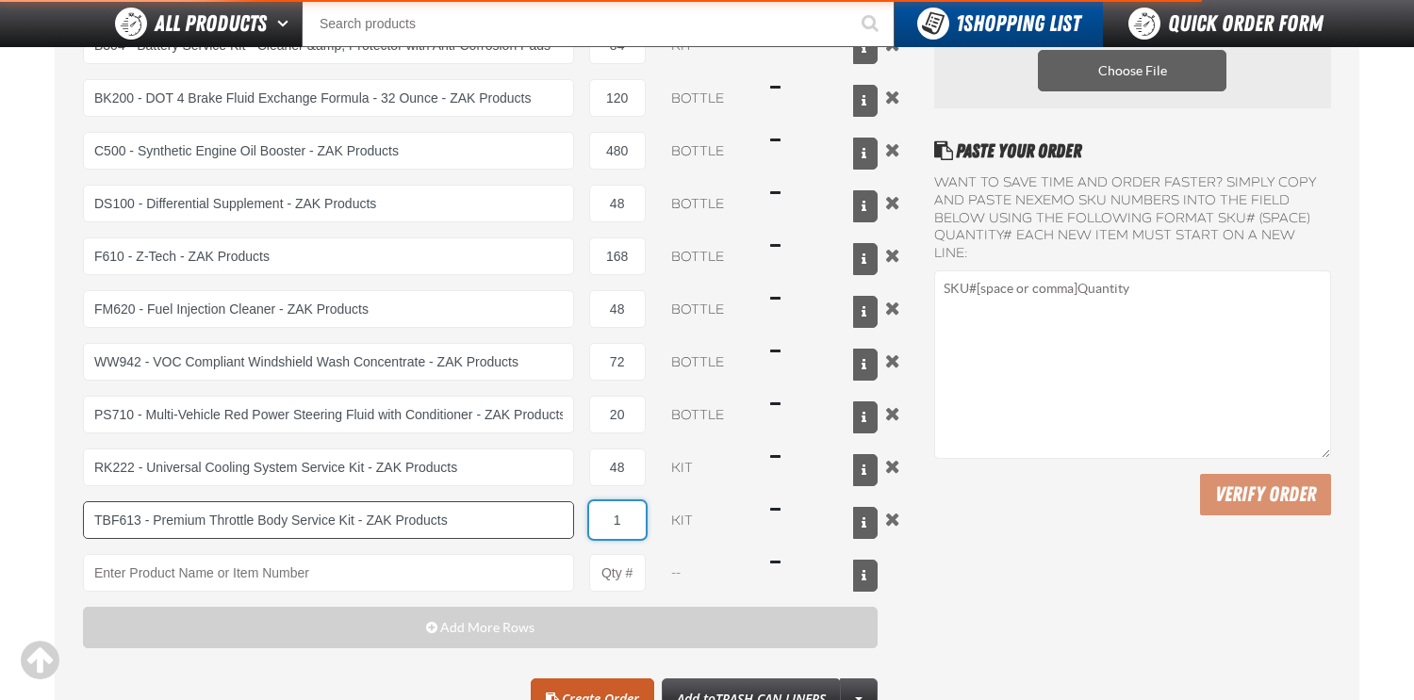
type input "TBF613 - Premium Throttle Body Service Kit - ZAK Products"
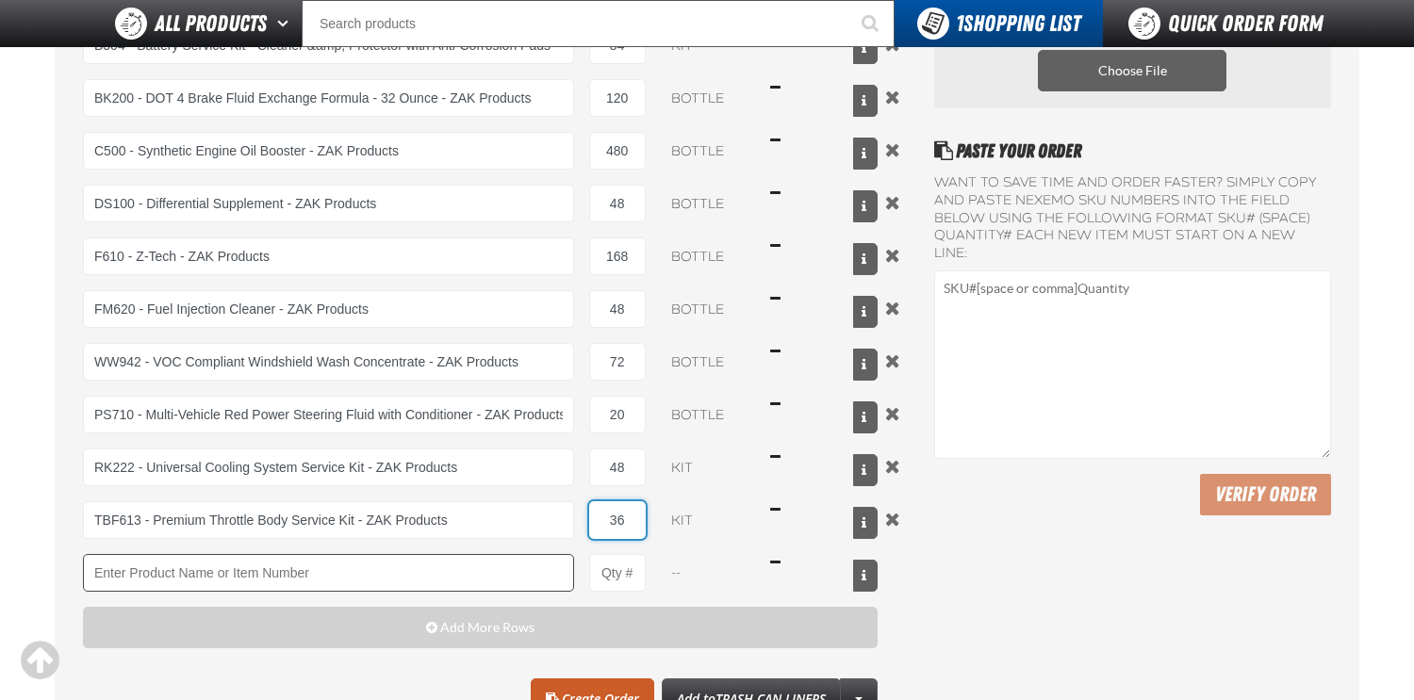
type input "36"
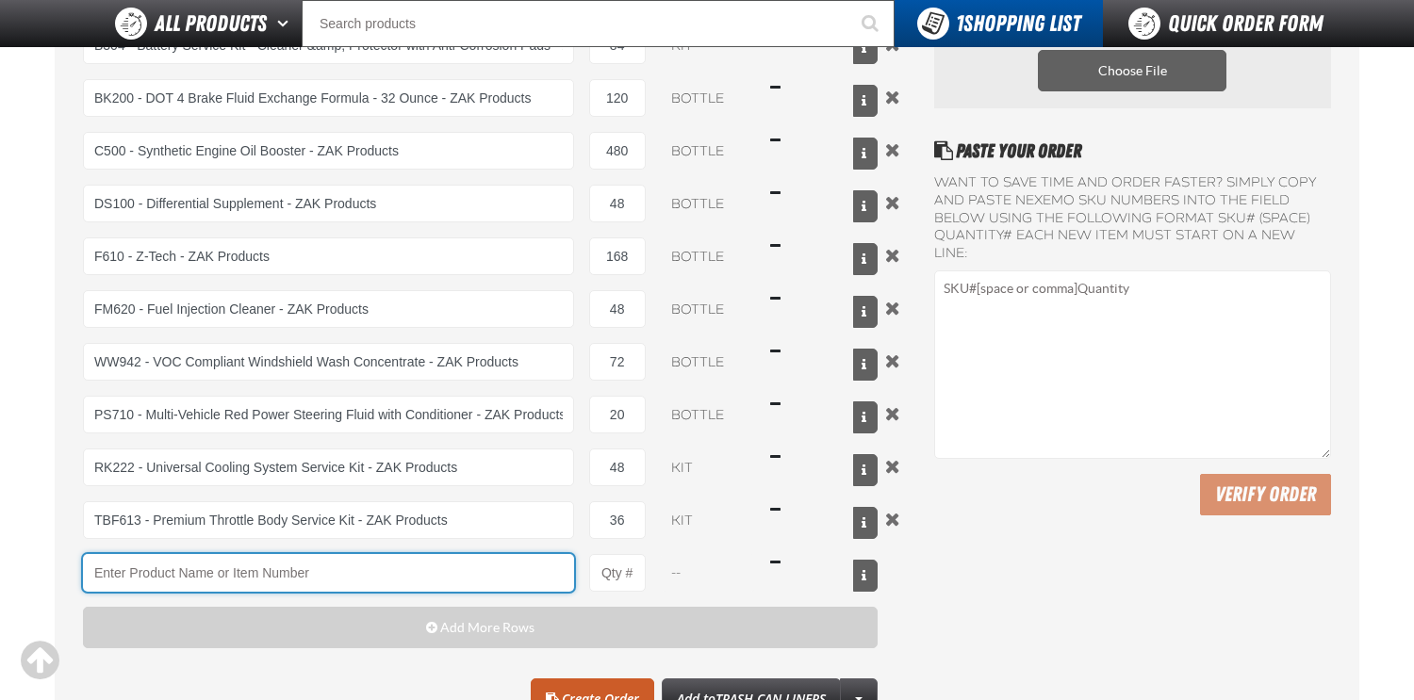
click at [415, 568] on input "Product" at bounding box center [328, 573] width 491 height 38
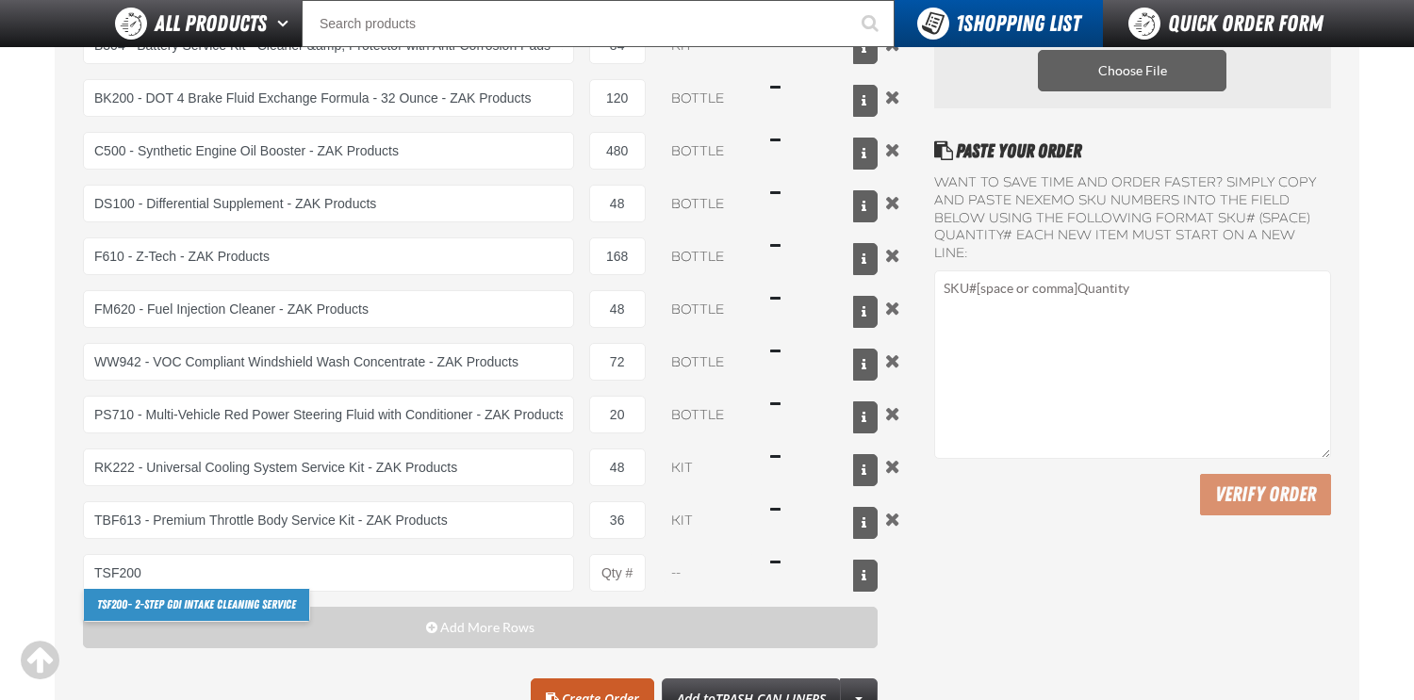
click at [263, 602] on link "TSF200 - 2-Step GDI Intake Cleaning Service" at bounding box center [196, 605] width 225 height 32
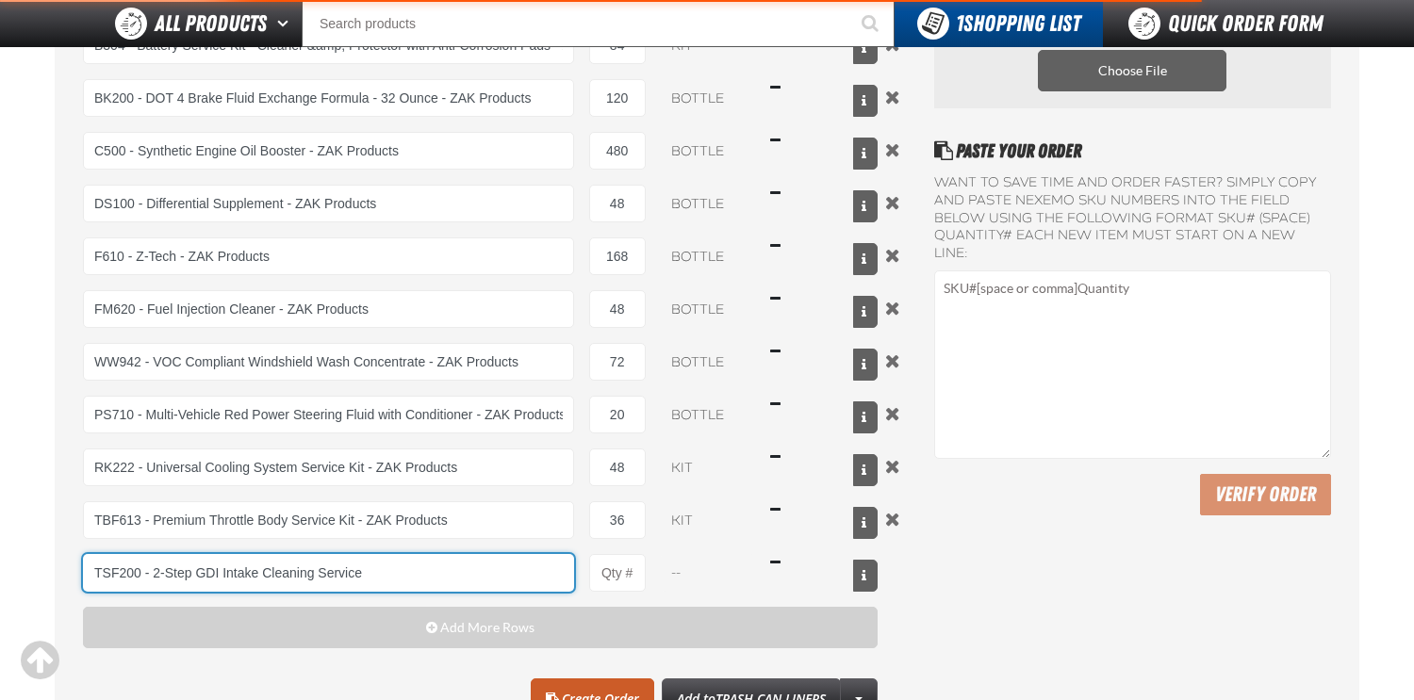
type input "TSF200 - 2-Step GDI Intake Cleaning Service"
type input "1"
select select "kit"
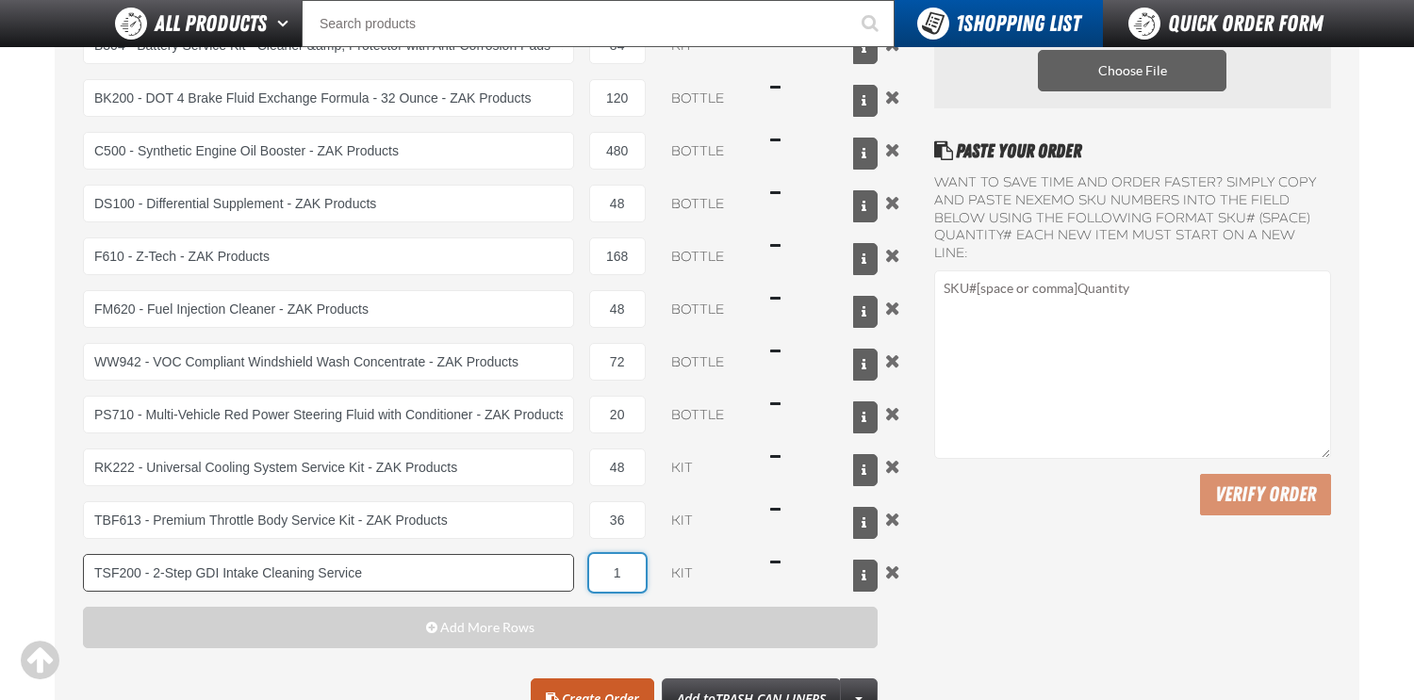
drag, startPoint x: 623, startPoint y: 575, endPoint x: 566, endPoint y: 565, distance: 58.4
click at [567, 565] on div "TSF200 - 2-Step GDI Intake Cleaning Service TSF200 - 2-Step GDI Intake Cleaning…" at bounding box center [480, 573] width 795 height 38
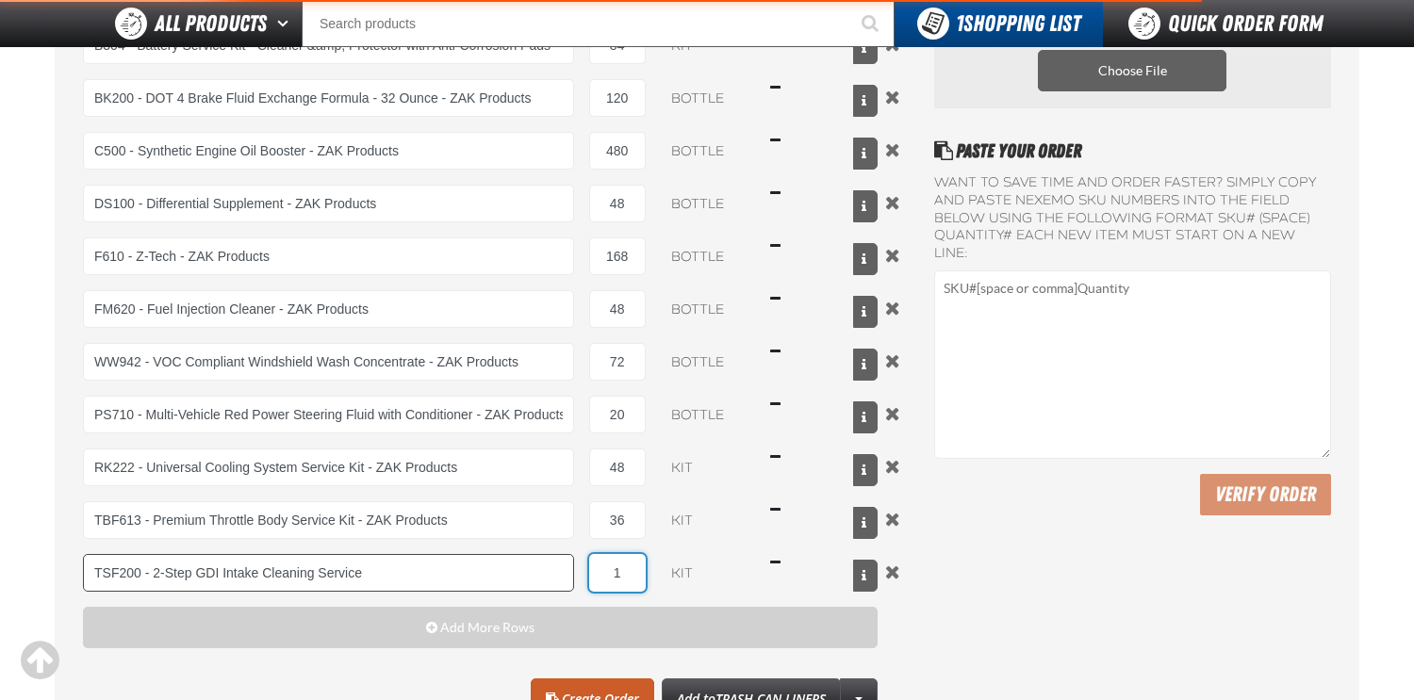
type input "TSF200 - 2-Step GDI Intake Cleaning Service"
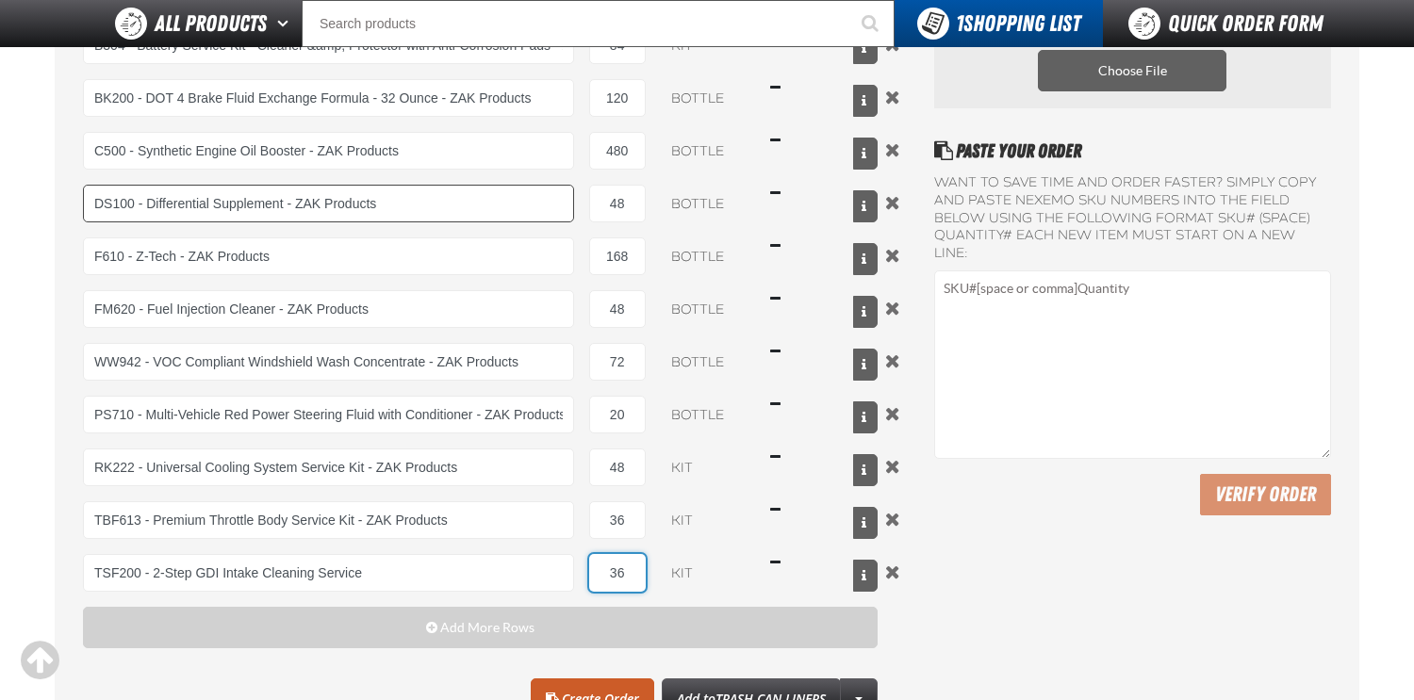
scroll to position [566, 0]
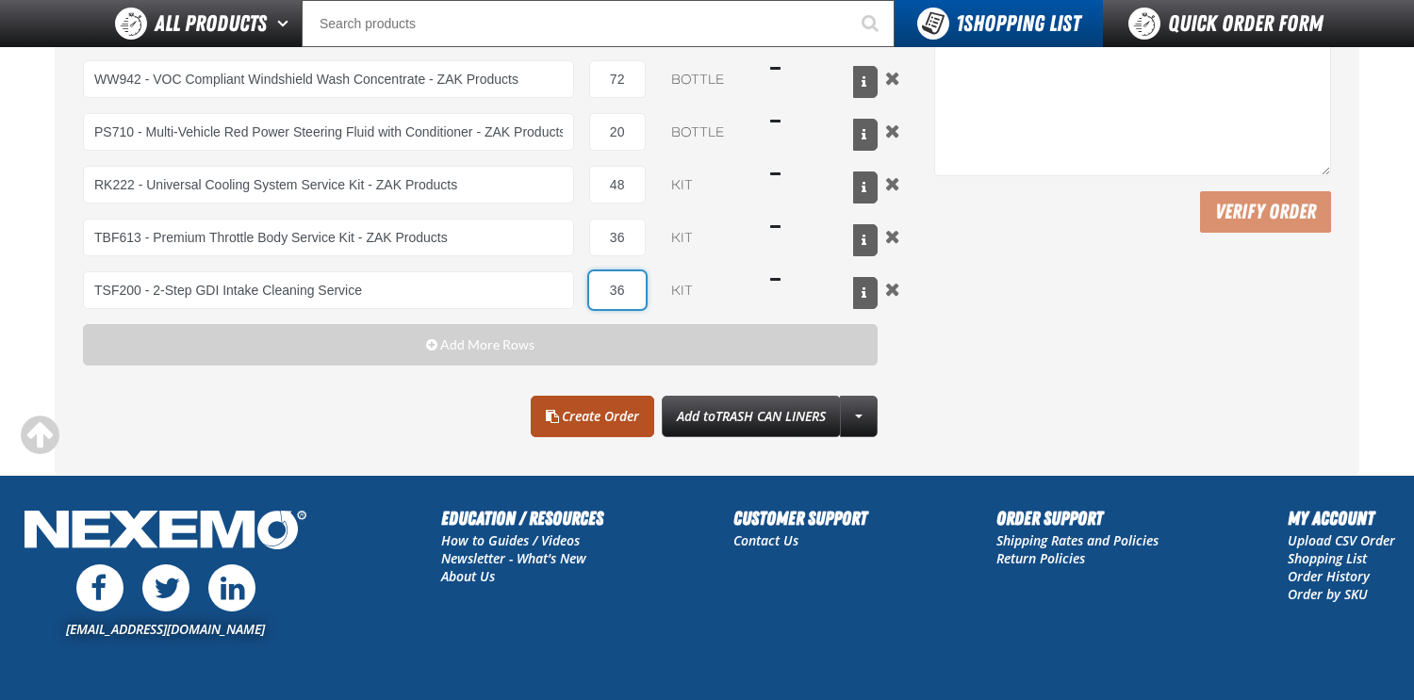
type input "36"
click at [579, 418] on link "Create Order" at bounding box center [592, 416] width 123 height 41
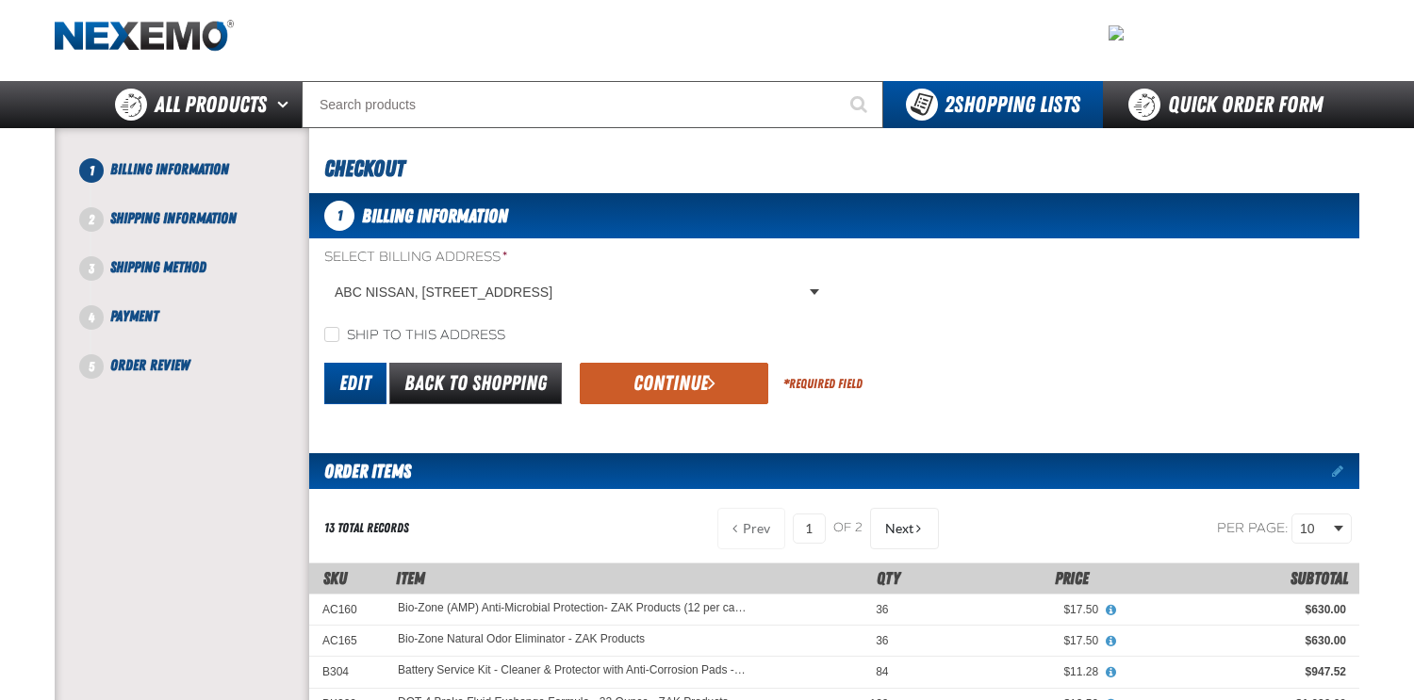
scroll to position [94, 0]
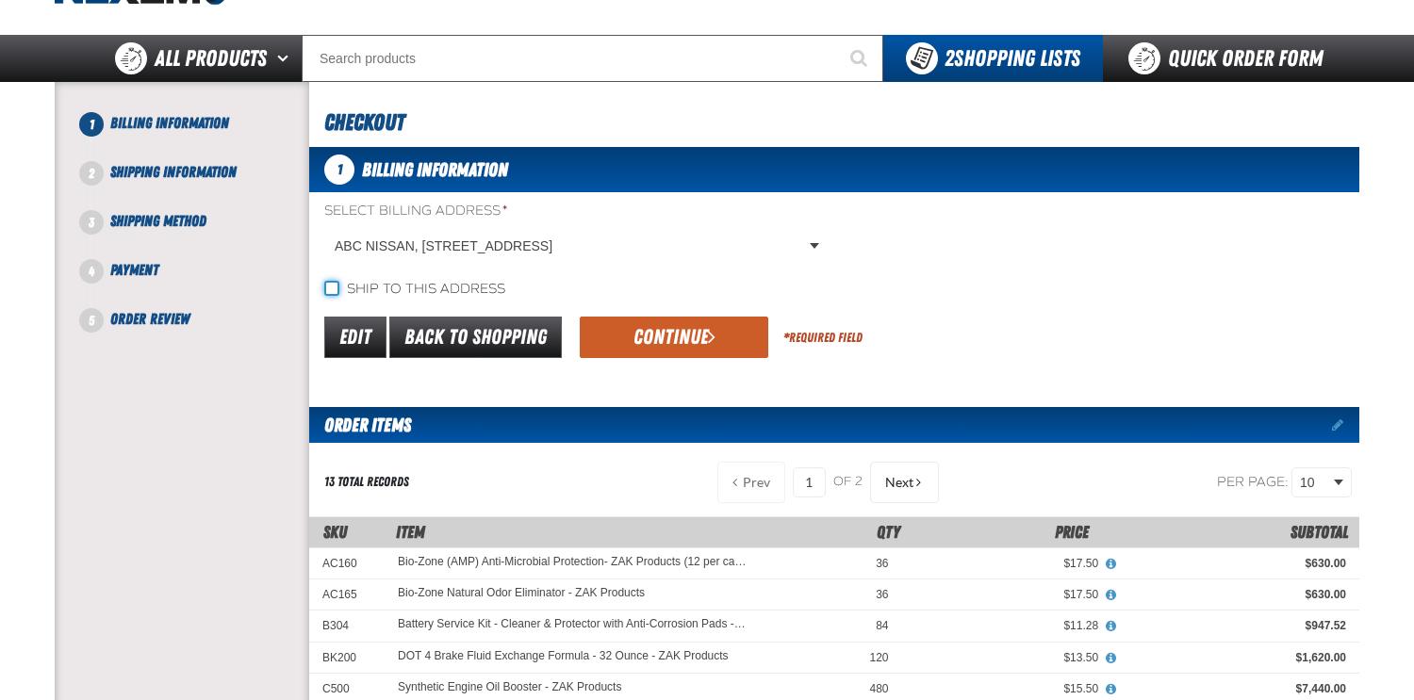
click at [329, 288] on input "Ship to this address" at bounding box center [331, 288] width 15 height 15
checkbox input "true"
click at [811, 243] on body "Skip to Main Content Staging Site 5.1 Upgrade Site My Account My Account Suppor…" at bounding box center [707, 692] width 1414 height 1572
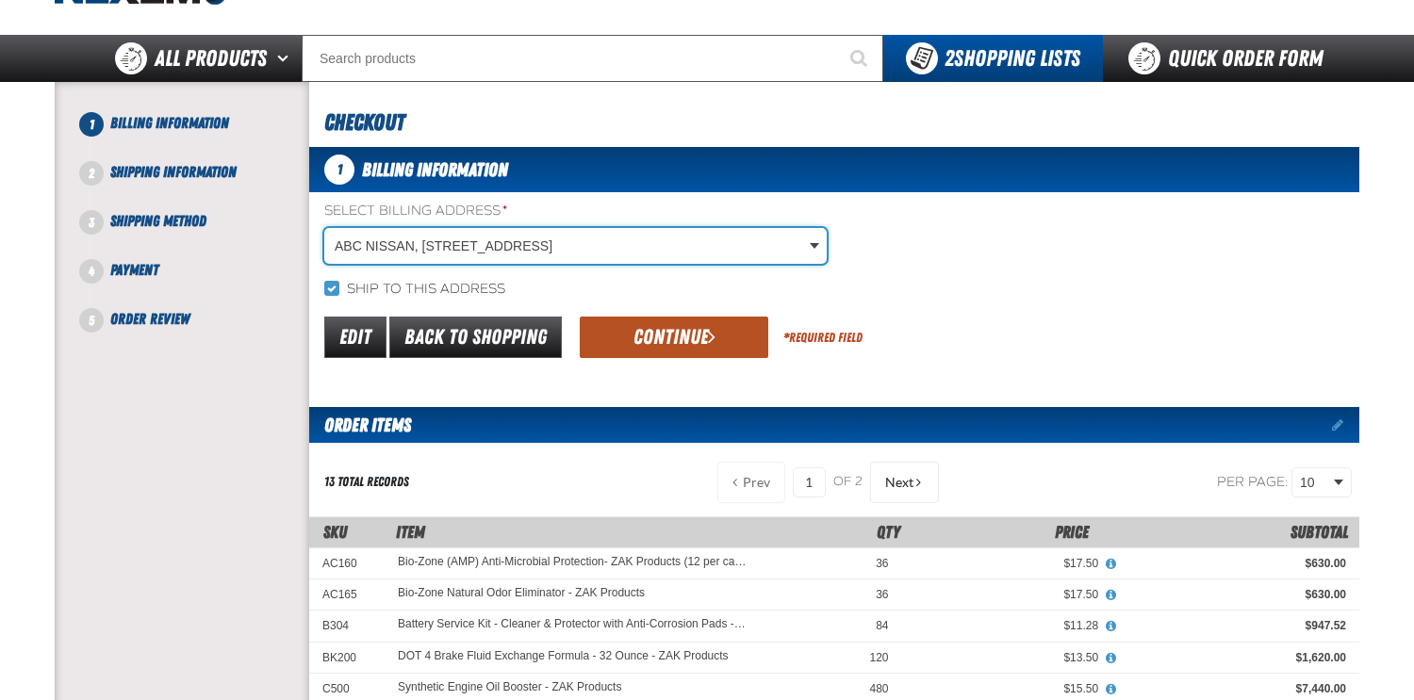
click at [688, 339] on button "Continue" at bounding box center [674, 337] width 189 height 41
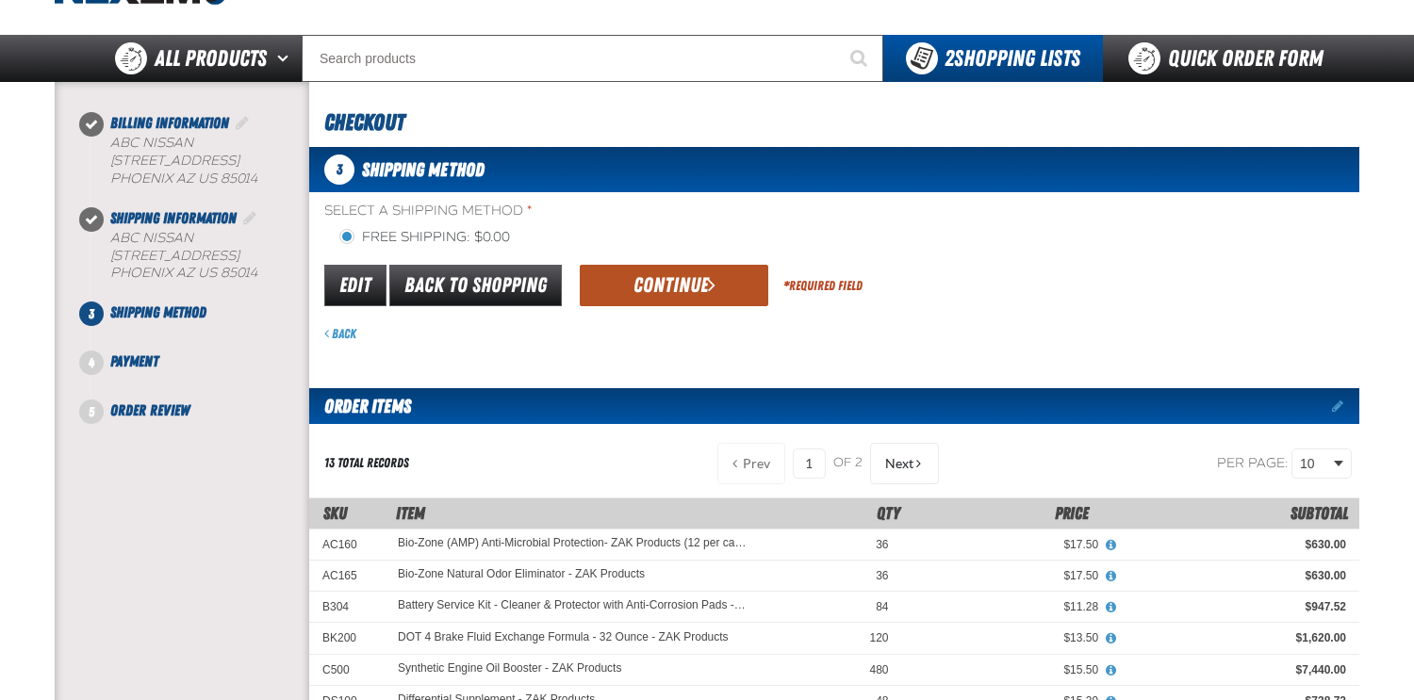
click at [645, 280] on button "Continue" at bounding box center [674, 285] width 189 height 41
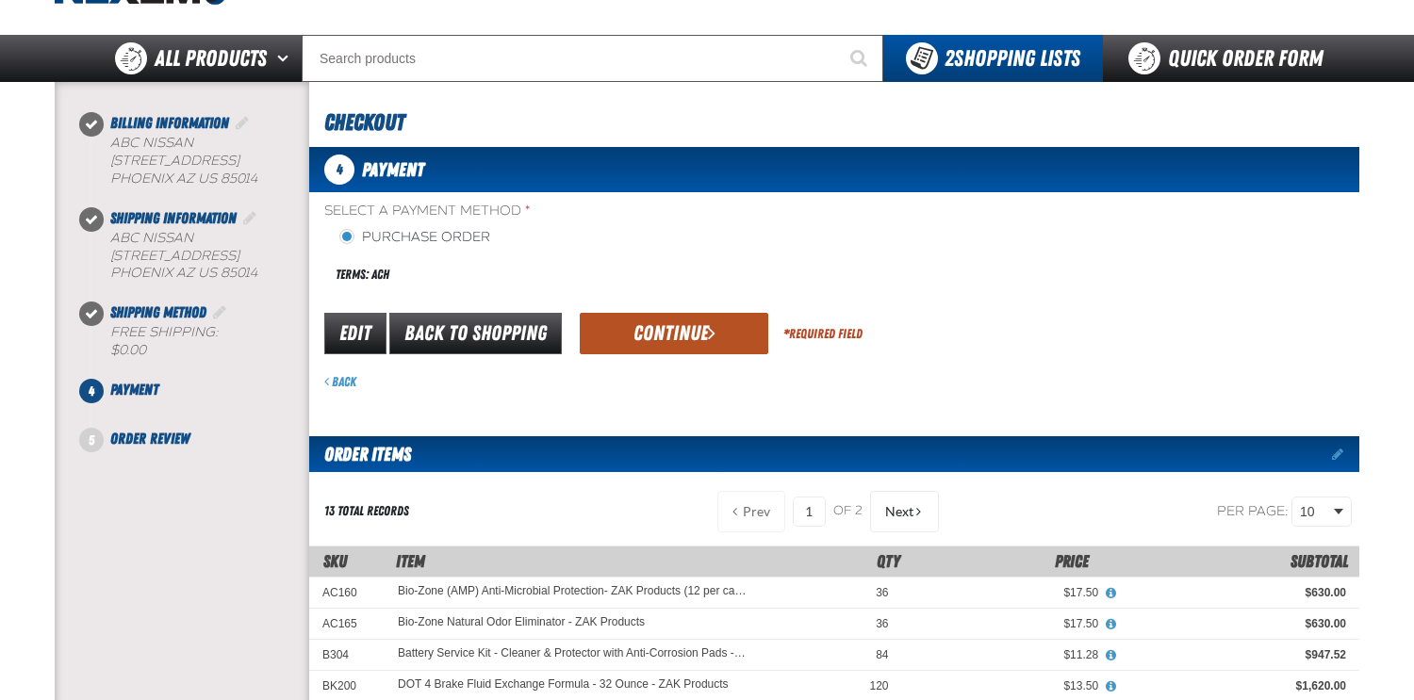
click at [678, 327] on button "Continue" at bounding box center [674, 333] width 189 height 41
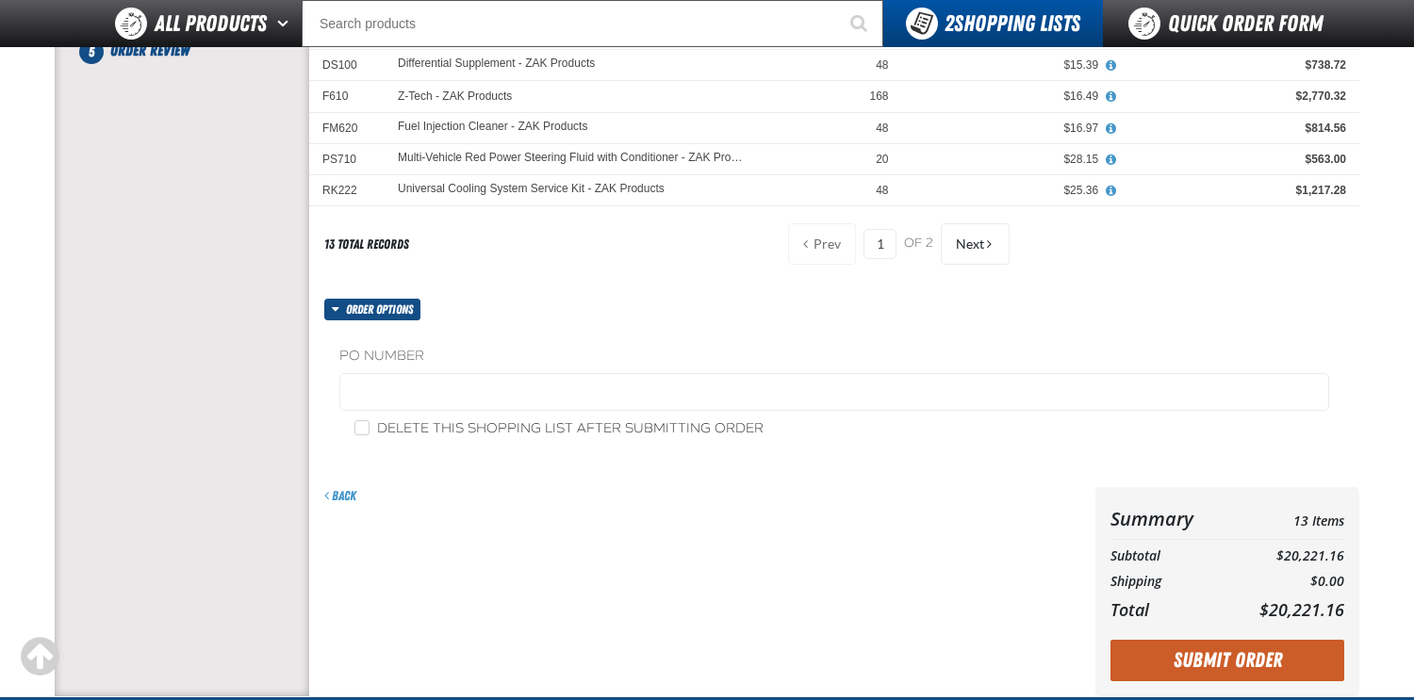
scroll to position [566, 0]
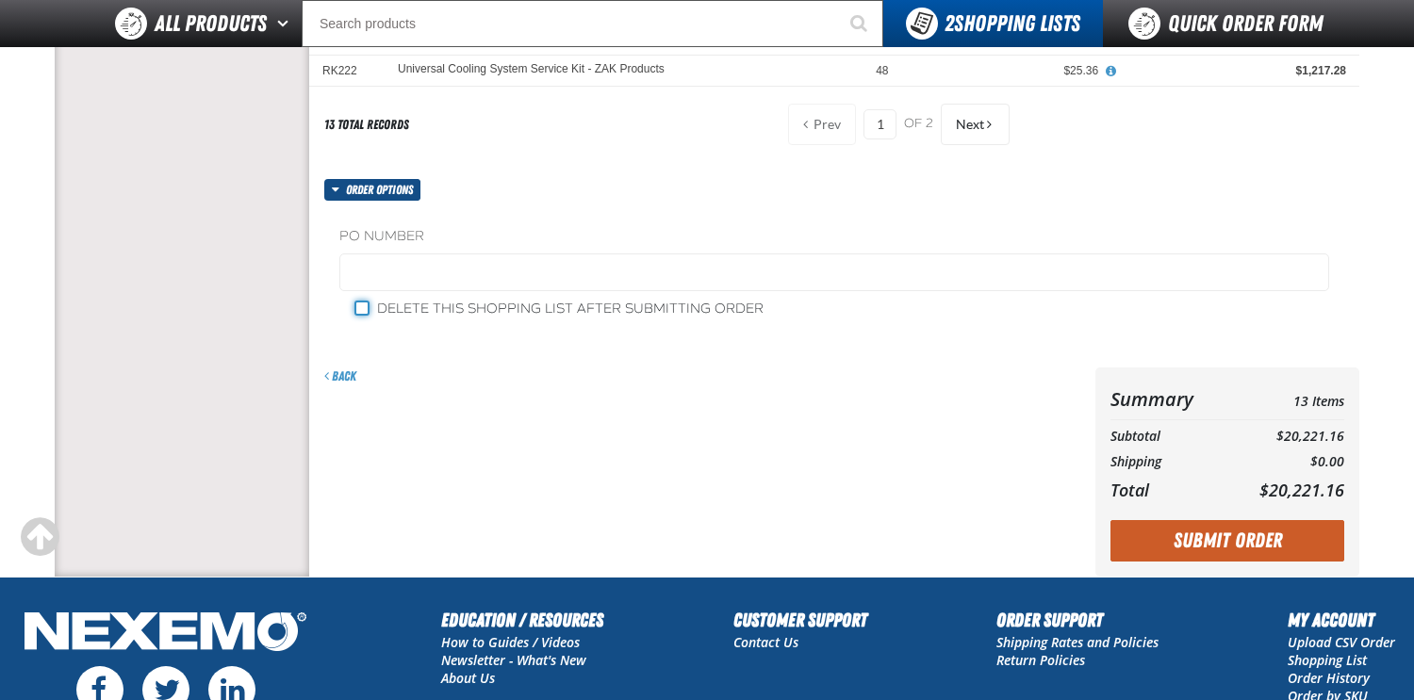
click at [362, 309] on input "Delete this shopping list after submitting order" at bounding box center [361, 308] width 15 height 15
checkbox input "true"
click at [6, 465] on main at bounding box center [707, 70] width 1414 height 1013
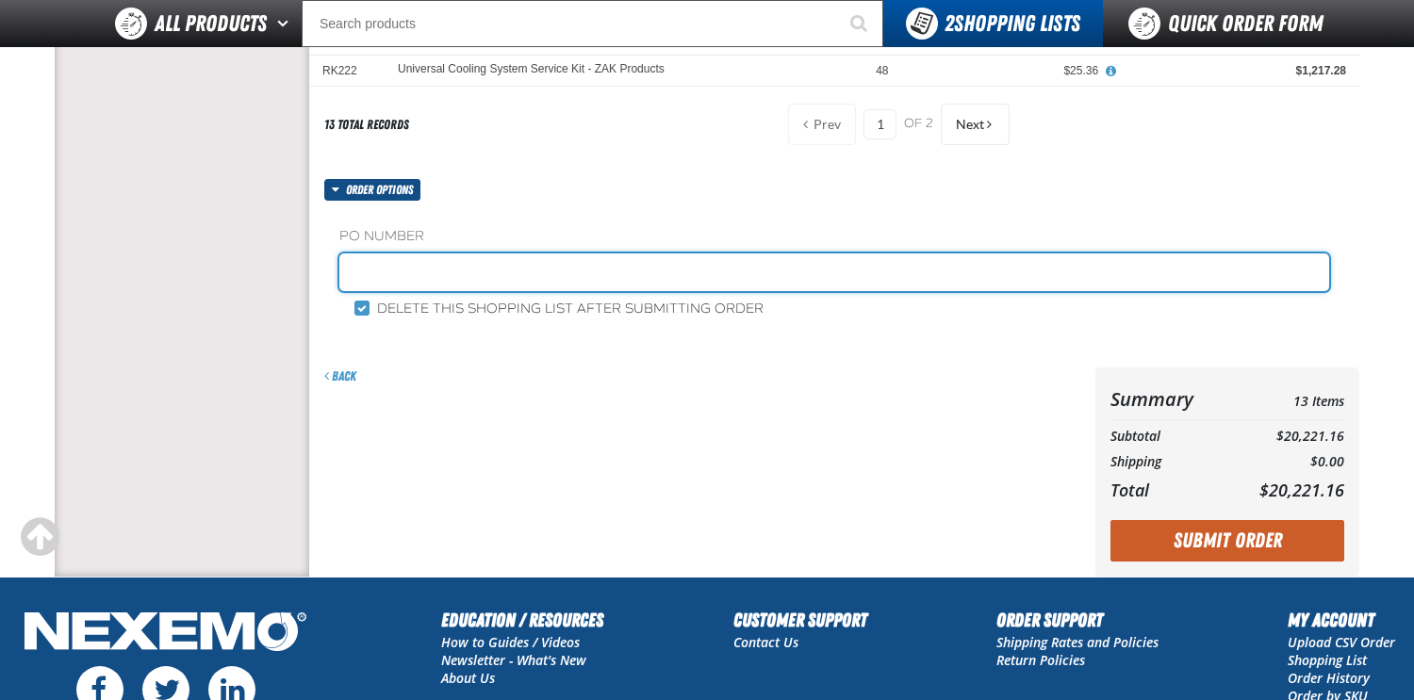
click at [473, 269] on input "text" at bounding box center [834, 273] width 990 height 38
type input "1031935"
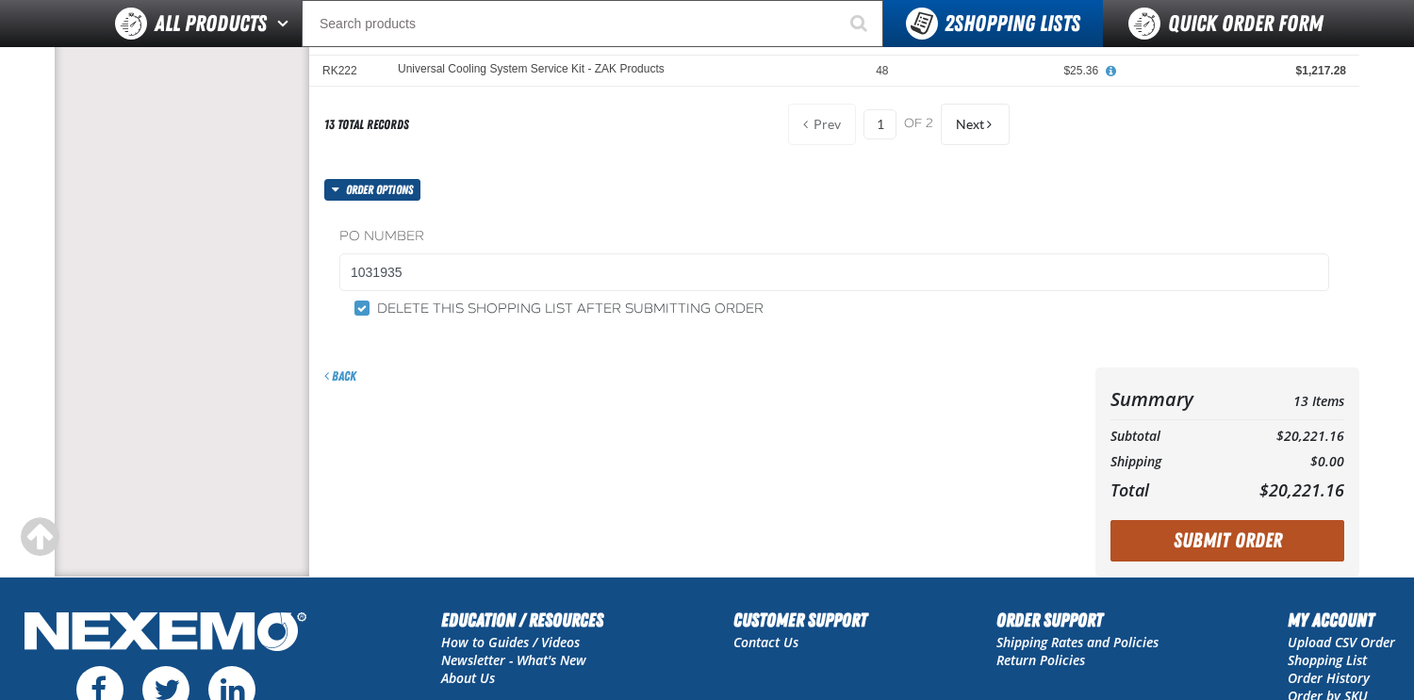
click at [1209, 538] on button "Submit Order" at bounding box center [1227, 540] width 234 height 41
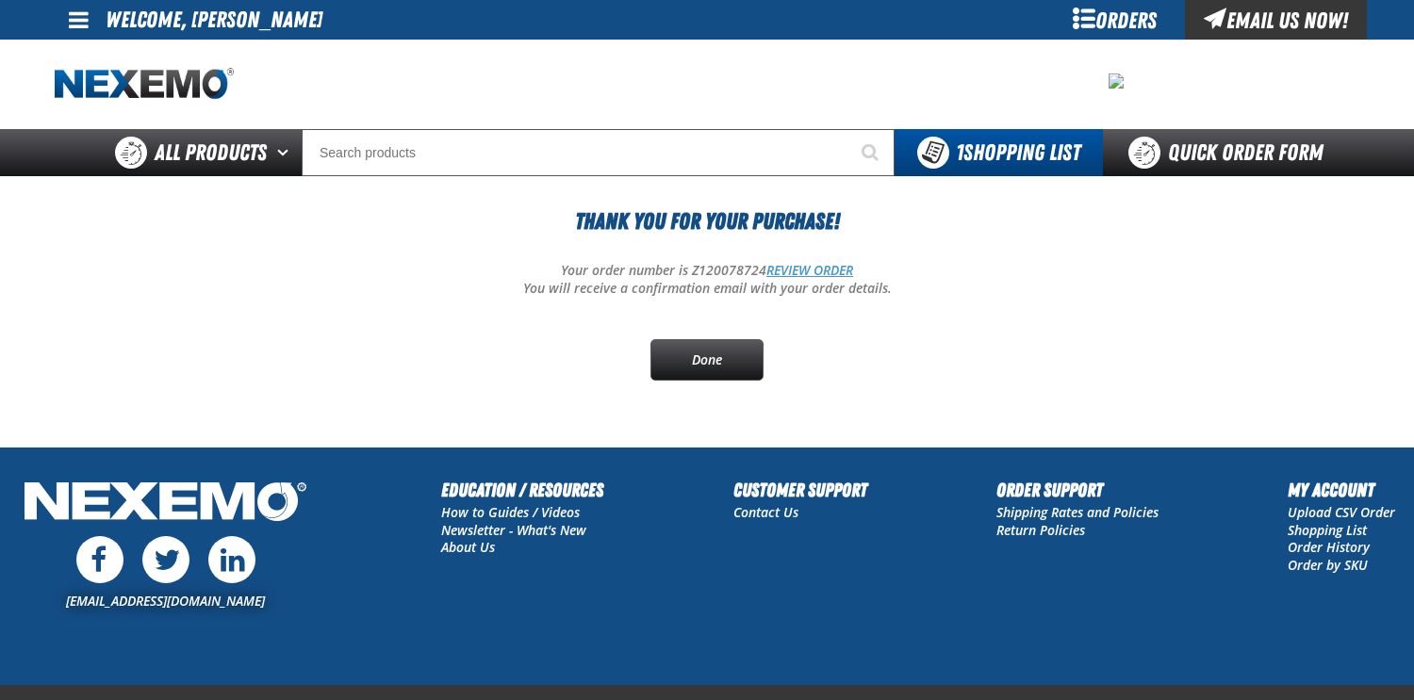
click at [812, 266] on link "REVIEW ORDER" at bounding box center [809, 270] width 87 height 18
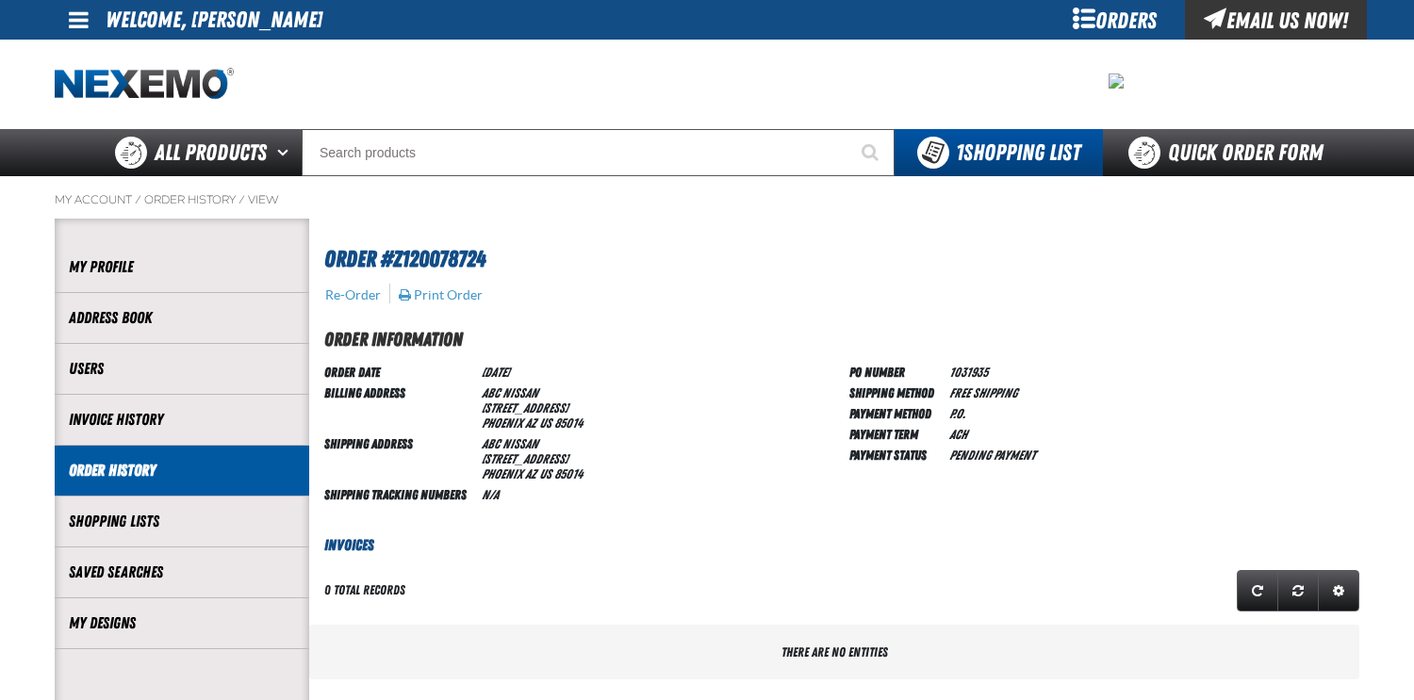
scroll to position [1, 1]
click at [457, 294] on button "Print Order" at bounding box center [441, 295] width 86 height 17
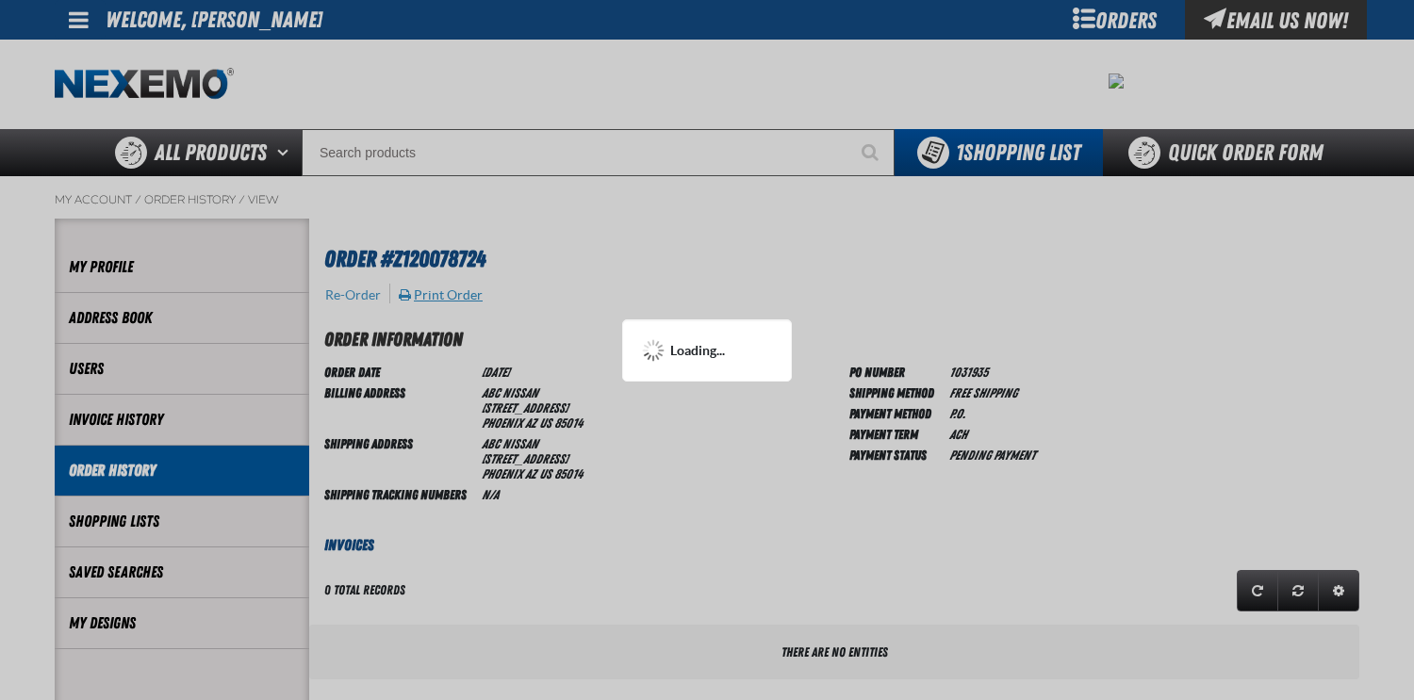
scroll to position [0, 0]
click at [1127, 310] on div at bounding box center [707, 350] width 1414 height 700
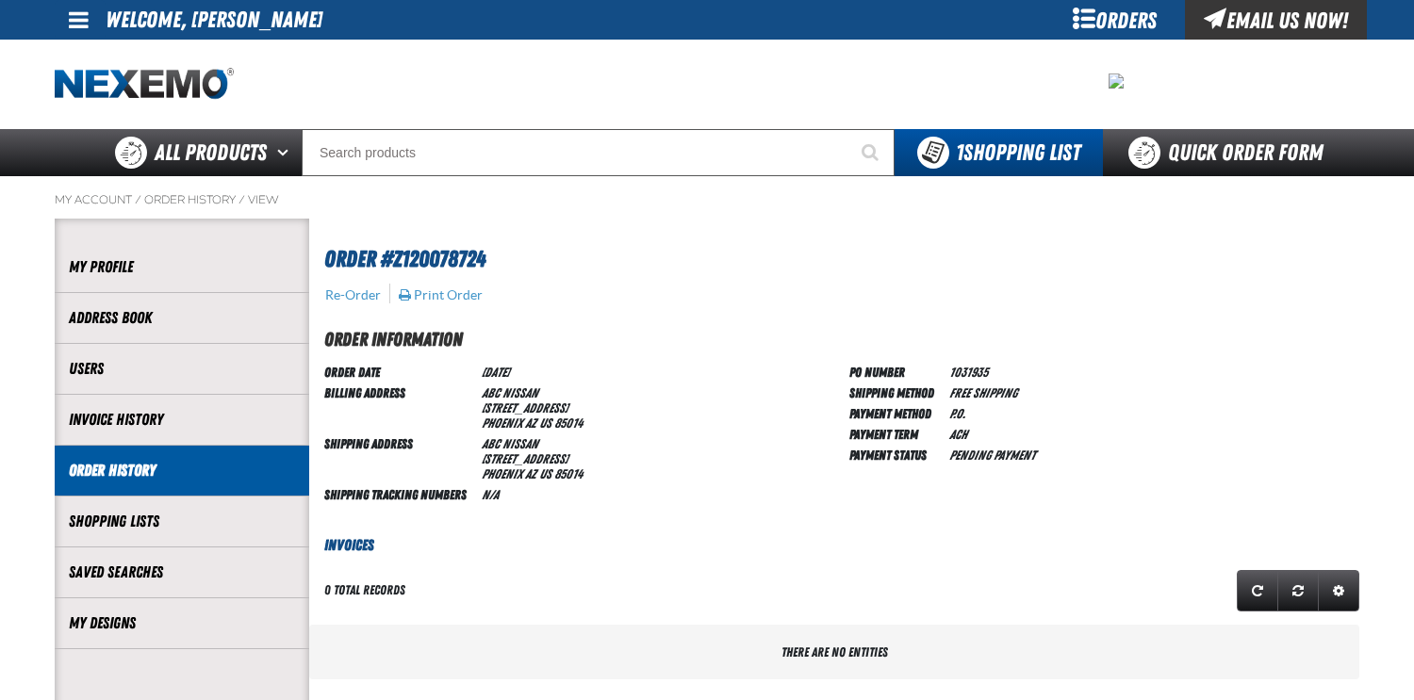
scroll to position [1, 1]
drag, startPoint x: 12, startPoint y: 655, endPoint x: 32, endPoint y: 646, distance: 21.9
click at [847, 69] on div at bounding box center [707, 85] width 1305 height 90
drag, startPoint x: 691, startPoint y: 77, endPoint x: 678, endPoint y: 77, distance: 13.2
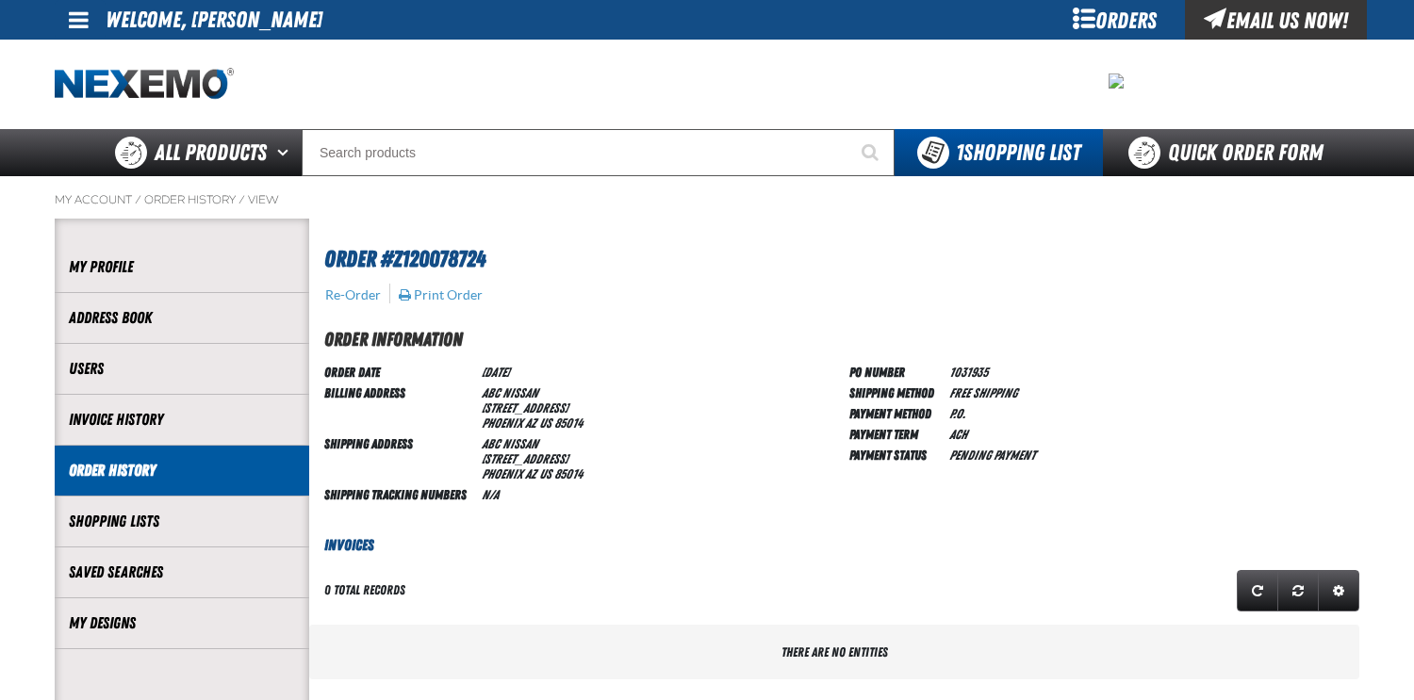
click at [691, 77] on div at bounding box center [707, 85] width 1305 height 90
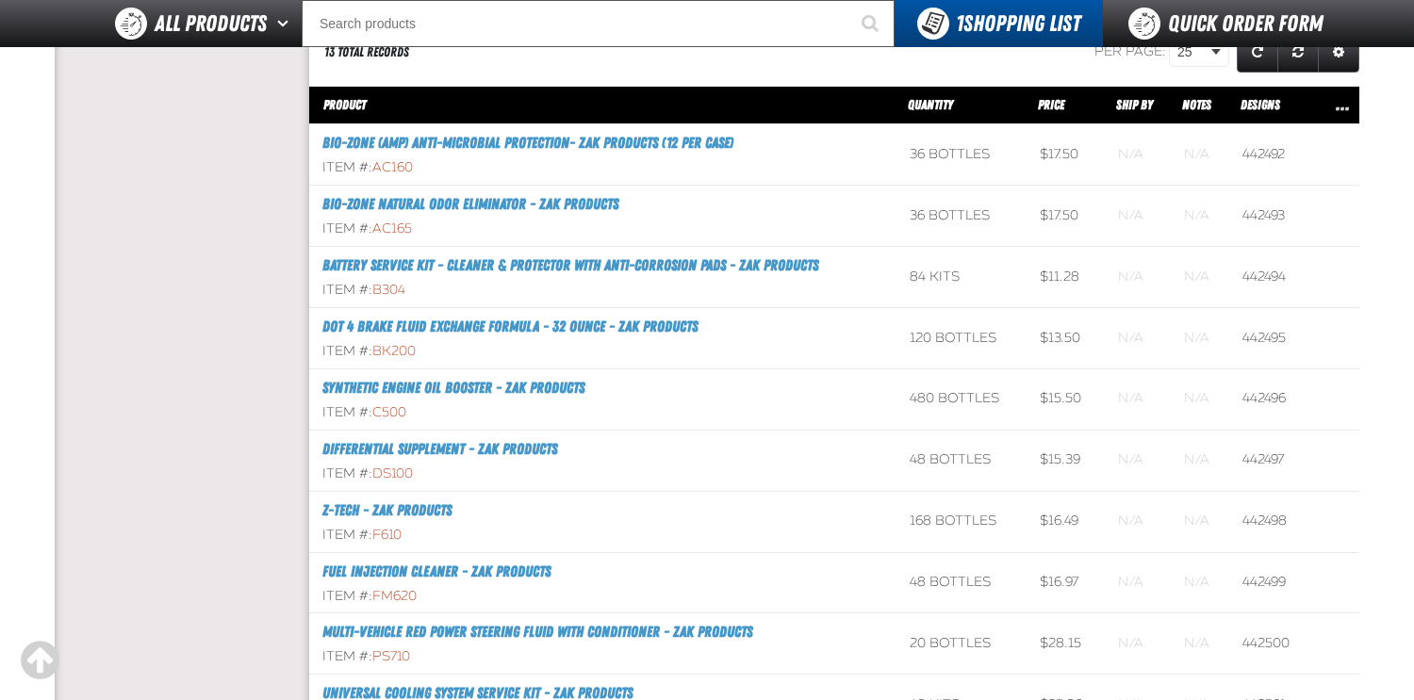
scroll to position [0, 0]
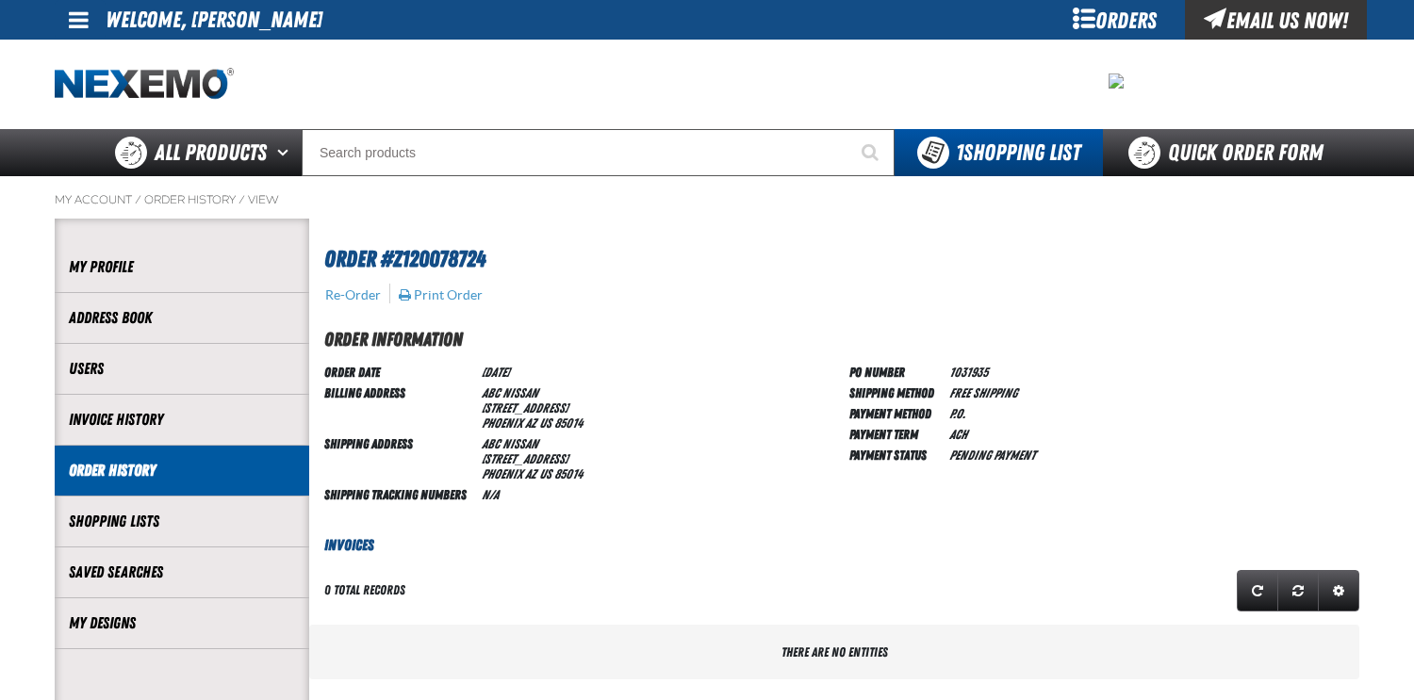
click at [509, 668] on div "There are no entities" at bounding box center [834, 653] width 1050 height 56
